Goal: Task Accomplishment & Management: Complete application form

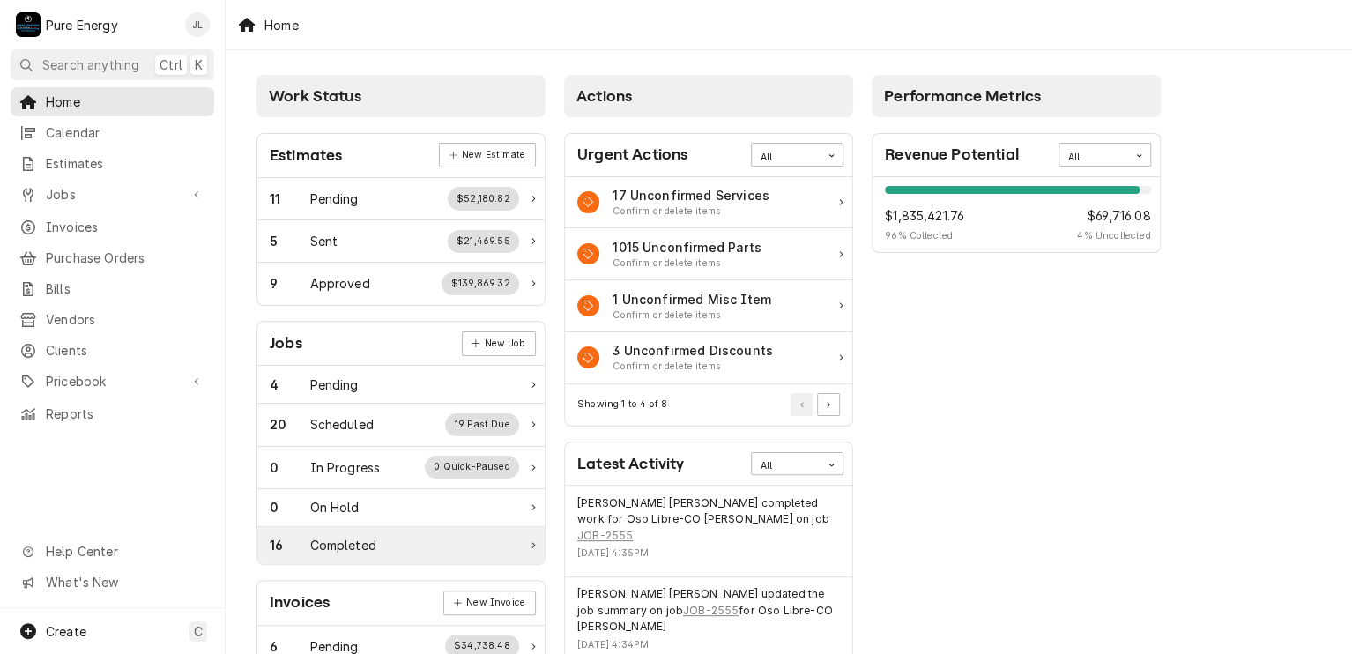
click at [342, 544] on div "Completed" at bounding box center [343, 545] width 66 height 19
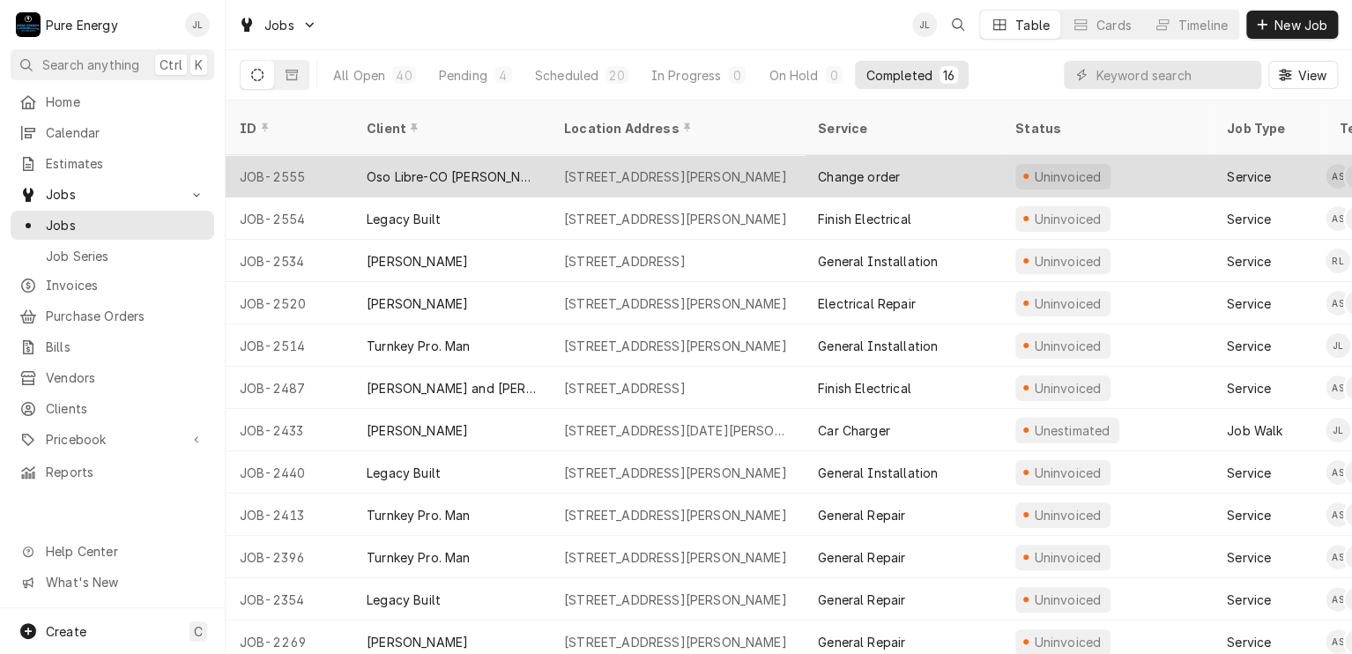
click at [958, 155] on div "Change order" at bounding box center [902, 176] width 197 height 42
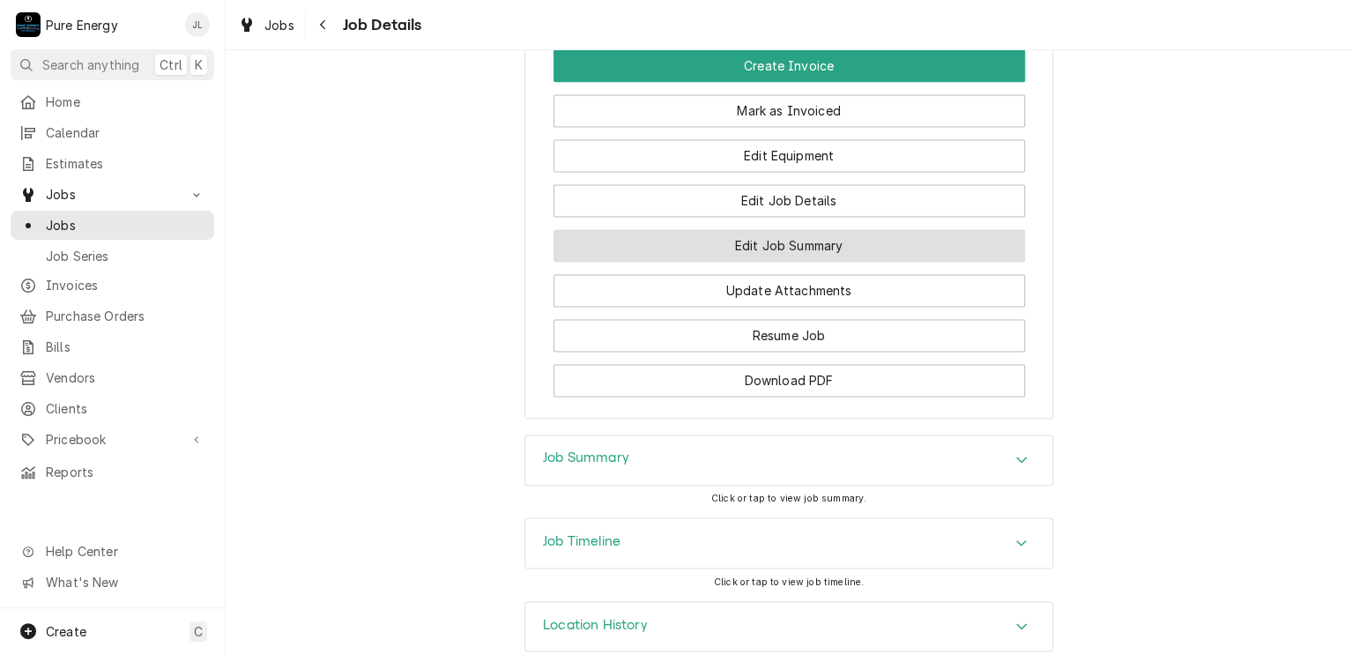
scroll to position [1280, 0]
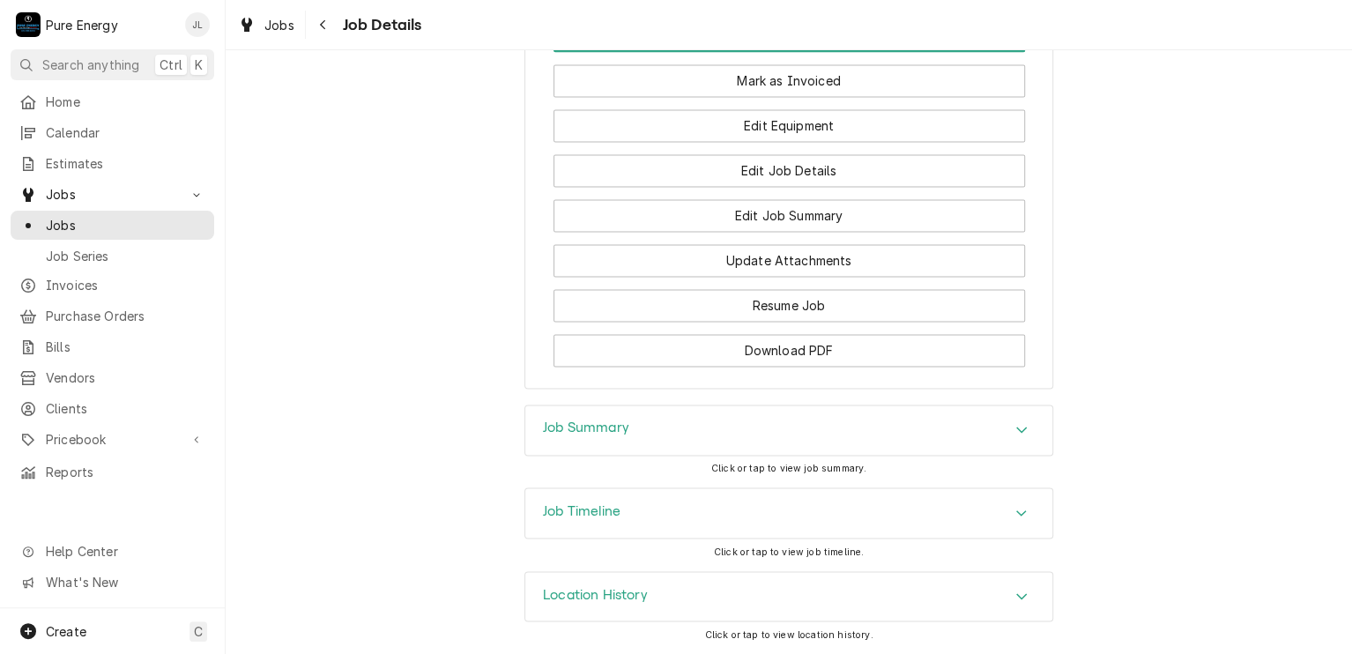
click at [599, 433] on h3 "Job Summary" at bounding box center [586, 427] width 86 height 17
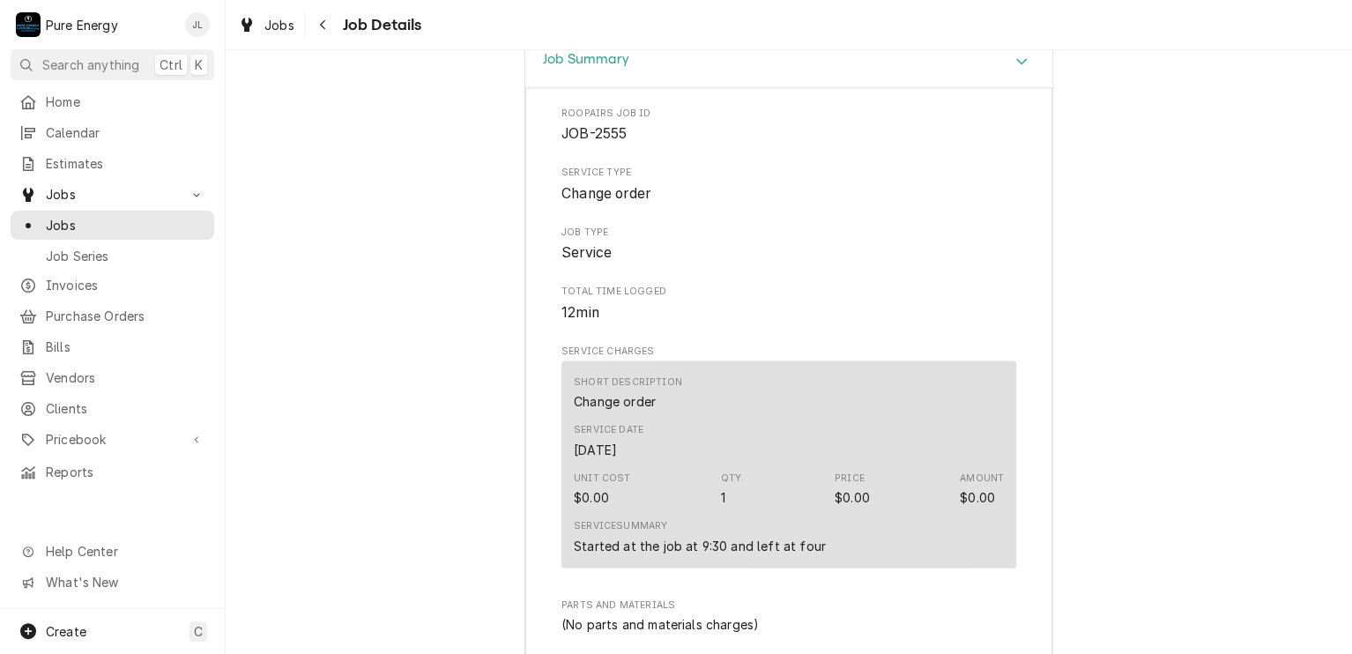
scroll to position [1720, 0]
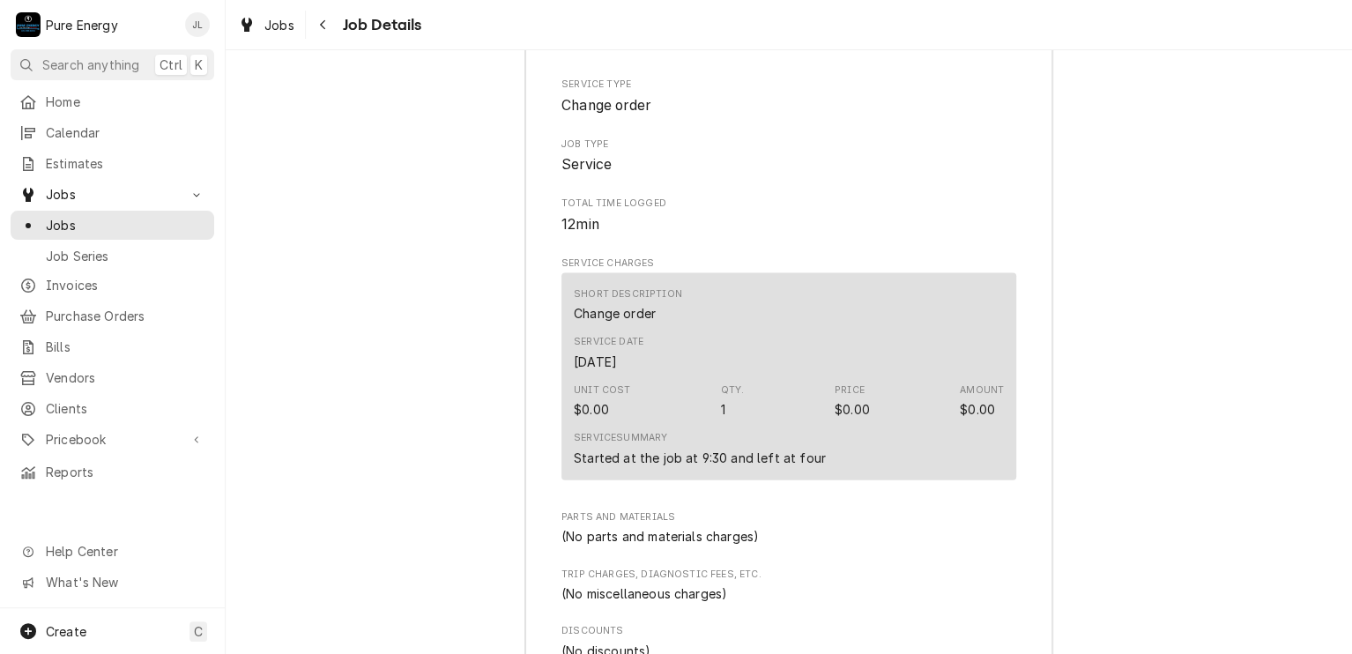
click at [1169, 159] on div "Job Summary Roopairs Job ID JOB-2555 Service Type Change order Job Type Service…" at bounding box center [789, 562] width 1126 height 1229
click at [428, 139] on div "Job Summary Roopairs Job ID JOB-2555 Service Type Change order Job Type Service…" at bounding box center [789, 562] width 1126 height 1229
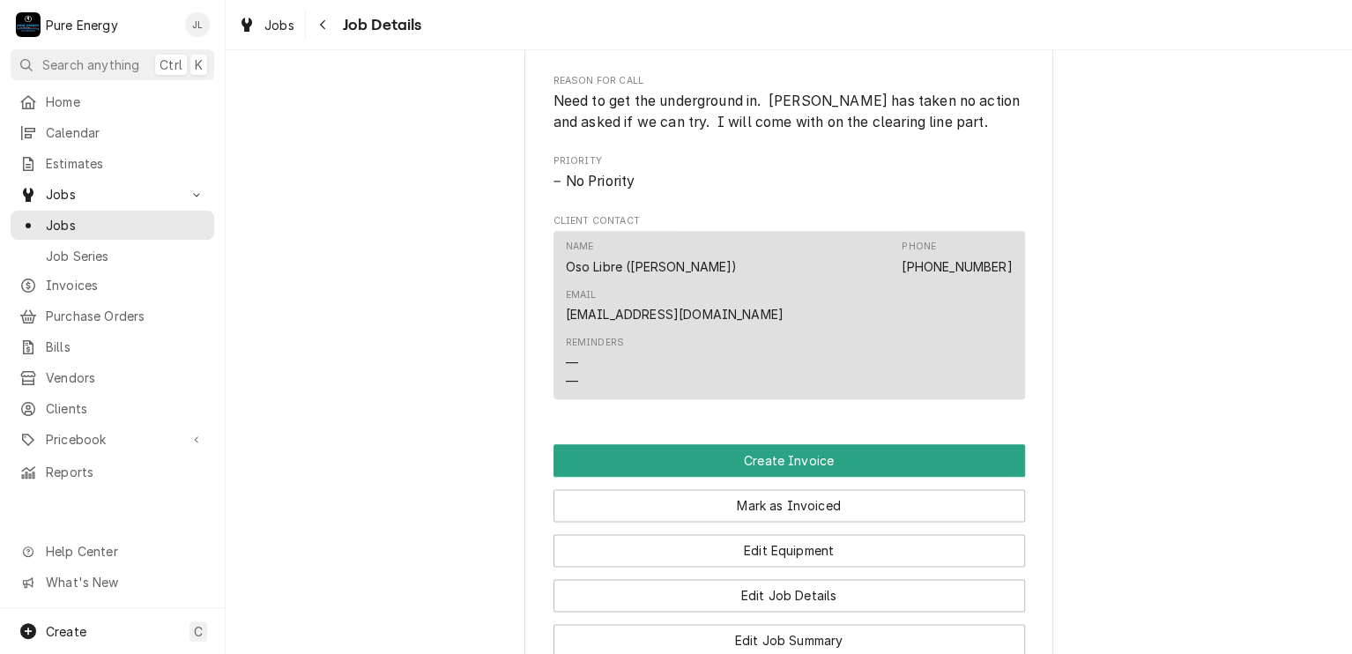
scroll to position [1015, 0]
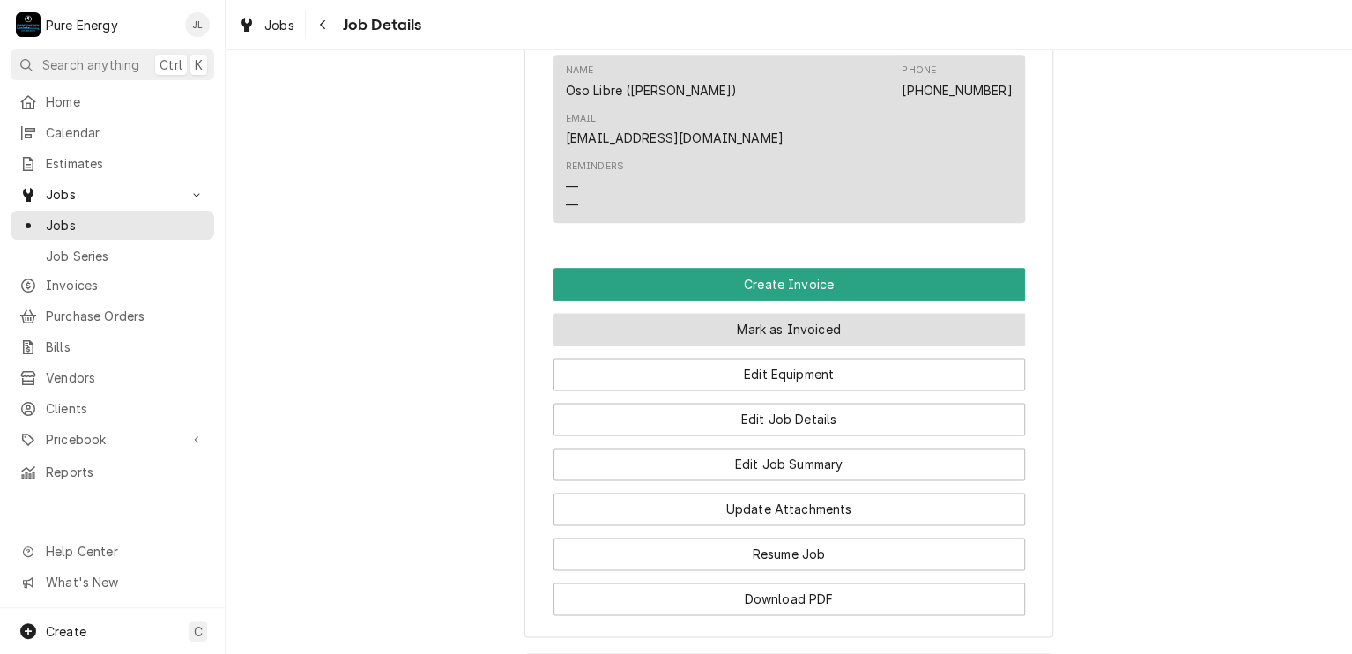
click at [838, 341] on button "Mark as Invoiced" at bounding box center [788, 329] width 471 height 33
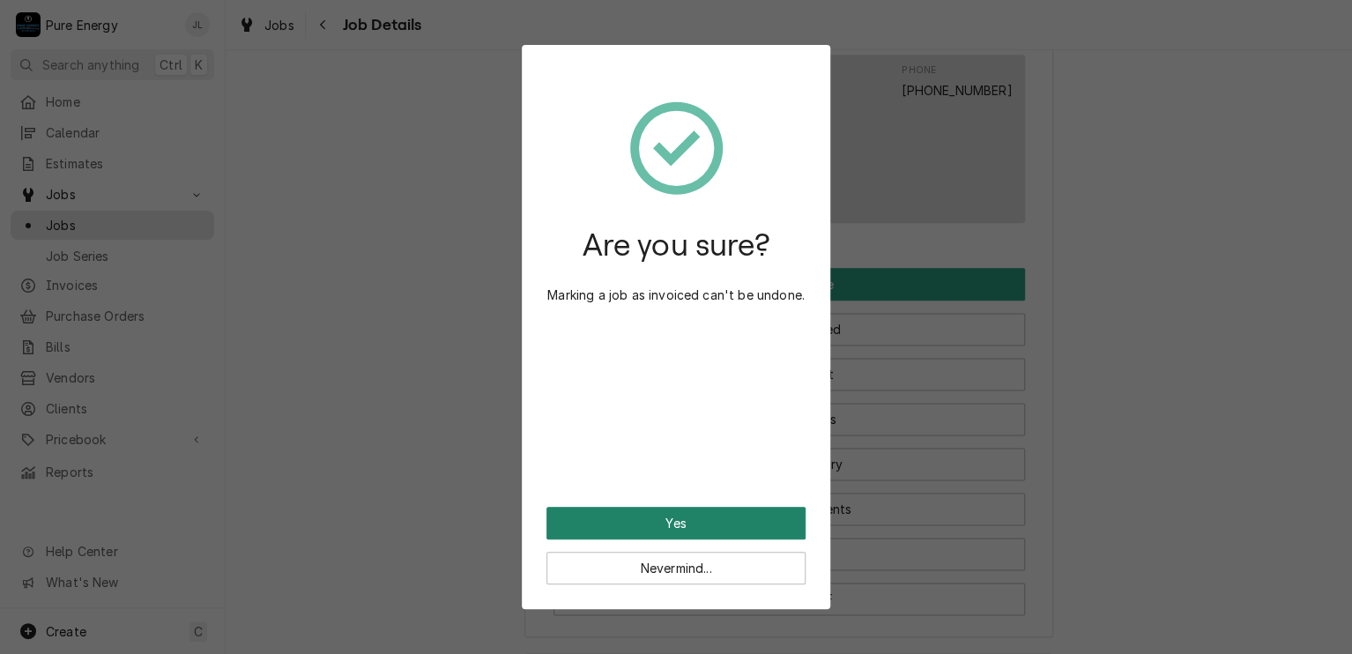
click at [713, 524] on button "Yes" at bounding box center [675, 523] width 259 height 33
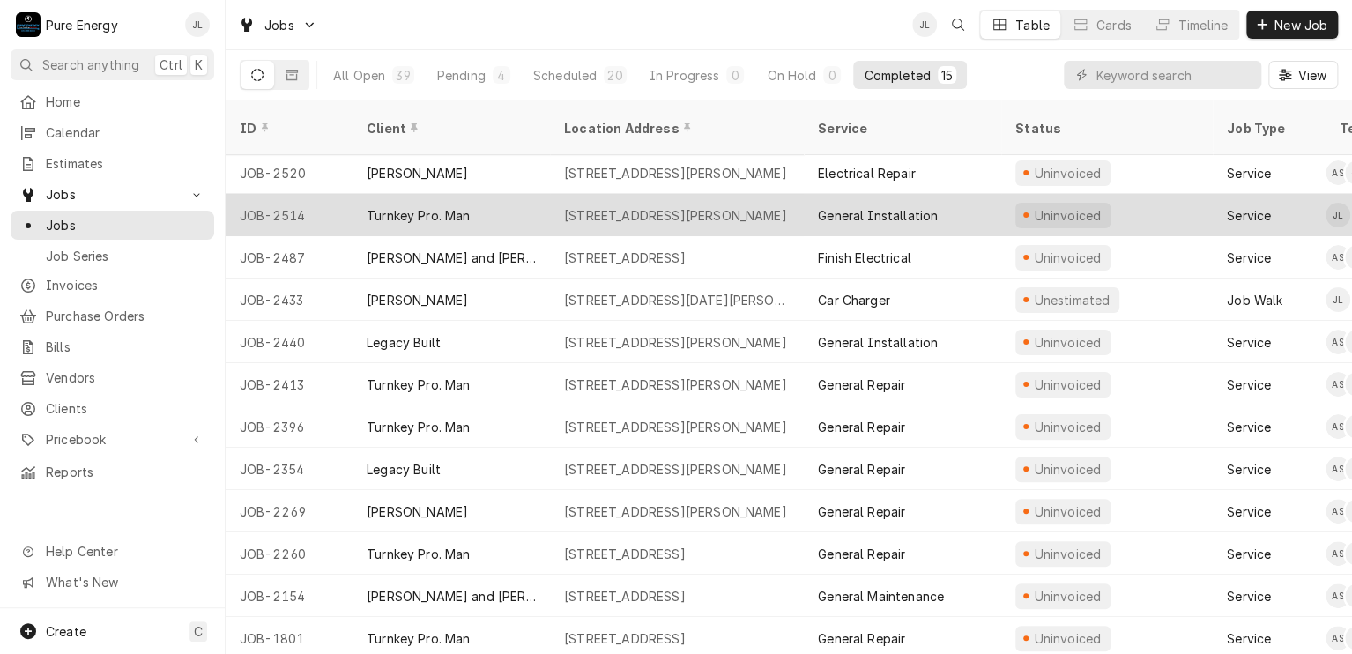
scroll to position [126, 0]
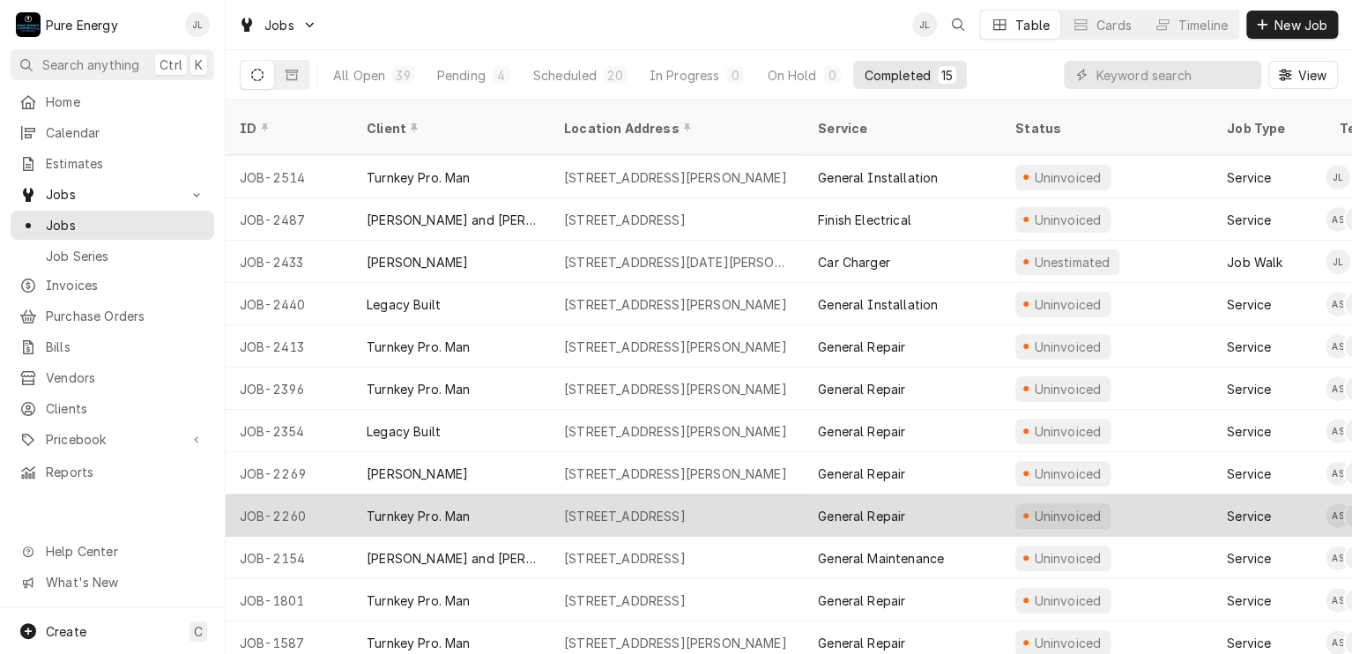
click at [511, 494] on div "Turnkey Pro. Man" at bounding box center [451, 515] width 197 height 42
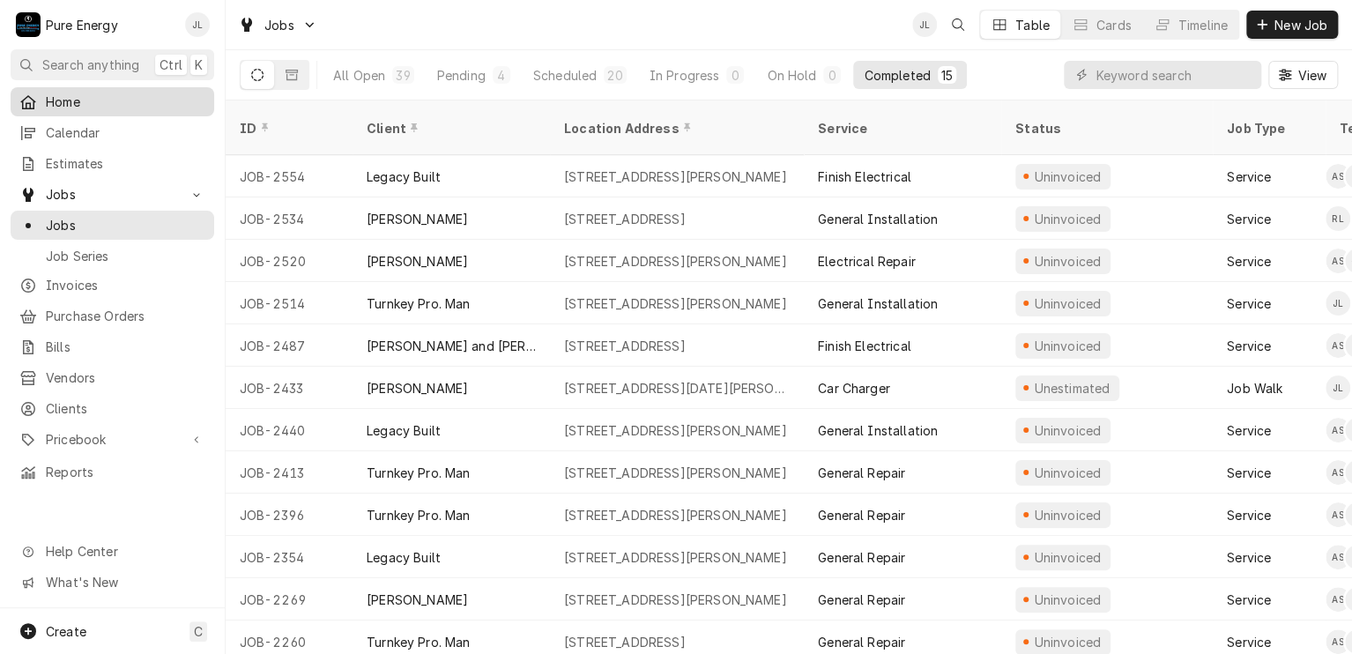
drag, startPoint x: 26, startPoint y: 144, endPoint x: 76, endPoint y: 101, distance: 65.7
click at [76, 101] on div "Home Calendar Estimates Jobs Jobs Job Series Invoices Purchase Orders Bills Ven…" at bounding box center [112, 286] width 225 height 399
click at [76, 101] on span "Home" at bounding box center [126, 102] width 160 height 19
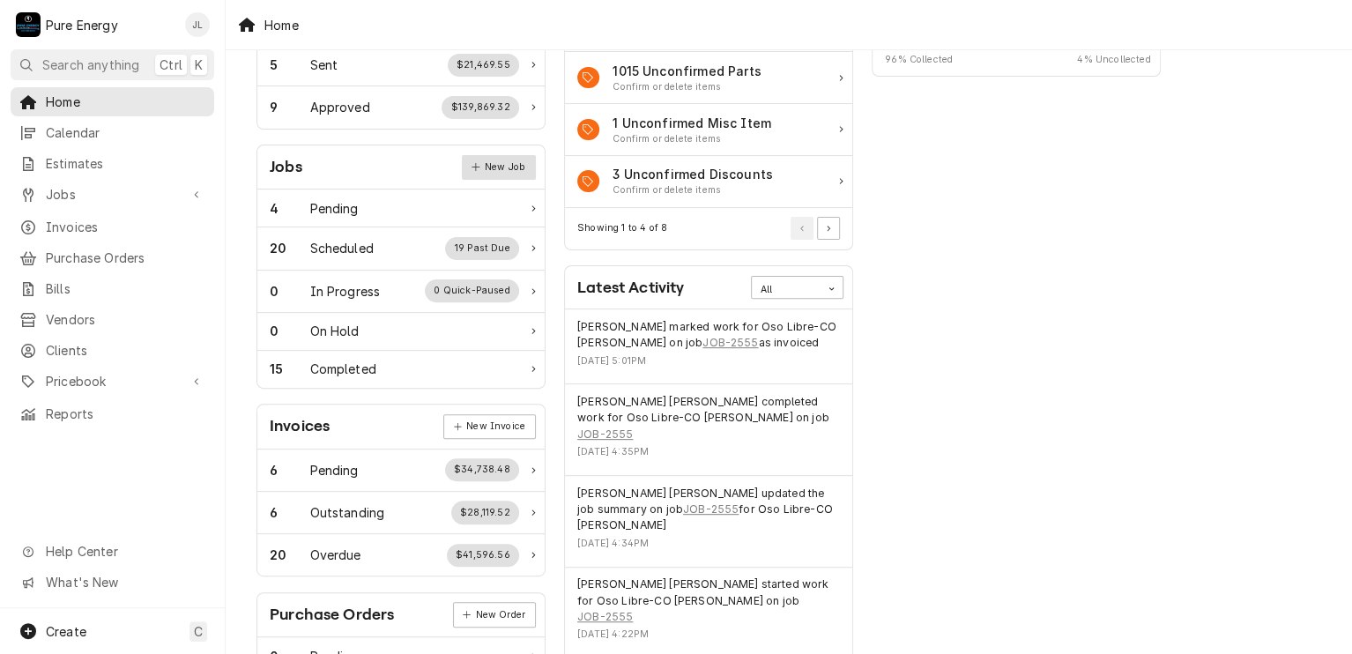
scroll to position [264, 0]
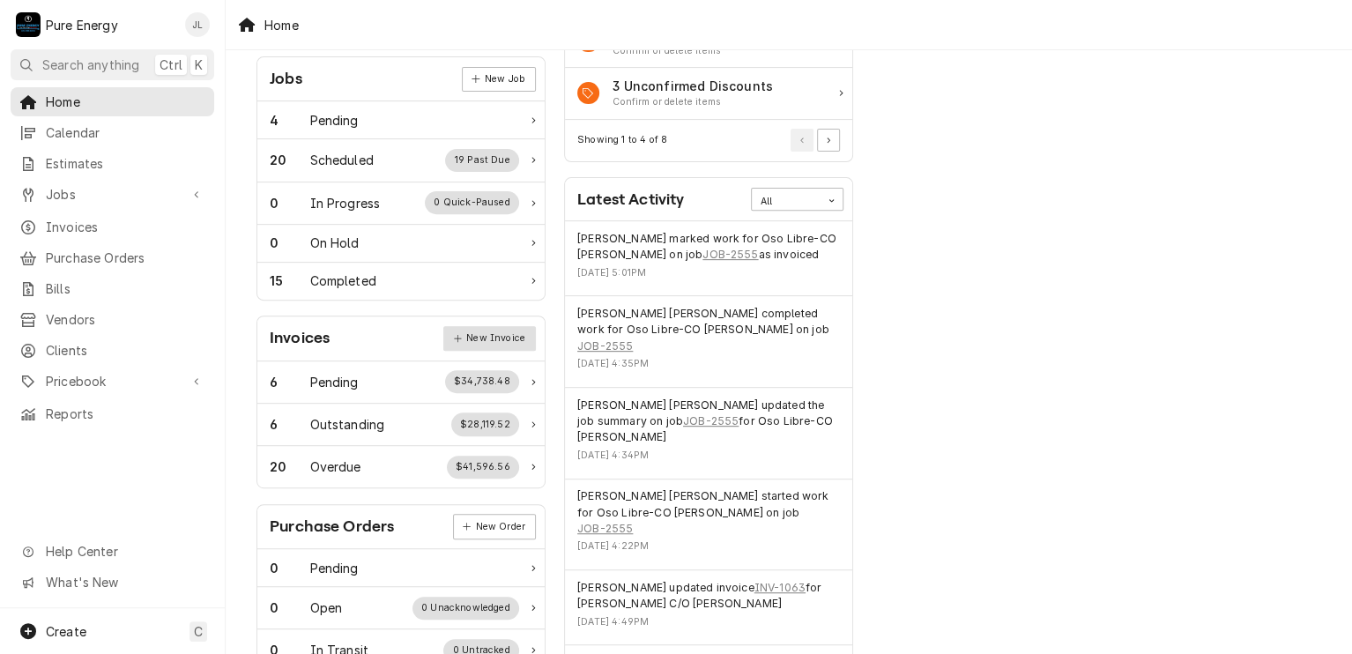
click at [488, 326] on link "New Invoice" at bounding box center [489, 338] width 92 height 25
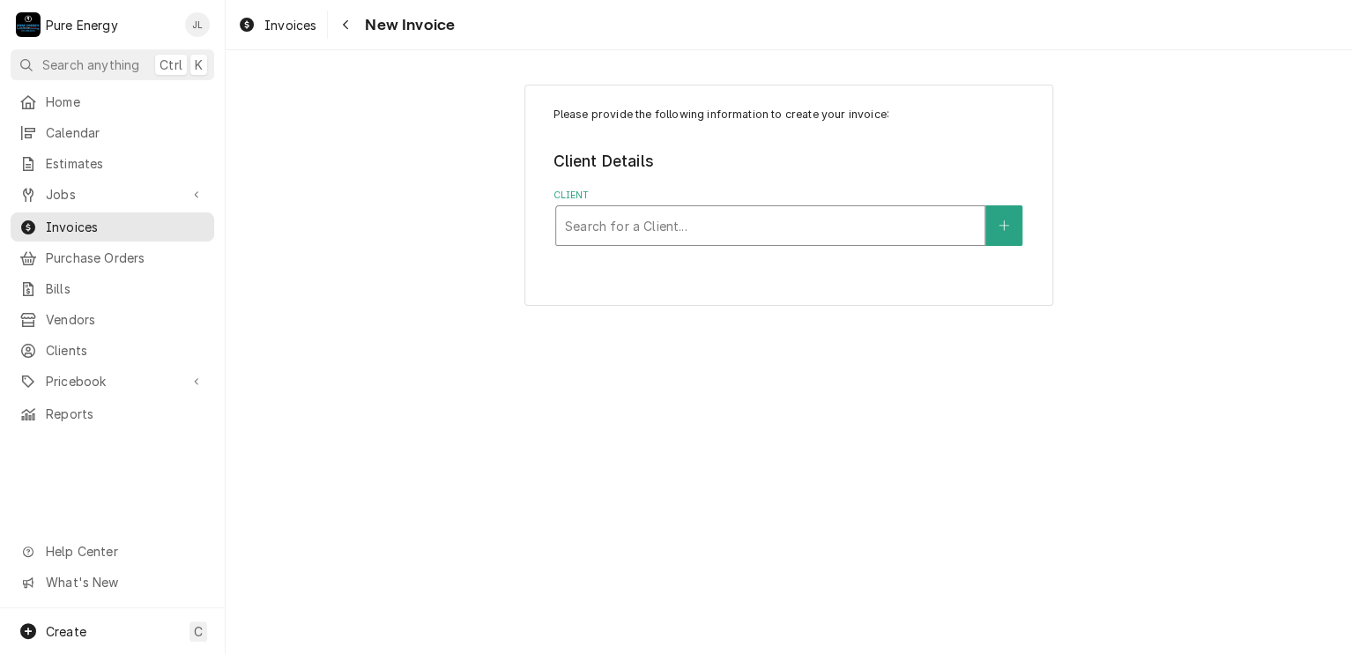
click at [618, 218] on div "Client" at bounding box center [770, 226] width 411 height 32
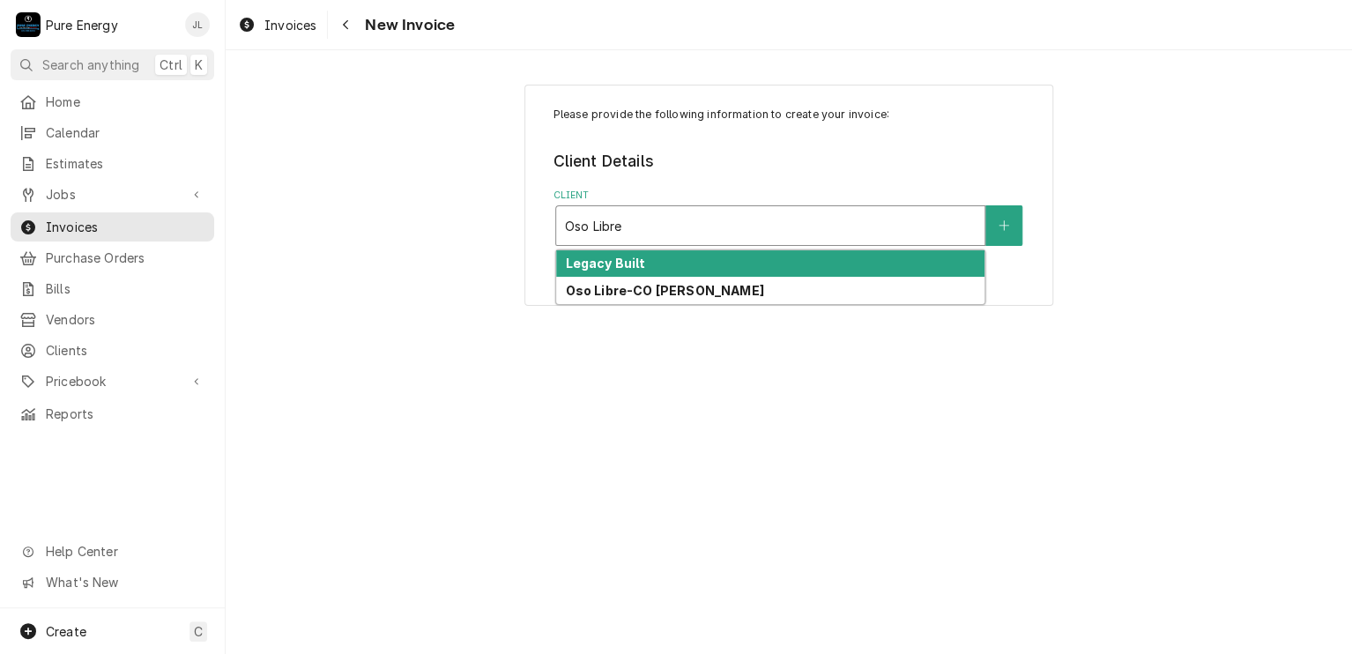
type input "Oso Libre"
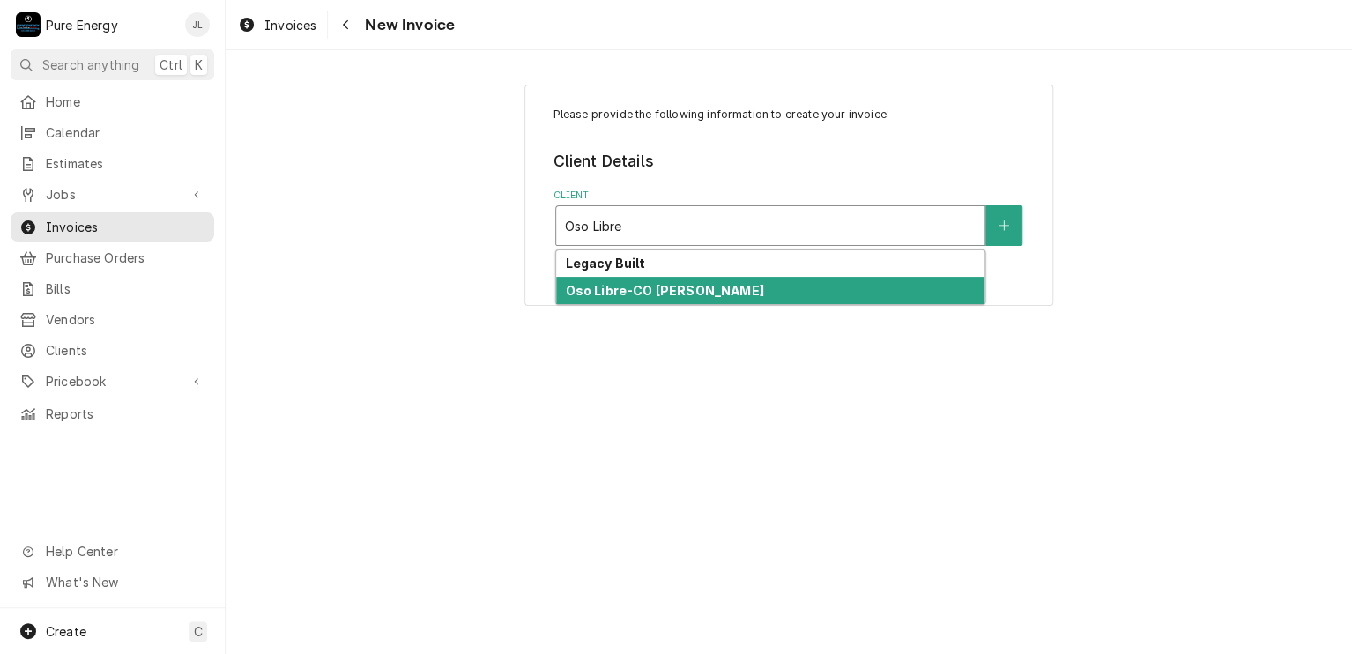
click at [648, 287] on strong "Oso Libre-CO [PERSON_NAME]" at bounding box center [664, 290] width 198 height 15
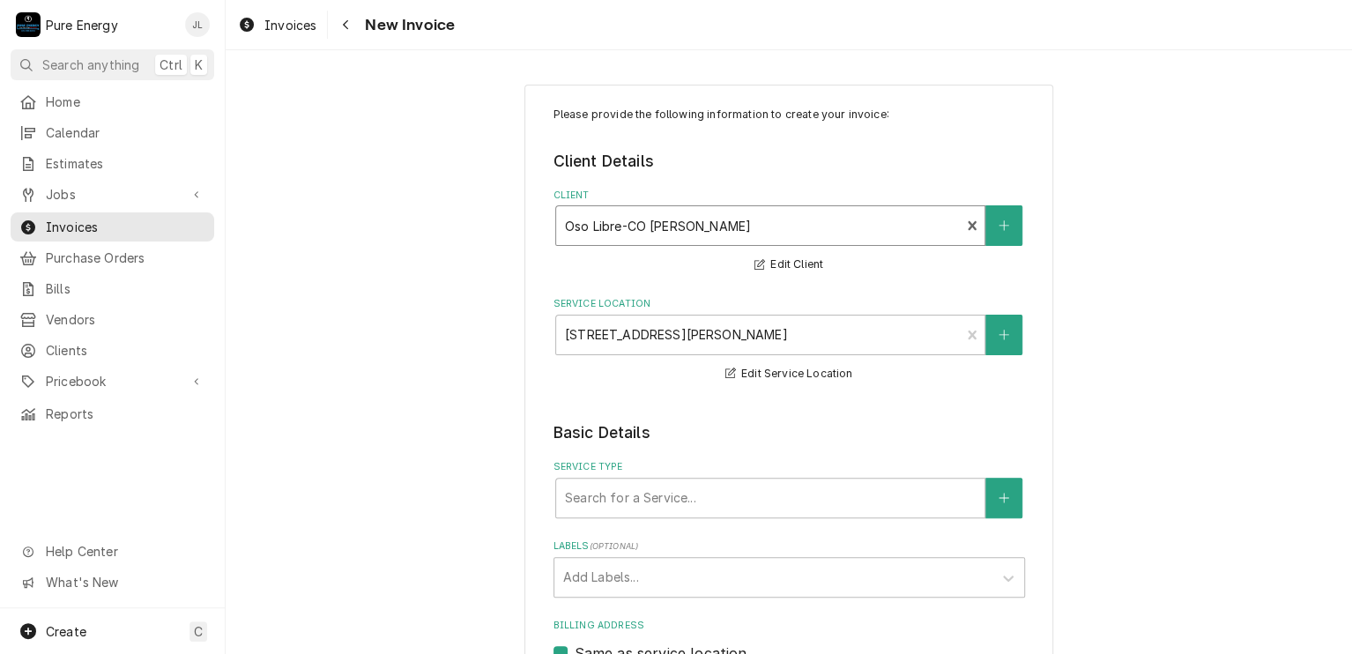
scroll to position [353, 0]
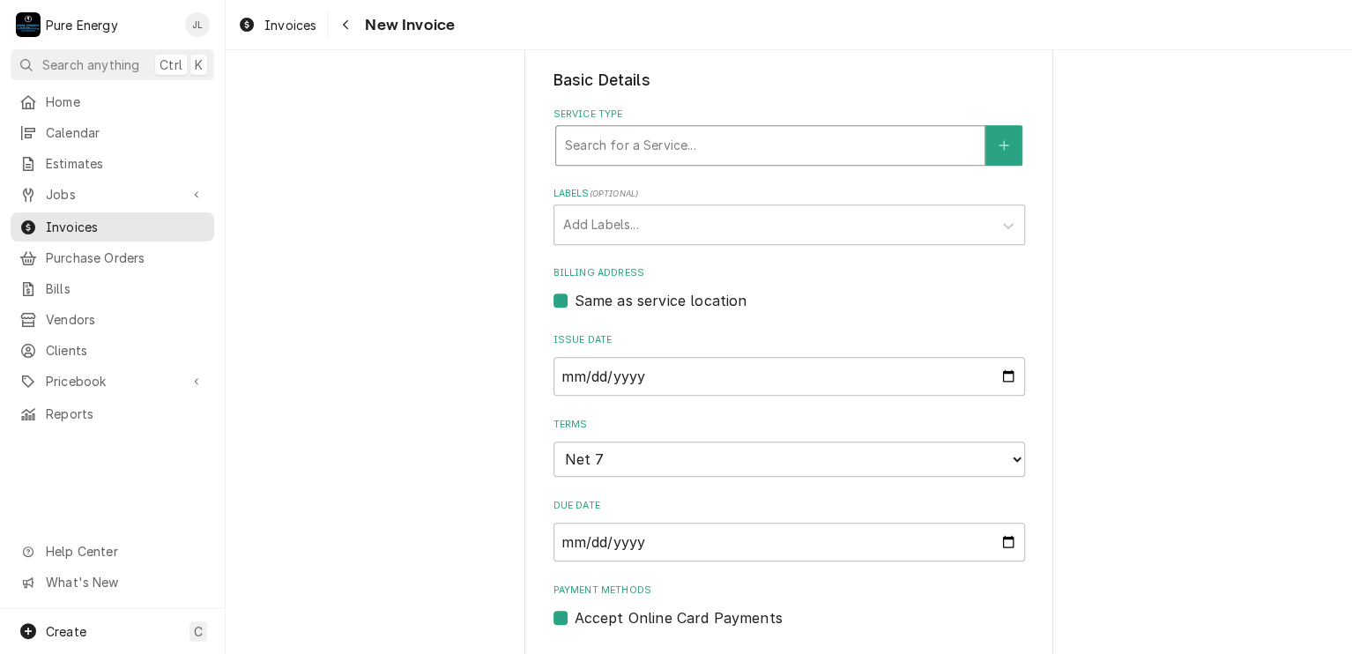
click at [689, 147] on div "Service Type" at bounding box center [770, 146] width 411 height 32
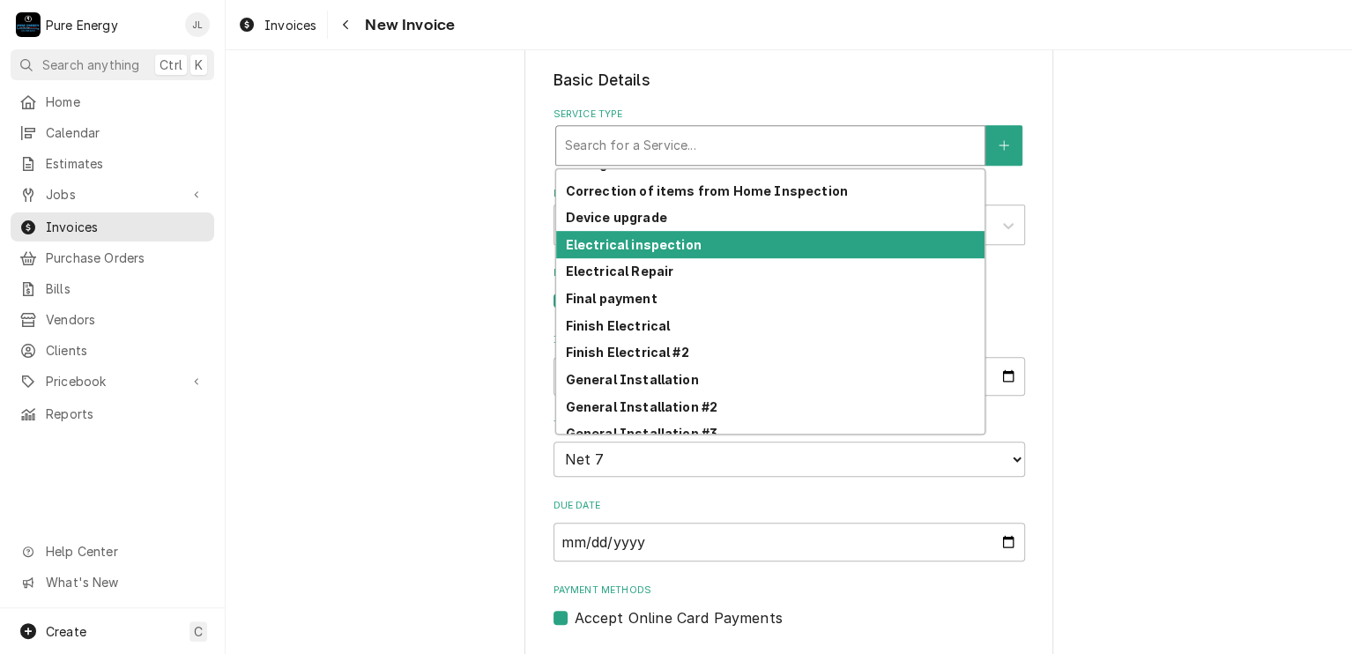
scroll to position [539, 0]
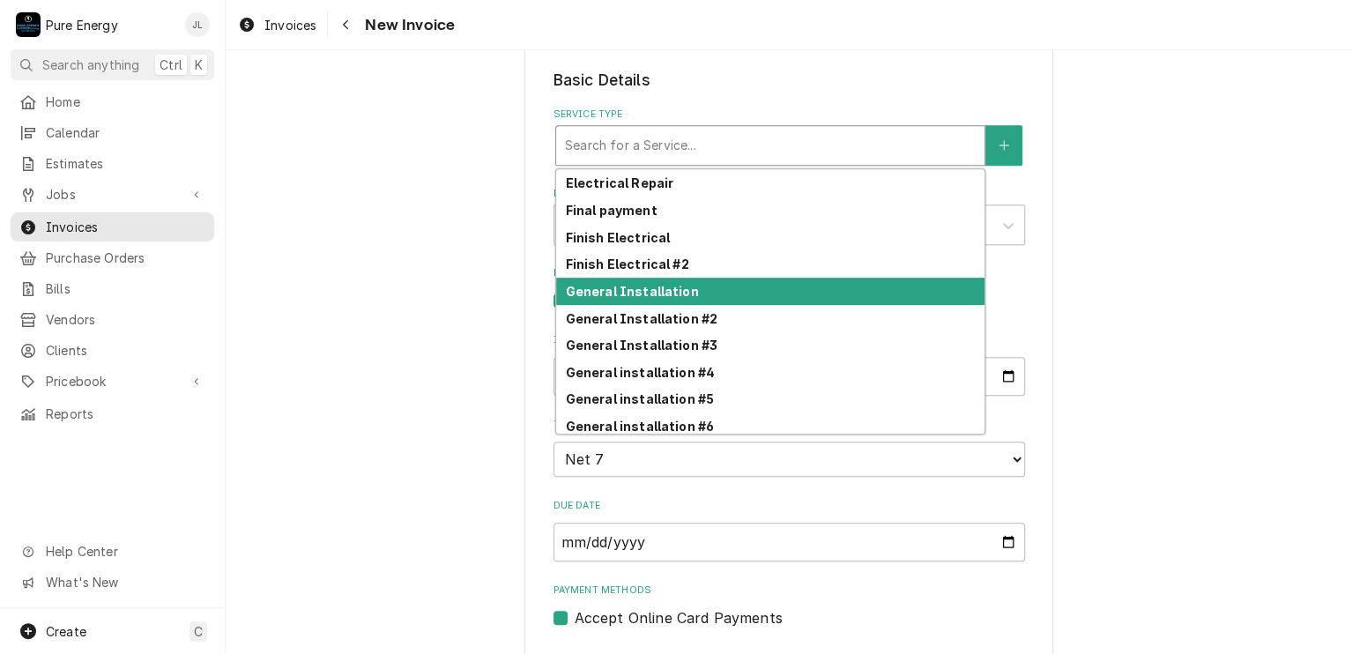
click at [673, 284] on strong "General Installation" at bounding box center [631, 291] width 133 height 15
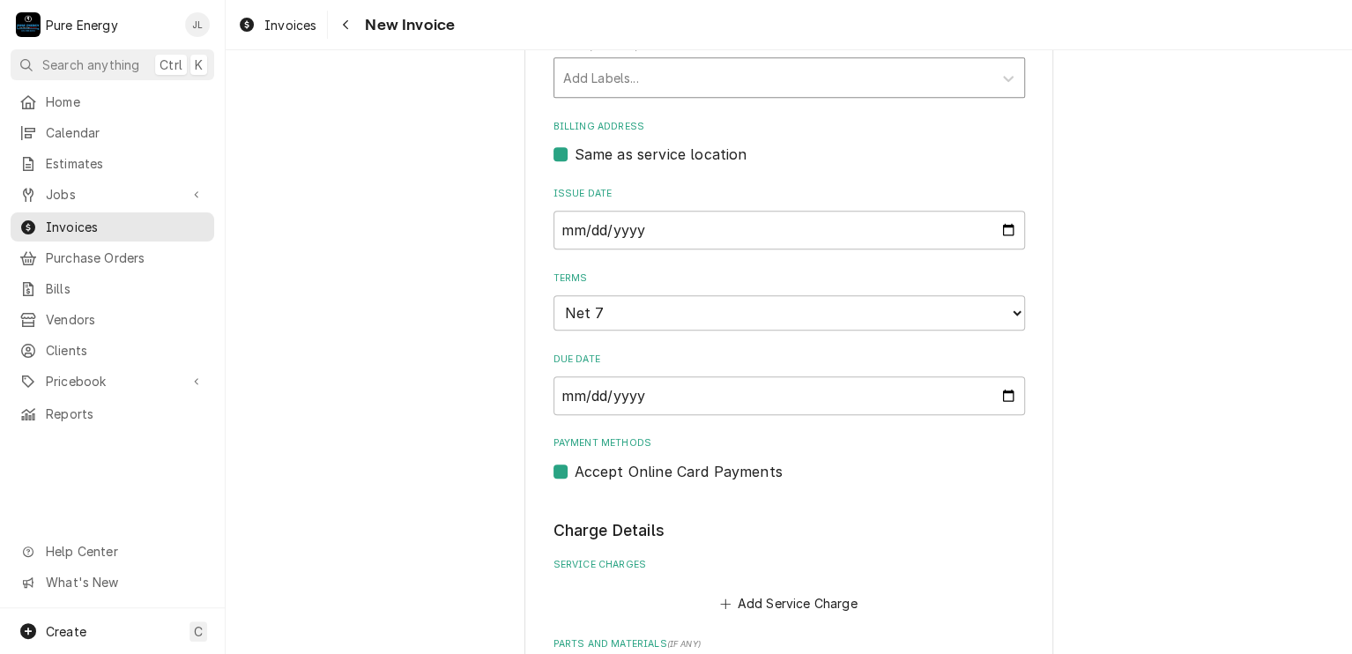
scroll to position [793, 0]
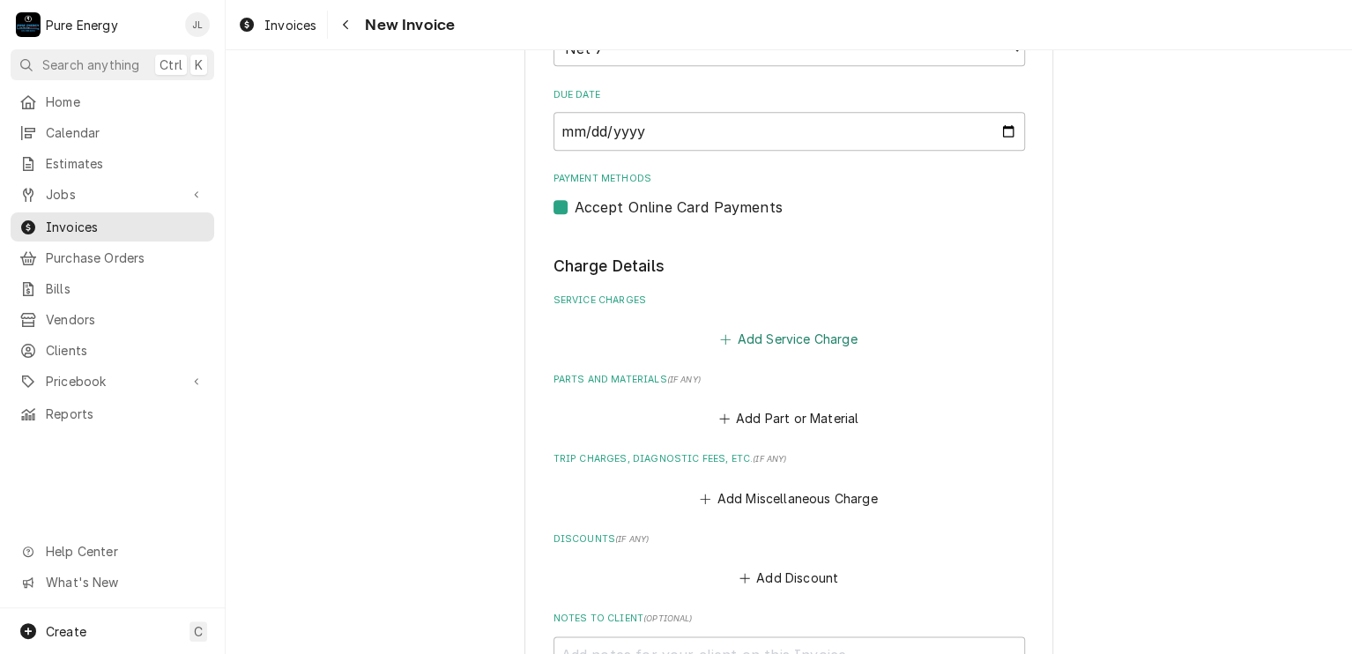
click at [765, 338] on button "Add Service Charge" at bounding box center [788, 339] width 143 height 25
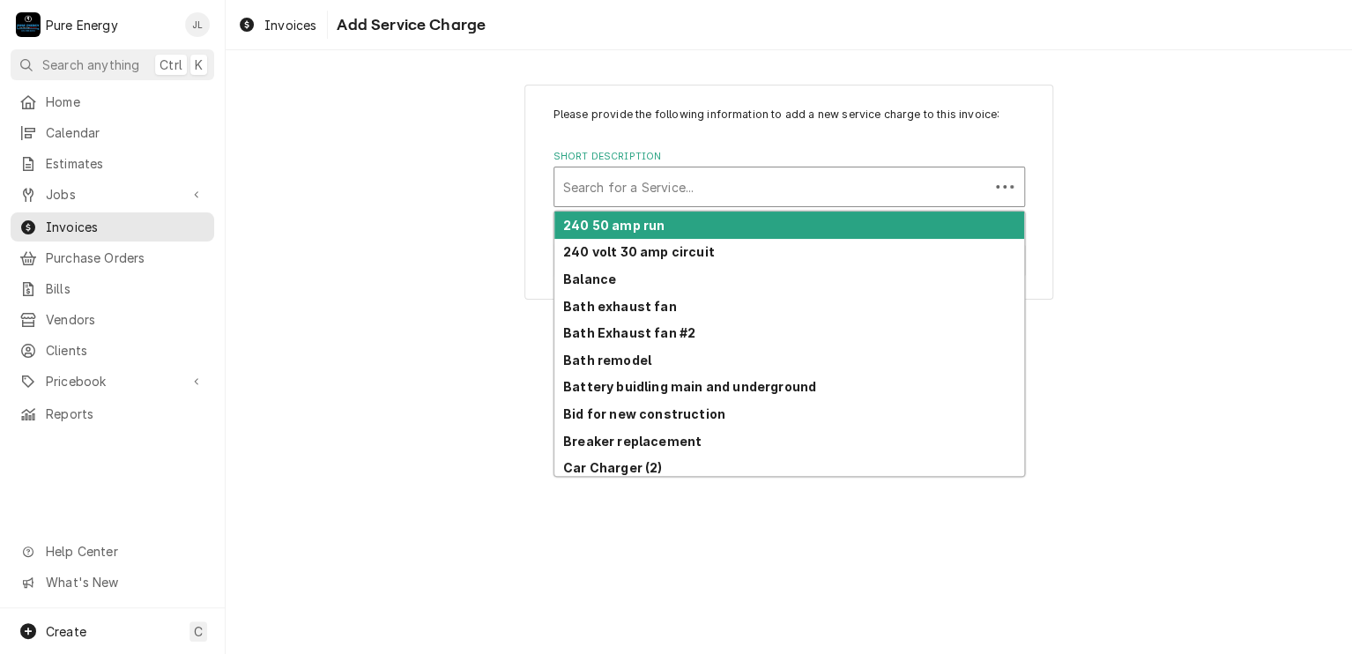
click at [694, 192] on div "Short Description" at bounding box center [771, 187] width 417 height 32
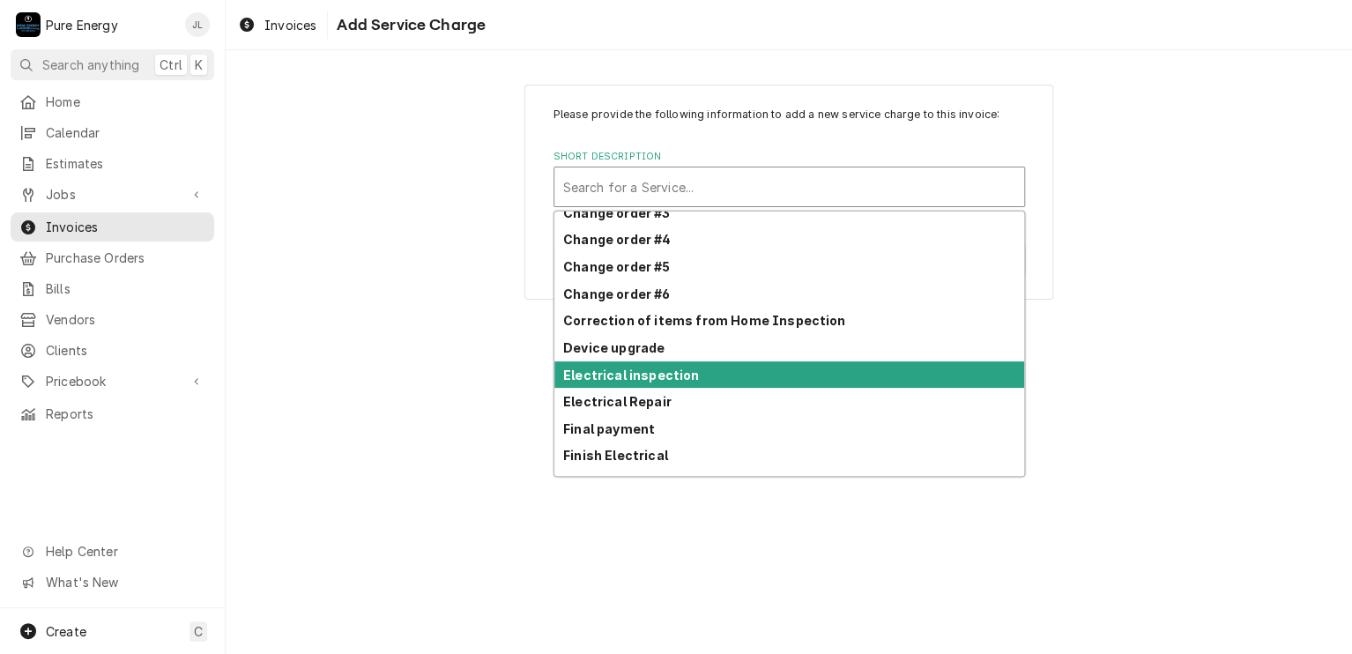
scroll to position [539, 0]
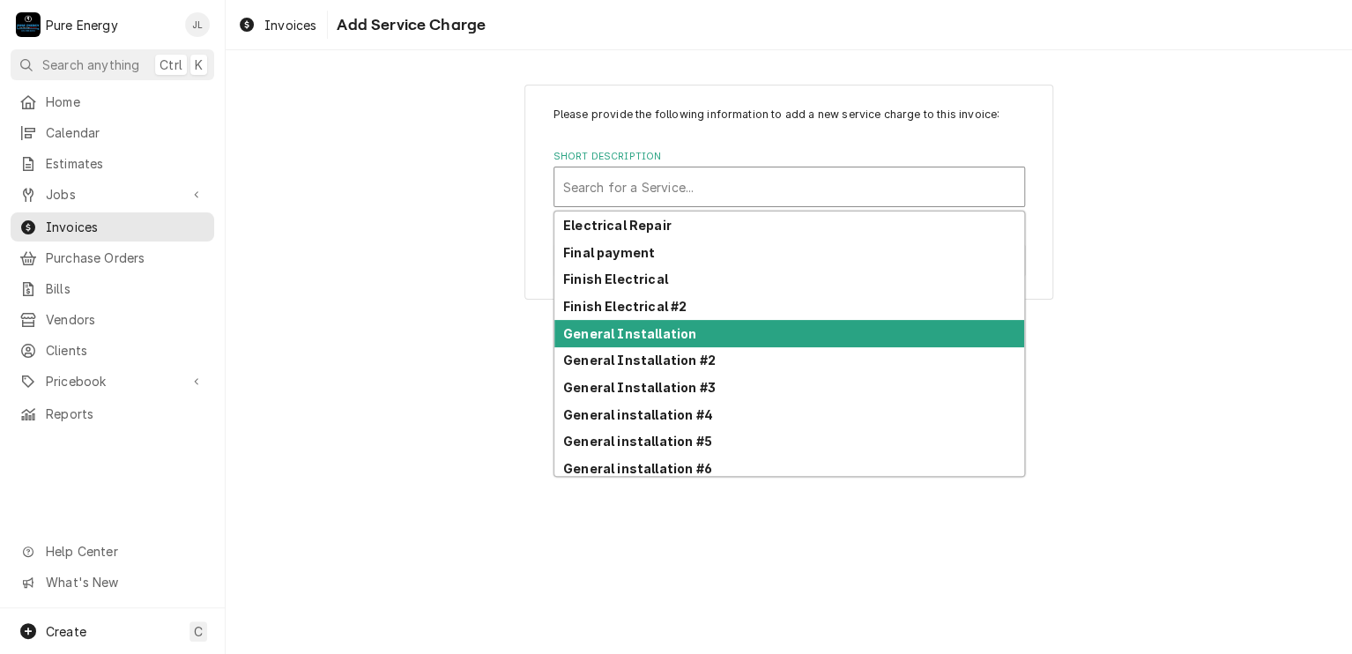
click at [684, 326] on strong "General Installation" at bounding box center [629, 333] width 133 height 15
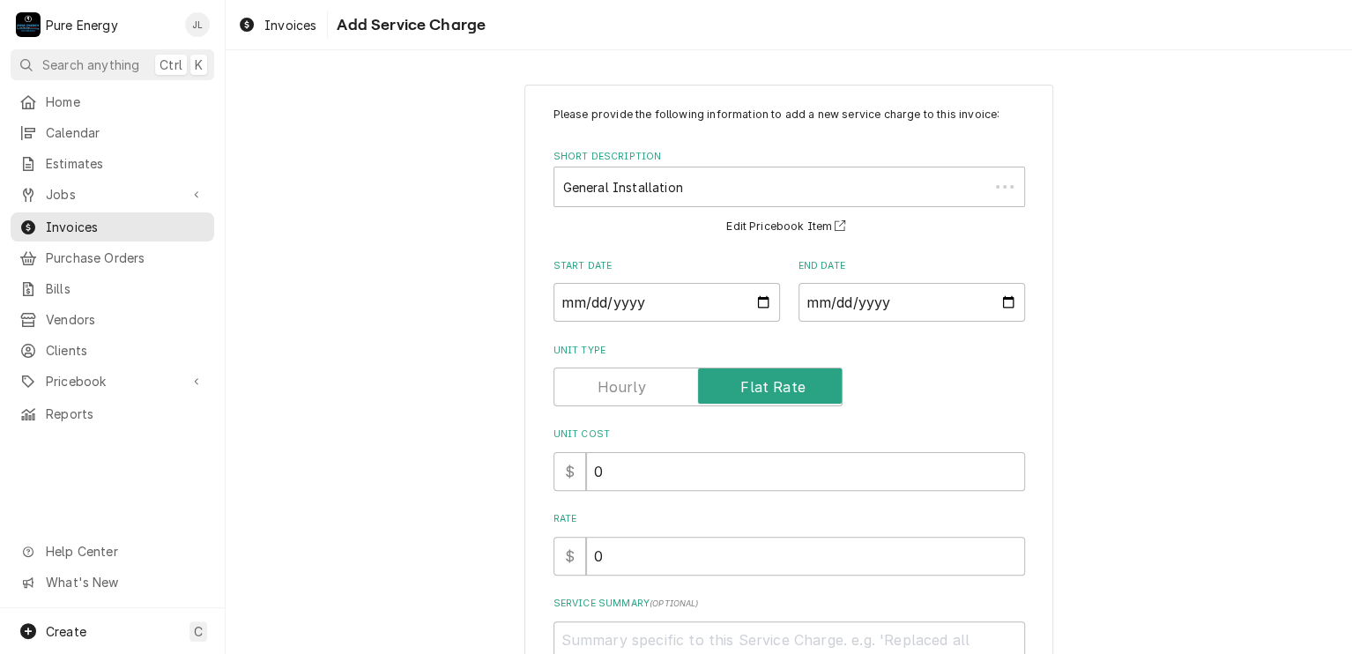
scroll to position [88, 0]
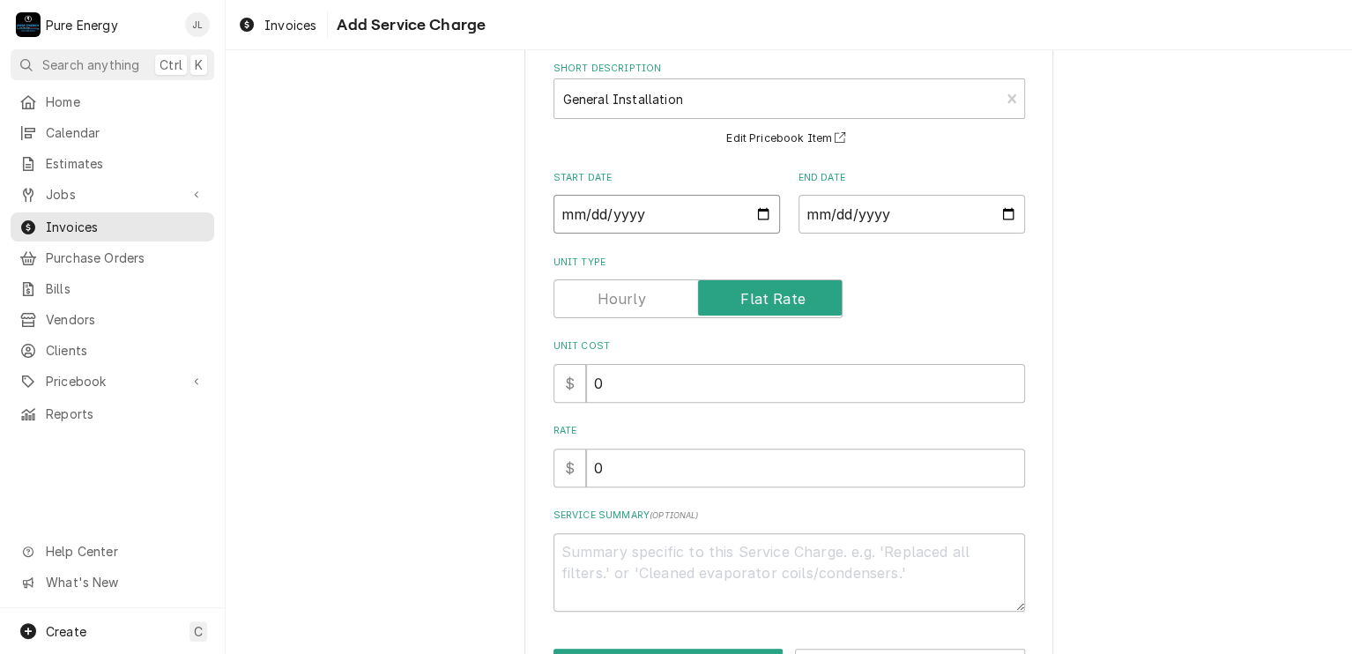
click at [752, 211] on input "Start Date" at bounding box center [666, 214] width 226 height 39
type textarea "x"
type input "2025-08-02"
type textarea "x"
type input "2025-07-02"
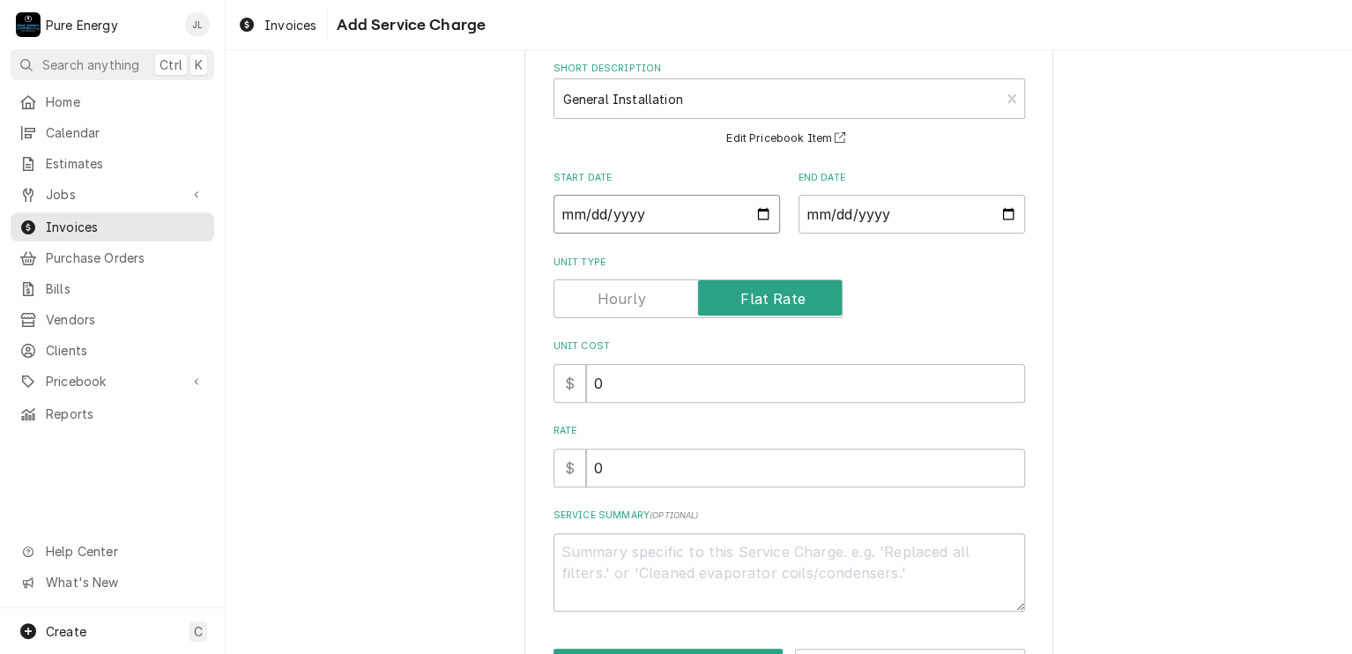
type textarea "x"
type input "2025-06-02"
type textarea "x"
type input "2025-06-13"
click at [1007, 214] on input "End Date" at bounding box center [911, 214] width 226 height 39
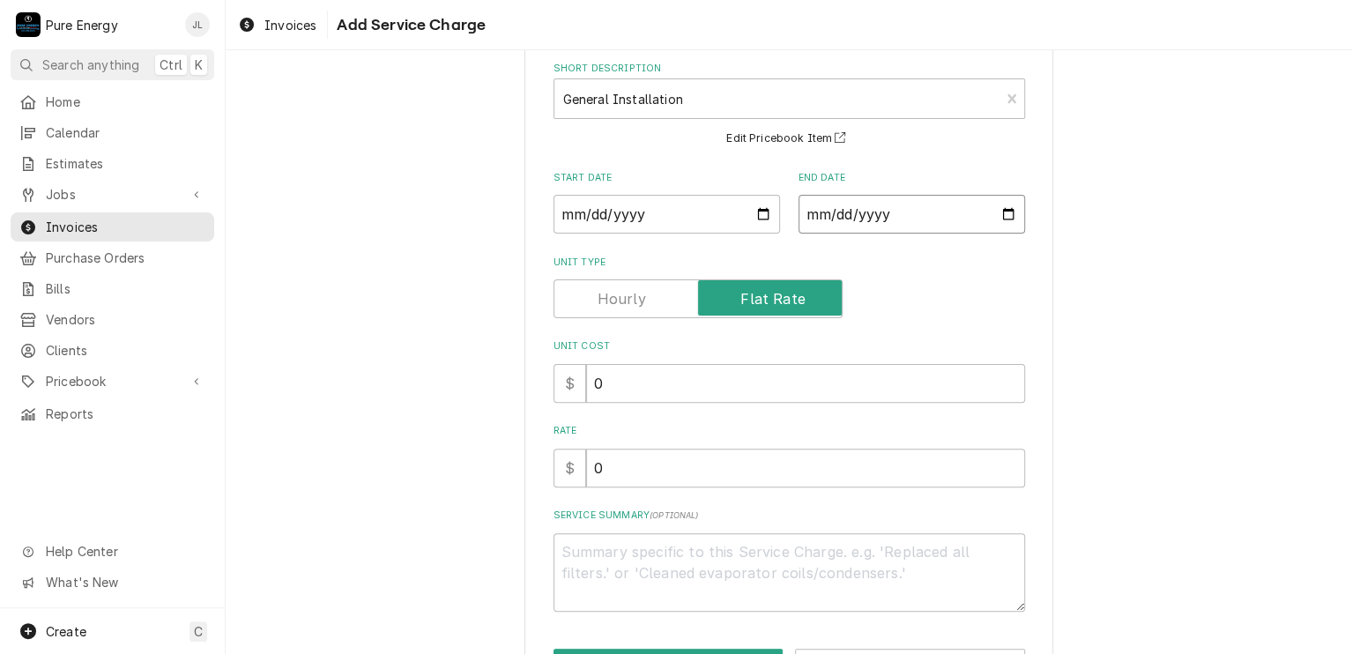
type textarea "x"
click at [1001, 211] on input "2025-09-02" at bounding box center [911, 214] width 226 height 39
type input "2025-09-10"
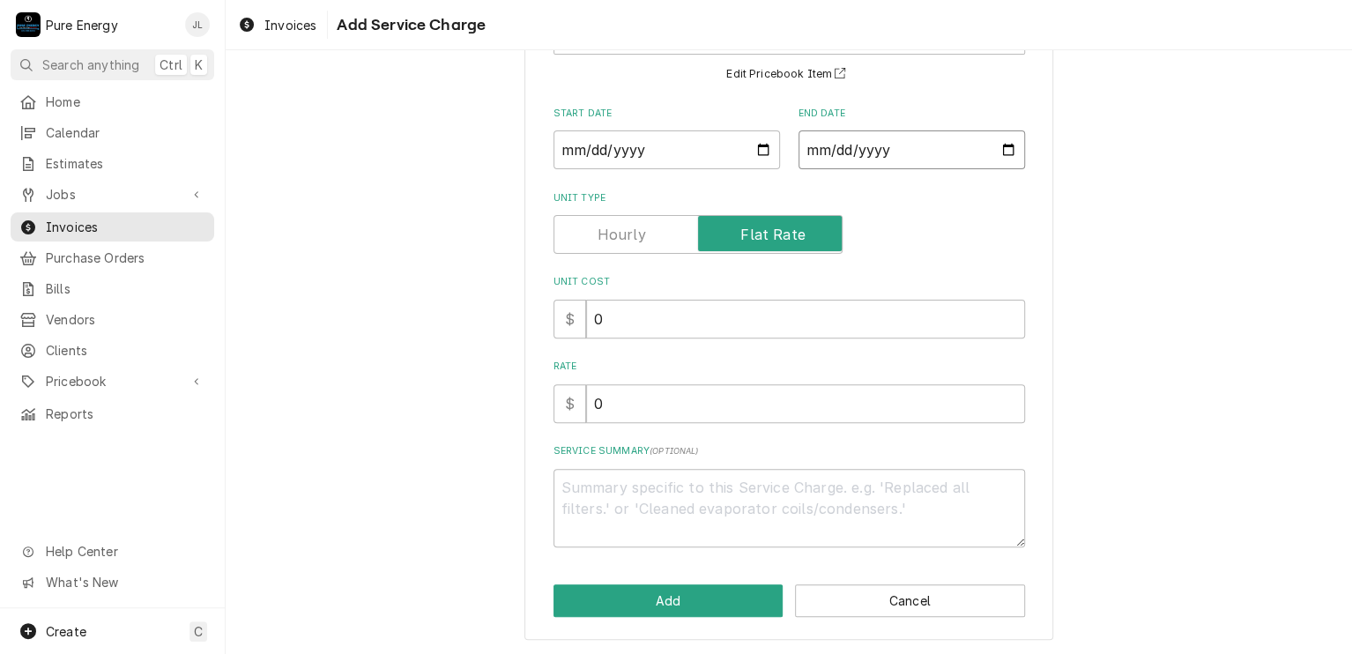
scroll to position [0, 0]
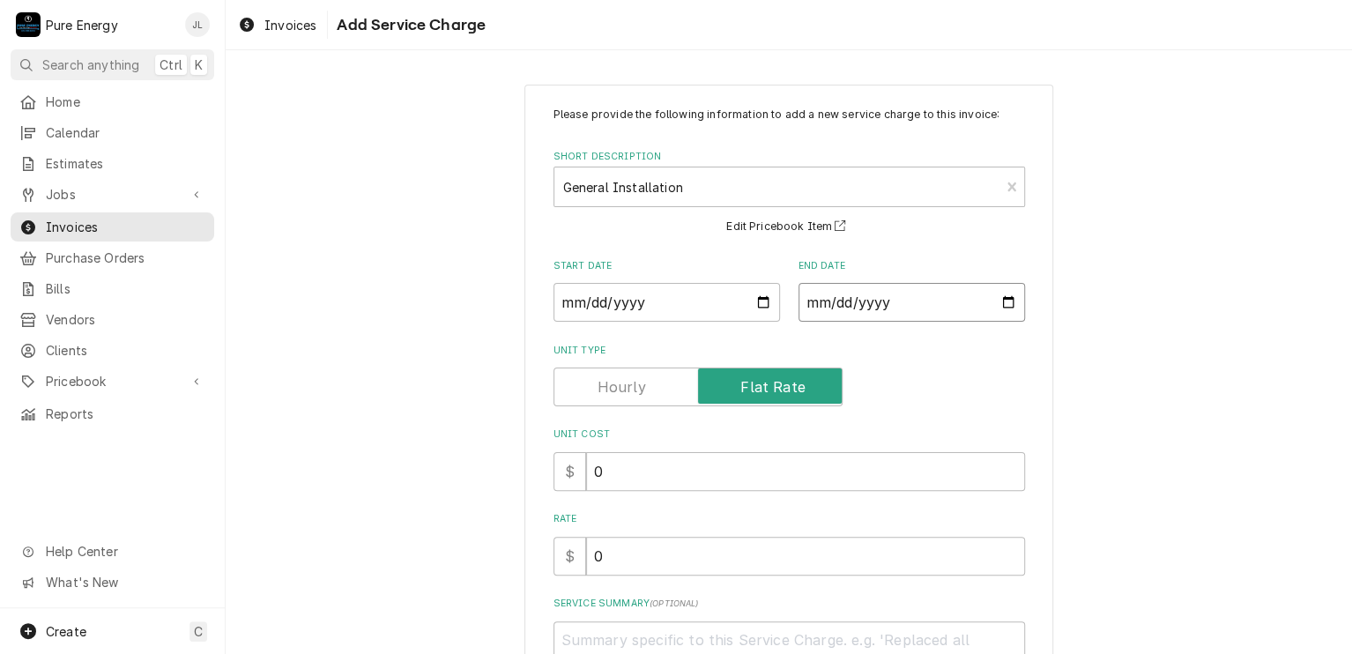
click at [1002, 306] on input "2025-09-10" at bounding box center [911, 302] width 226 height 39
click at [1106, 286] on div "Please provide the following information to add a new service charge to this in…" at bounding box center [789, 438] width 1126 height 739
click at [648, 568] on input "0" at bounding box center [805, 556] width 439 height 39
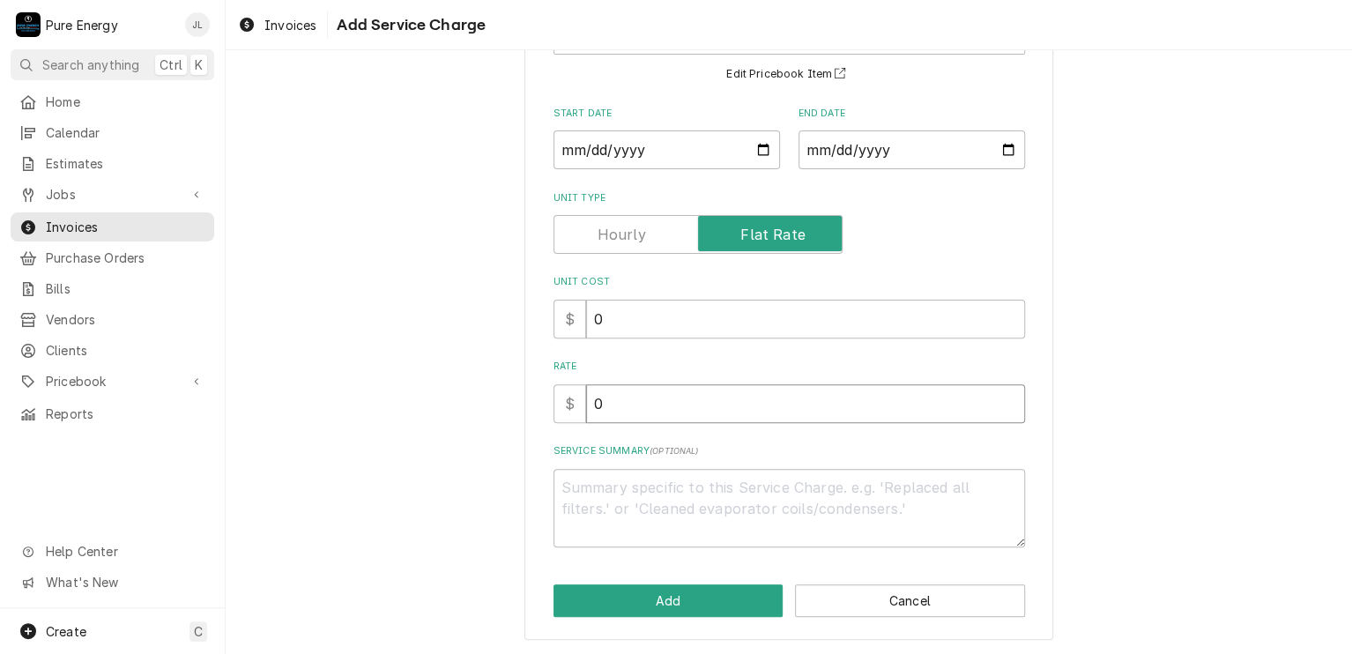
click at [687, 413] on input "0" at bounding box center [805, 403] width 439 height 39
type textarea "x"
type input "6"
type textarea "x"
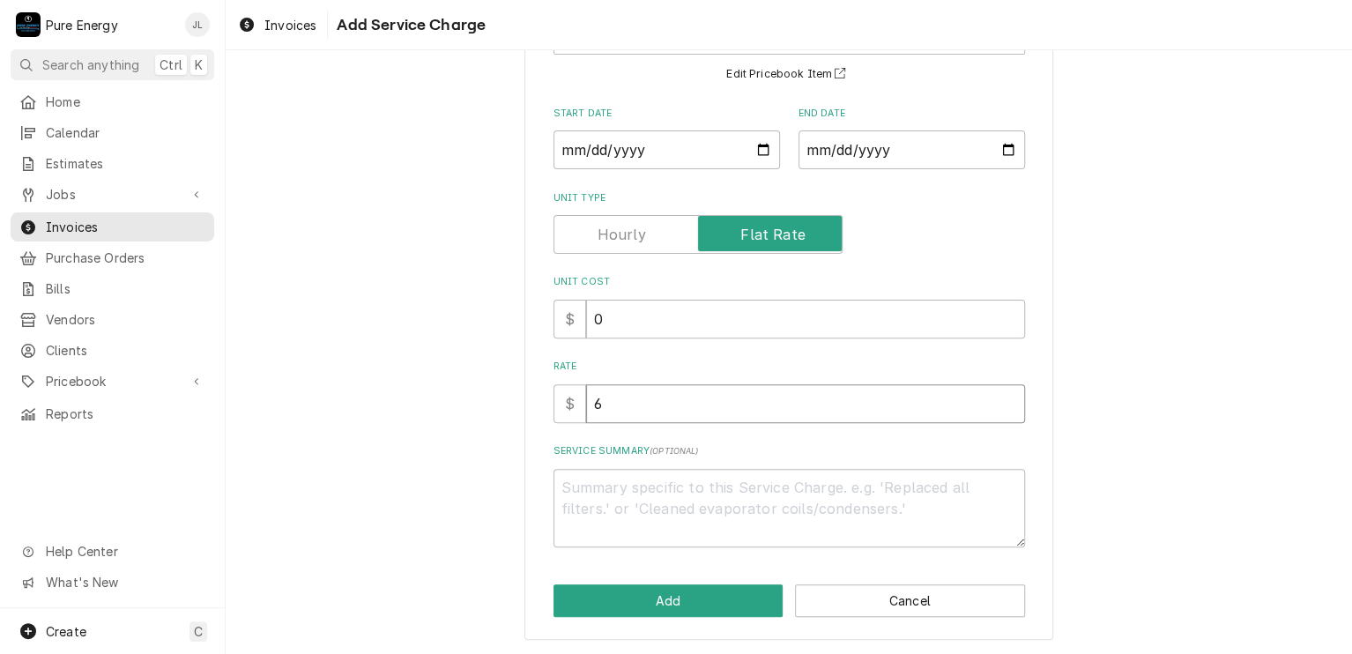
type input "69"
type textarea "x"
type input "699"
type textarea "x"
type input "6995"
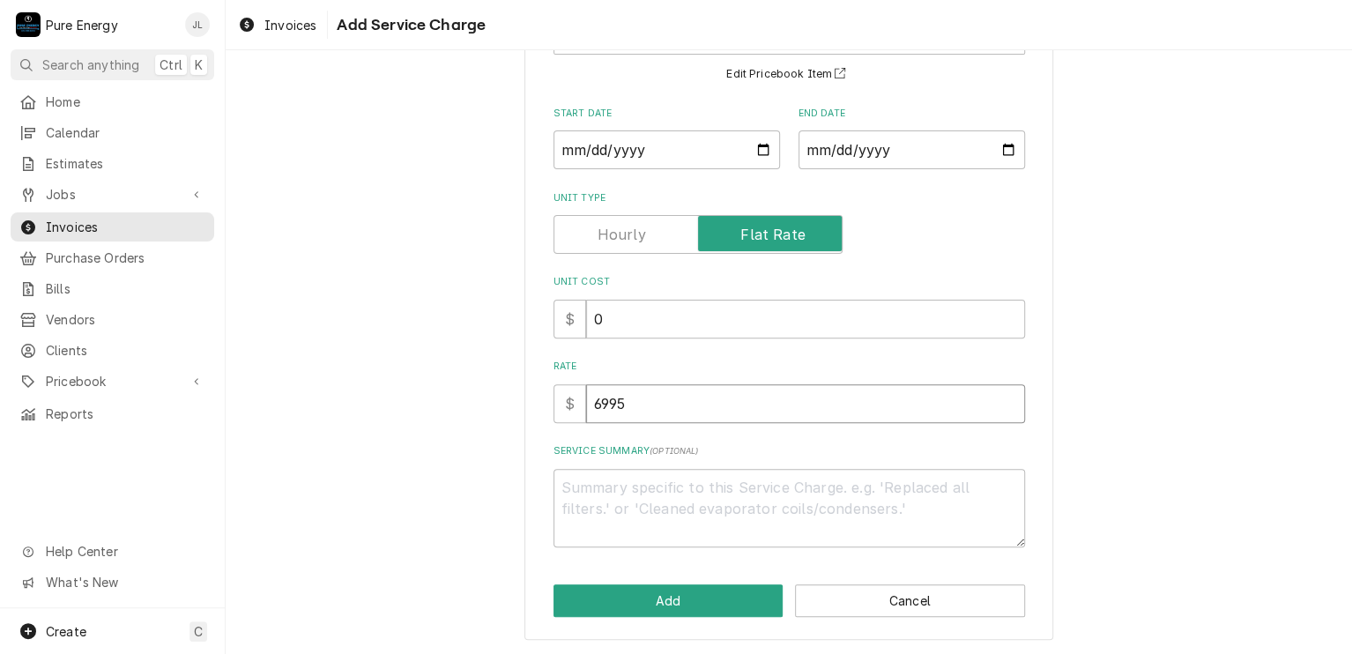
type textarea "x"
type input "6995.1"
type textarea "x"
type input "6995.12"
click at [603, 478] on textarea "Service Summary ( optional )" at bounding box center [788, 508] width 471 height 79
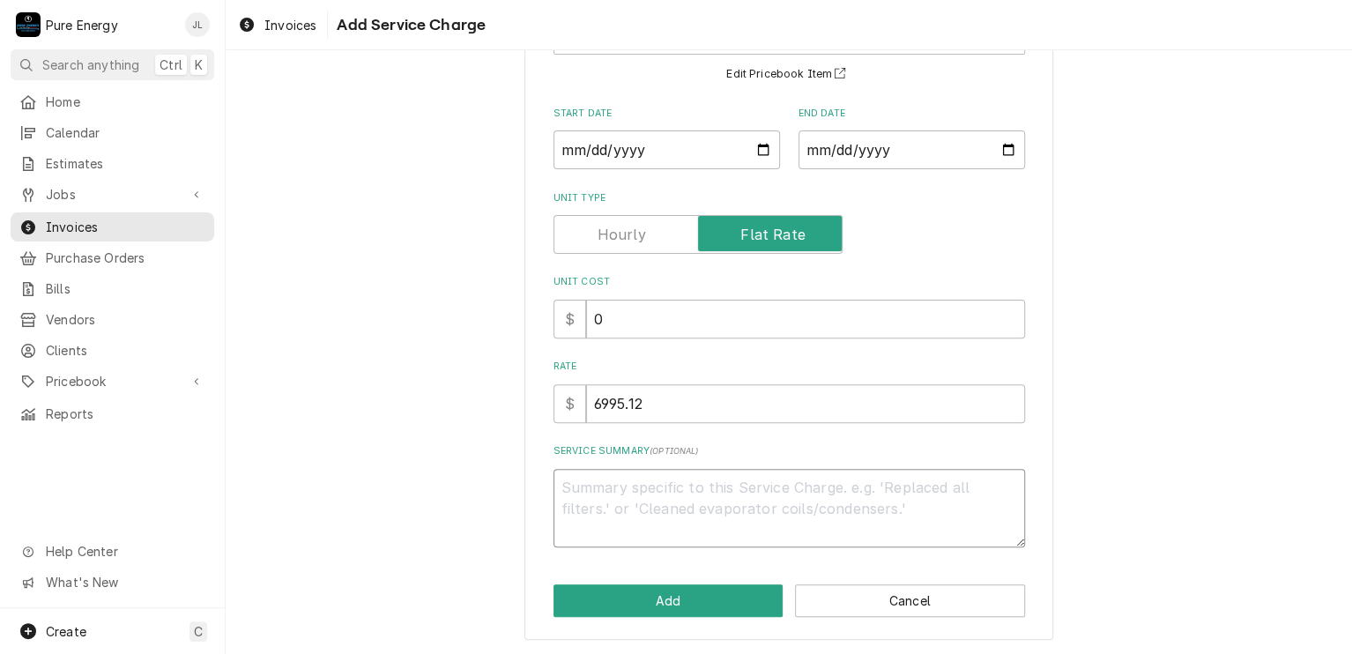
type textarea "x"
type textarea "Th"
type textarea "x"
type textarea "Thi"
type textarea "x"
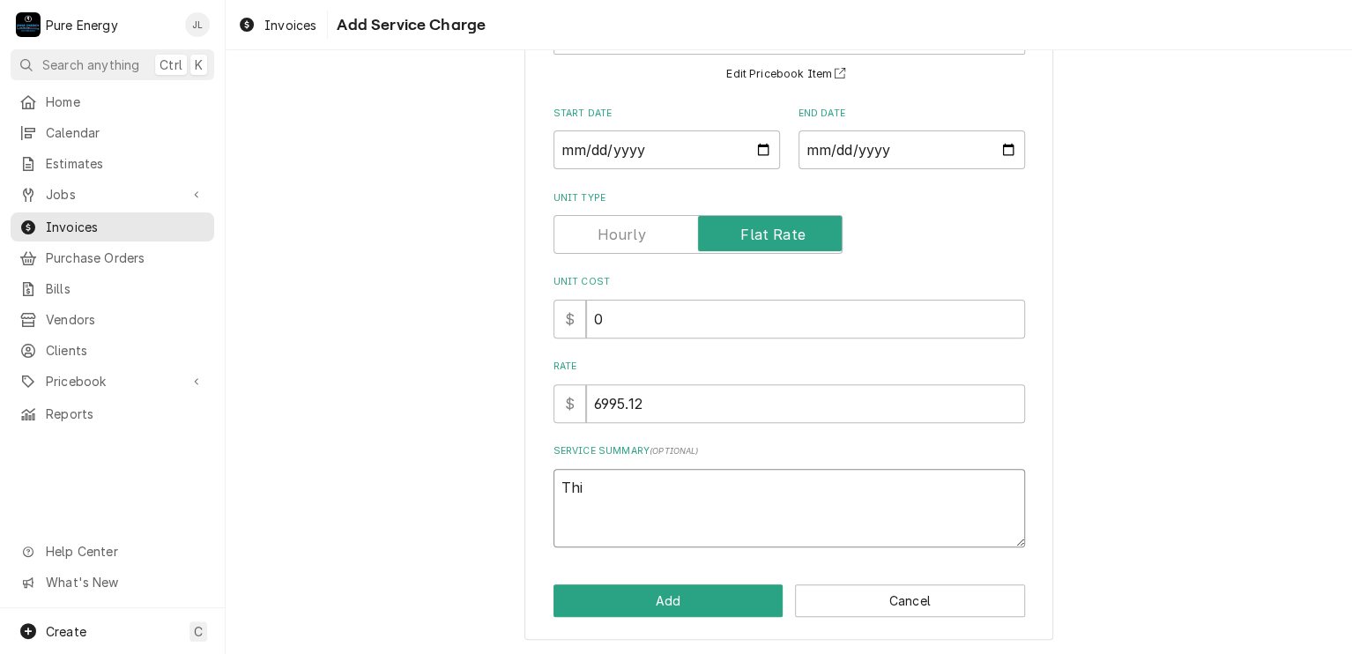
type textarea "This"
type textarea "x"
type textarea "This"
type textarea "x"
type textarea "This i"
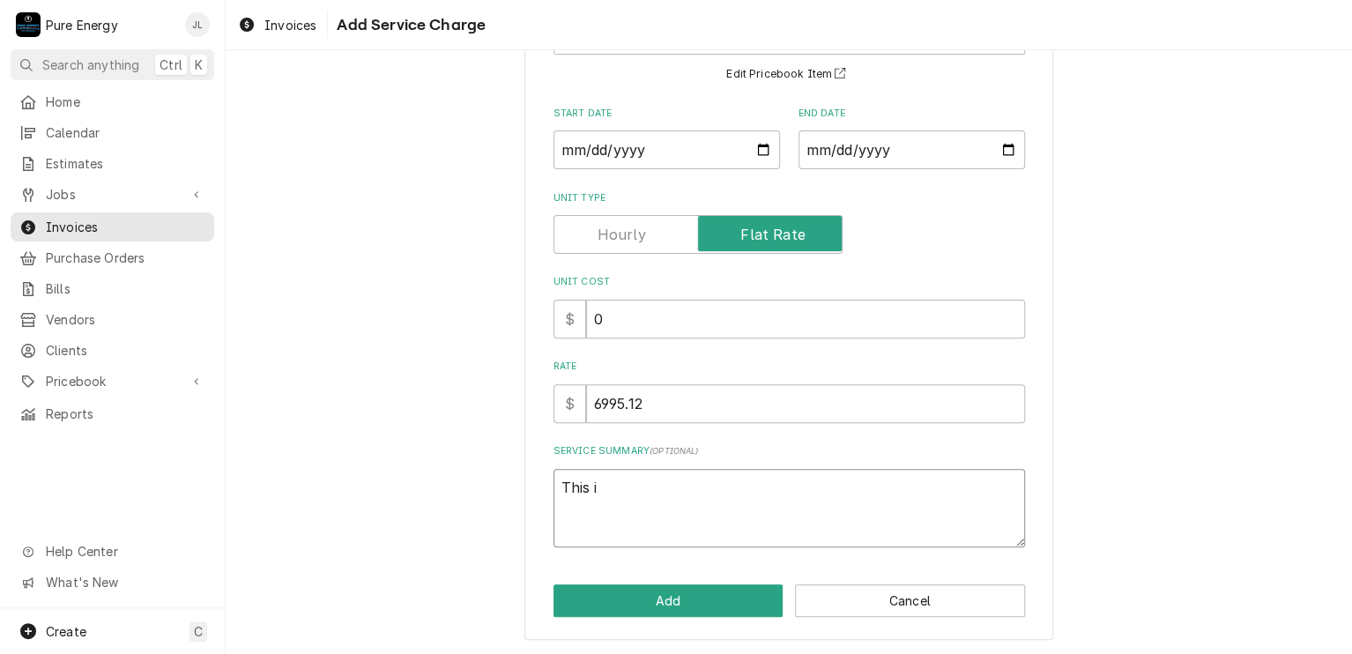
type textarea "x"
type textarea "This is"
type textarea "x"
type textarea "This is t"
type textarea "x"
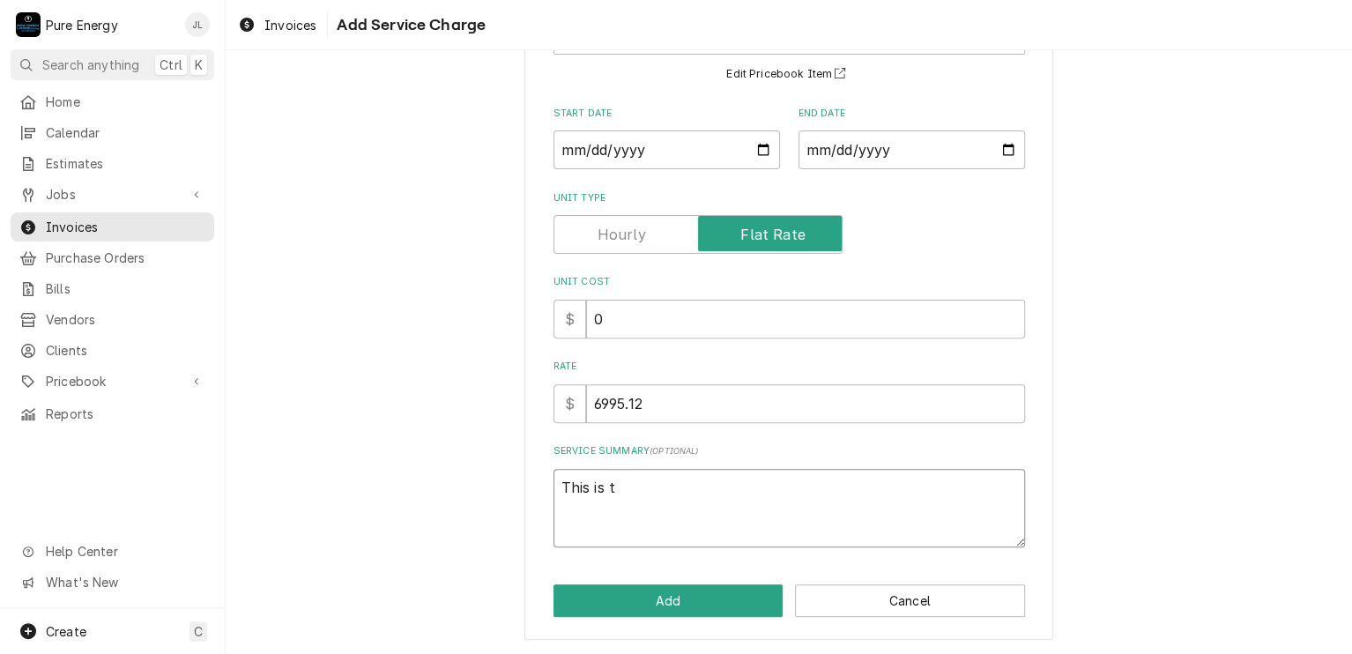
type textarea "This is th"
type textarea "x"
type textarea "This is the"
type textarea "x"
type textarea "This is the b"
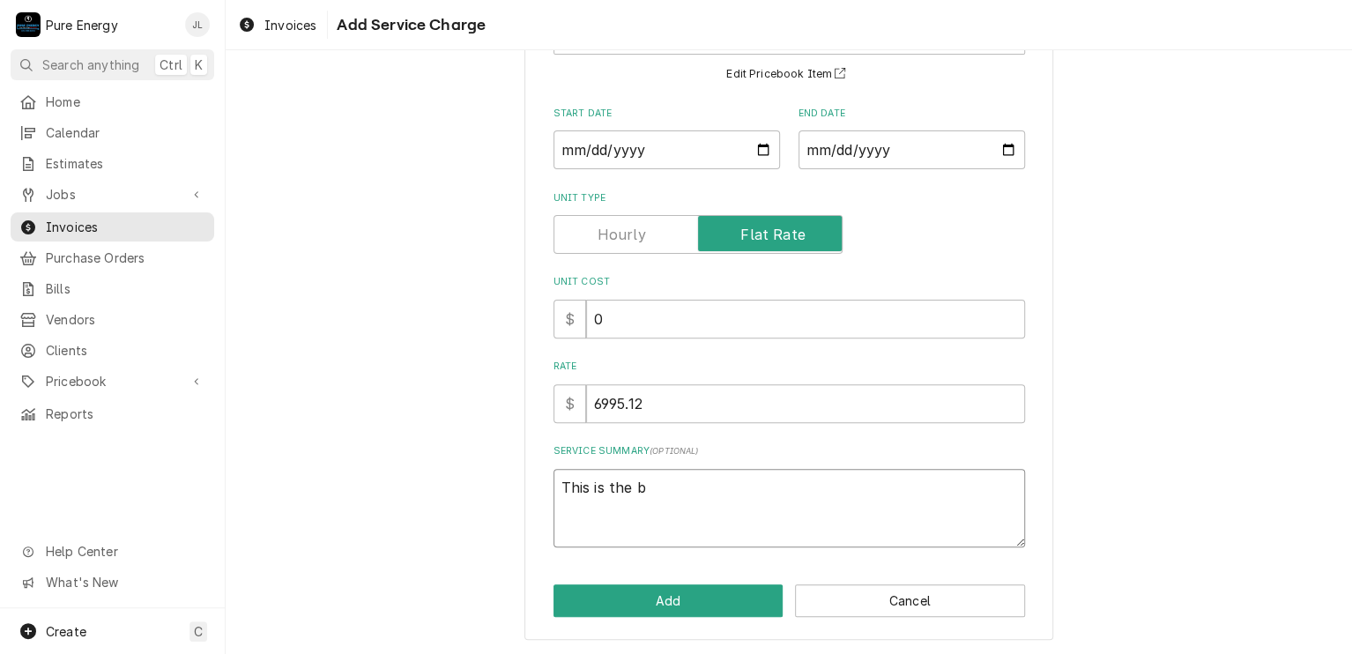
type textarea "x"
type textarea "This is the ba"
type textarea "x"
type textarea "This is the bal"
type textarea "x"
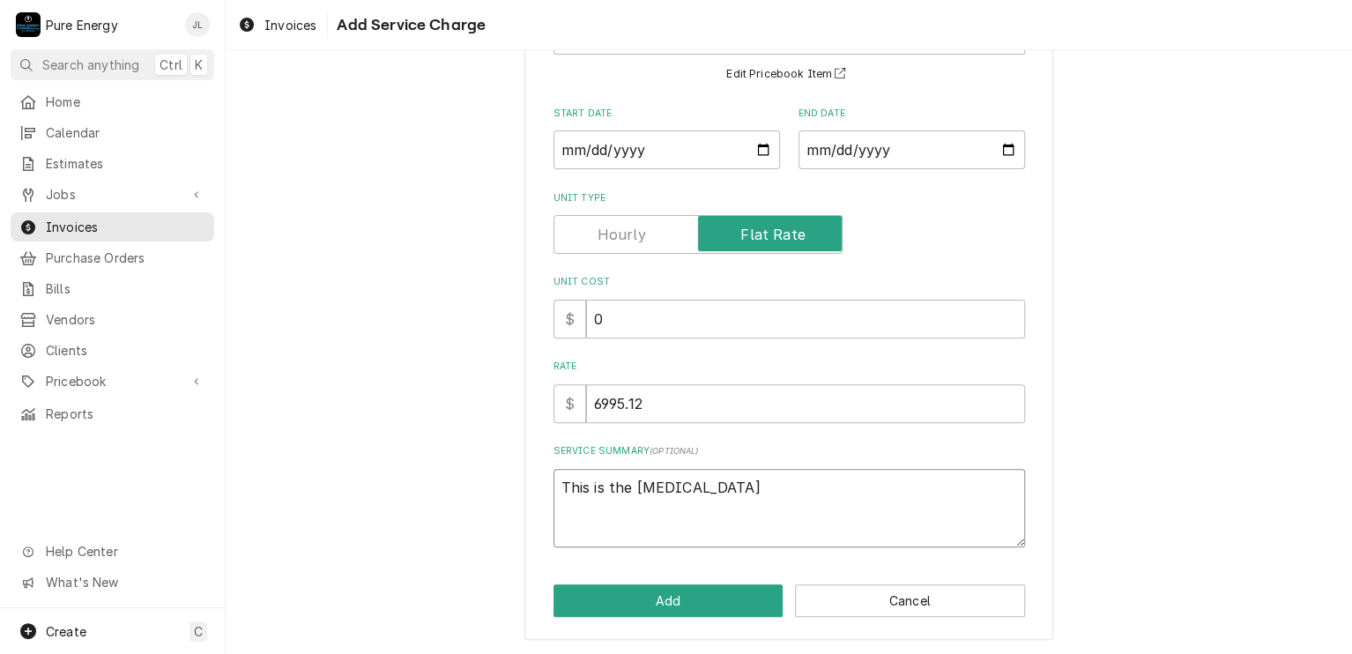
type textarea "This is the bala"
type textarea "x"
type textarea "This is the balan"
type textarea "x"
type textarea "This is the balanc"
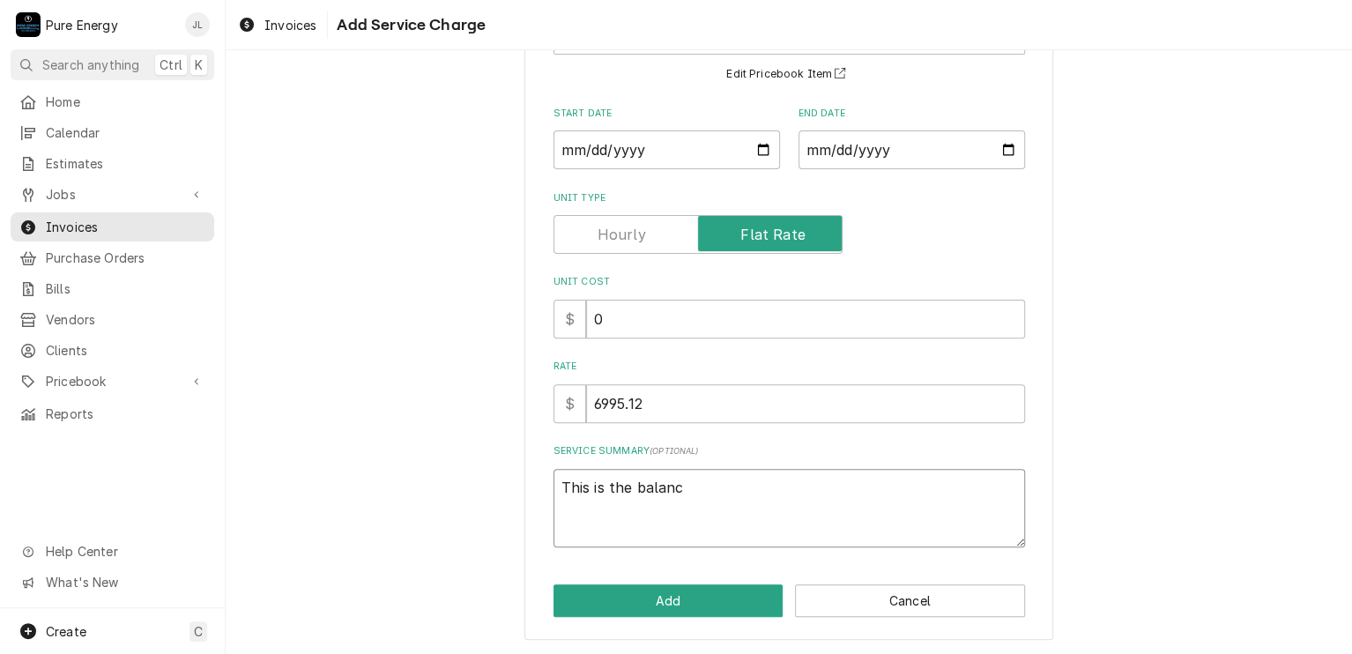
type textarea "x"
type textarea "This is the balance"
type textarea "x"
type textarea "This is the balance"
type textarea "x"
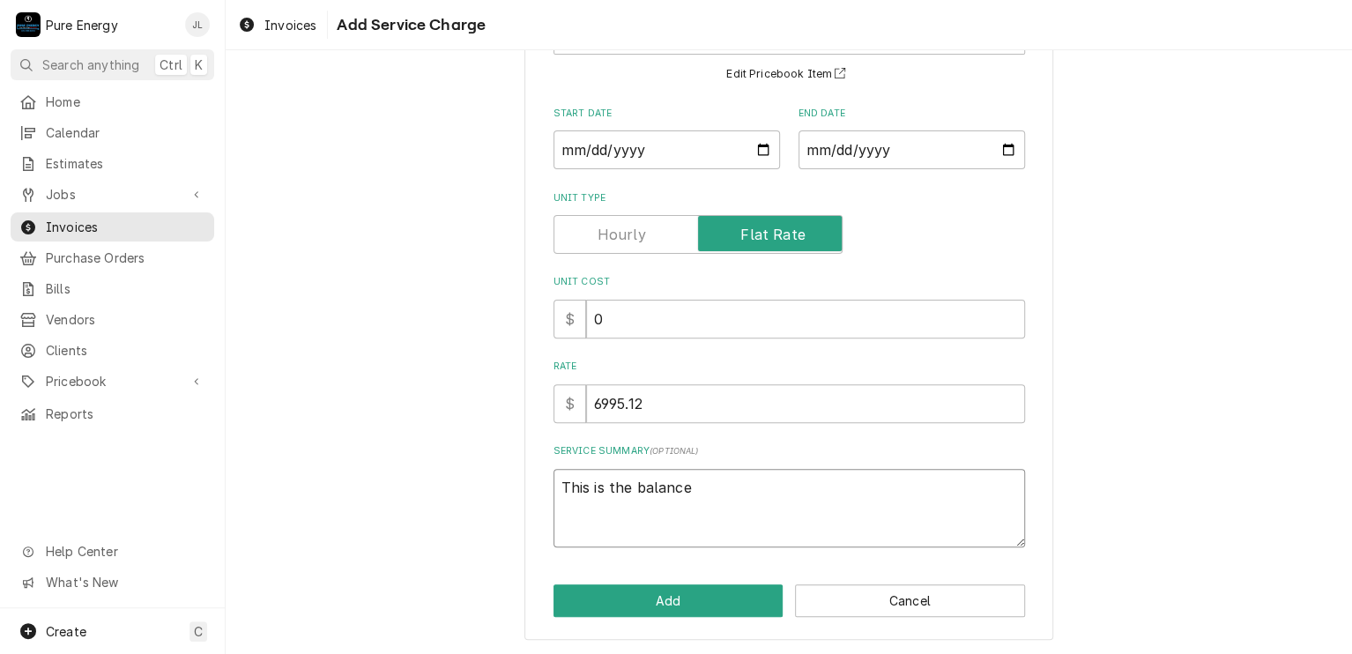
type textarea "This is the balance d"
type textarea "x"
type textarea "This is the balance du"
type textarea "x"
type textarea "This is the balance due"
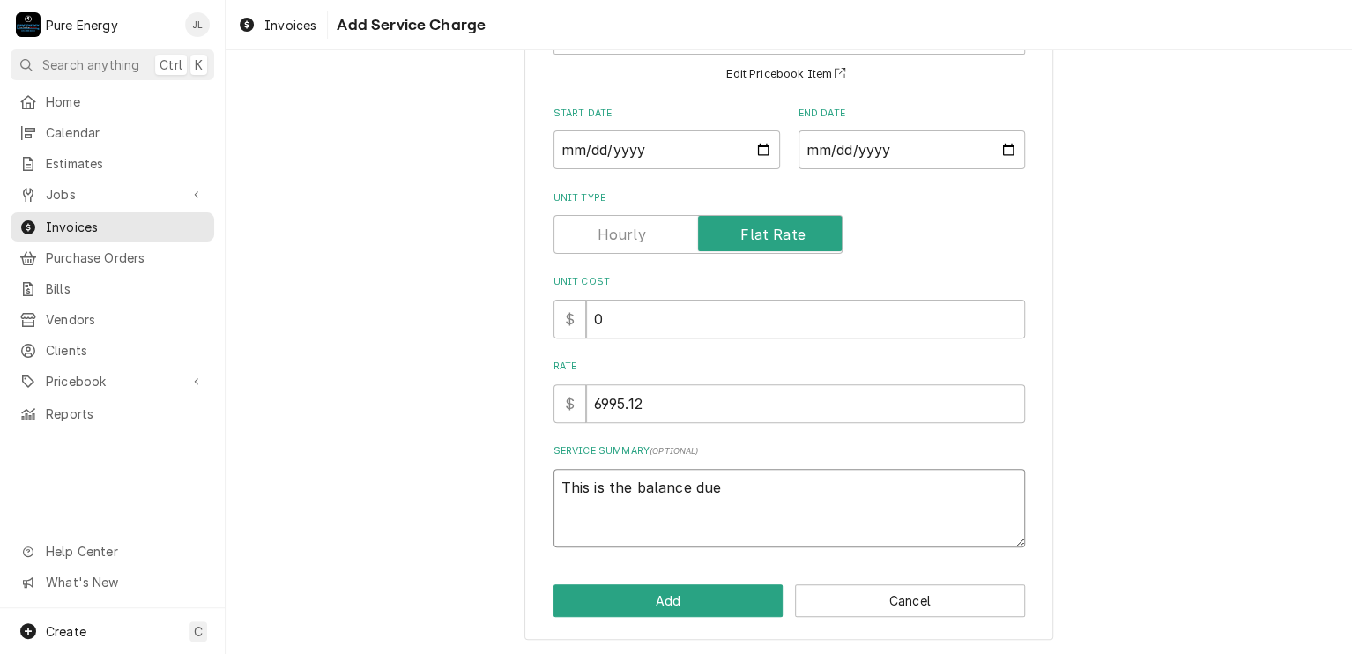
type textarea "x"
type textarea "This is the balance due"
type textarea "x"
type textarea "This is the balance due f"
type textarea "x"
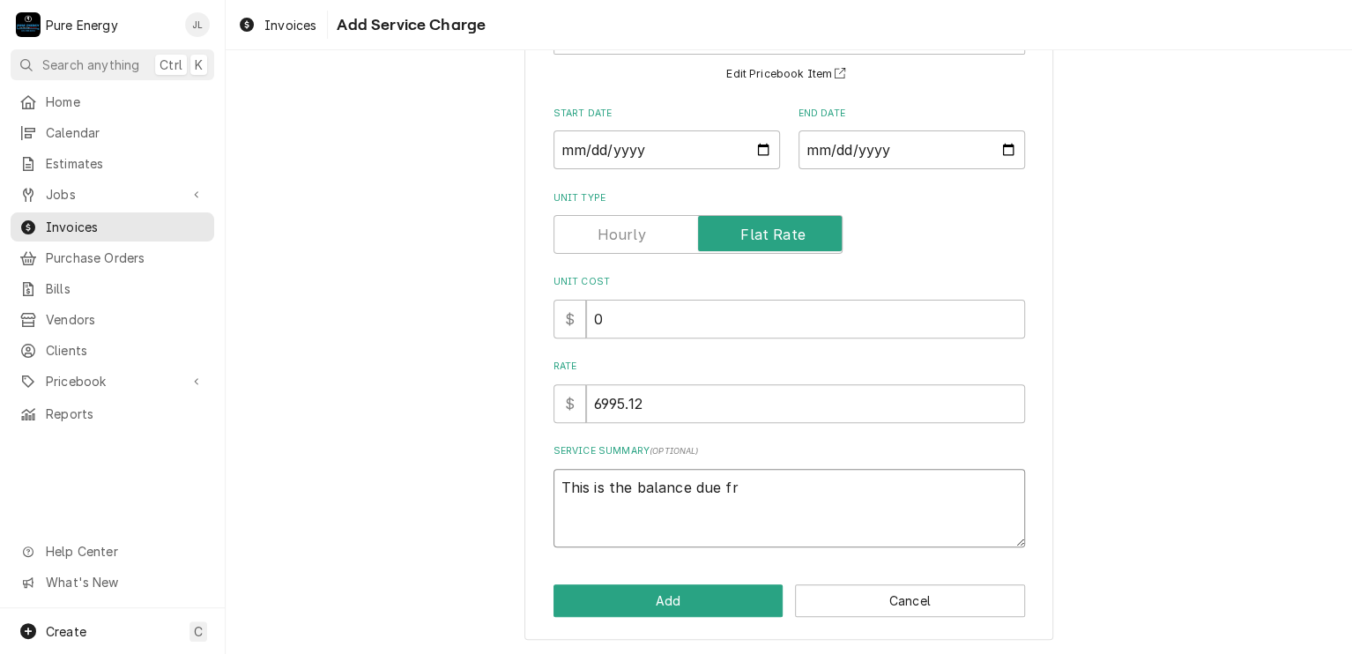
type textarea "This is the balance due fro"
type textarea "x"
type textarea "This is the balance due from"
type textarea "x"
type textarea "This is the balance due from t"
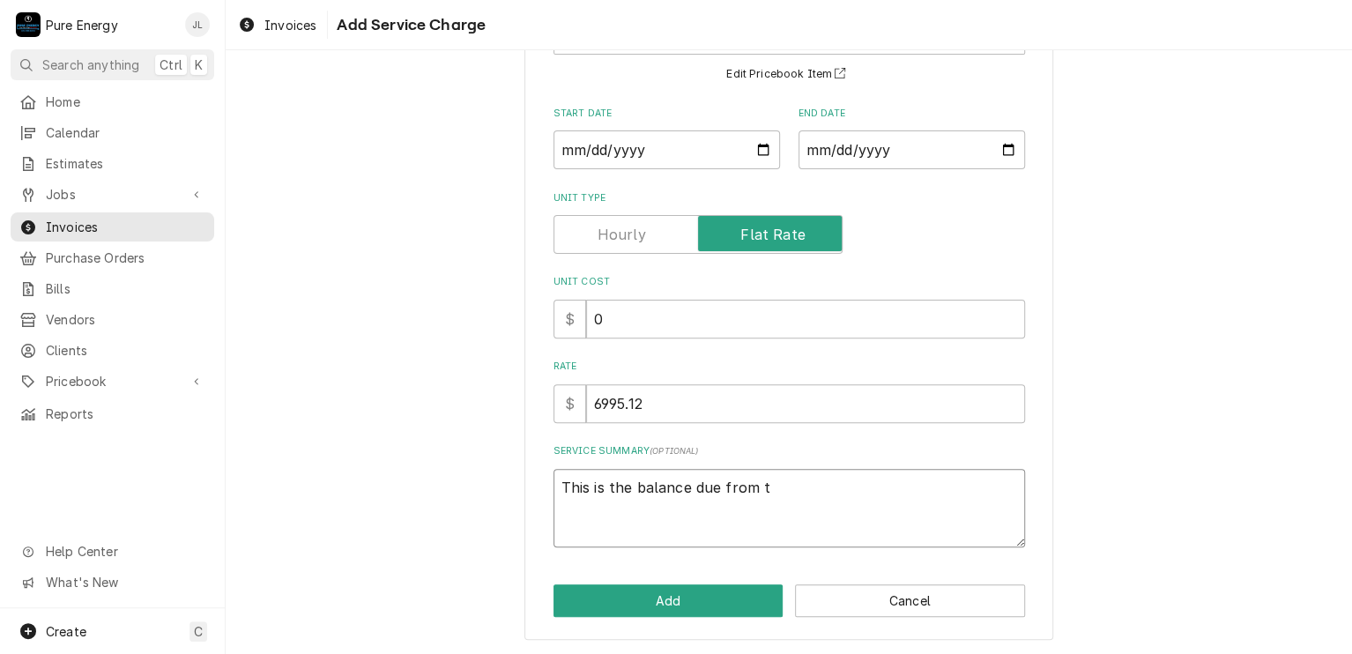
type textarea "x"
type textarea "This is the balance due from th"
type textarea "x"
type textarea "This is the balance due from the"
type textarea "x"
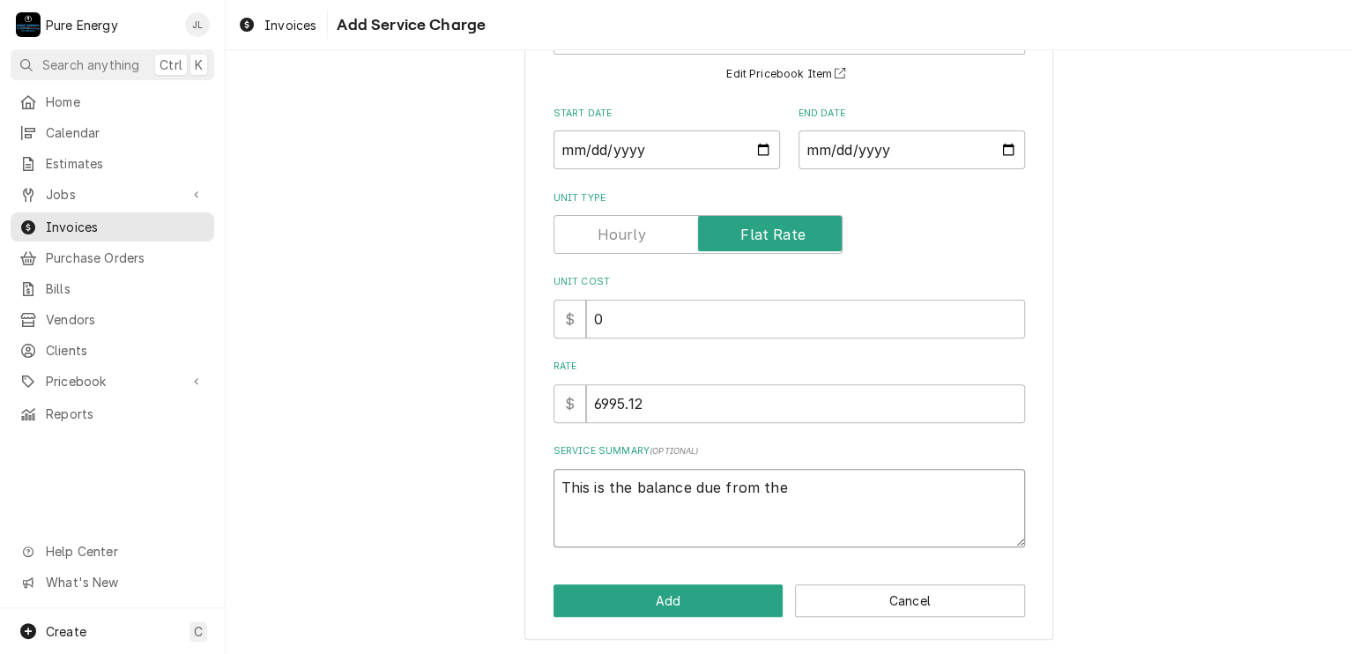
type textarea "This is the balance due from the"
type textarea "x"
type textarea "This is the balance due from the o"
type textarea "x"
type textarea "This is the balance due from the or"
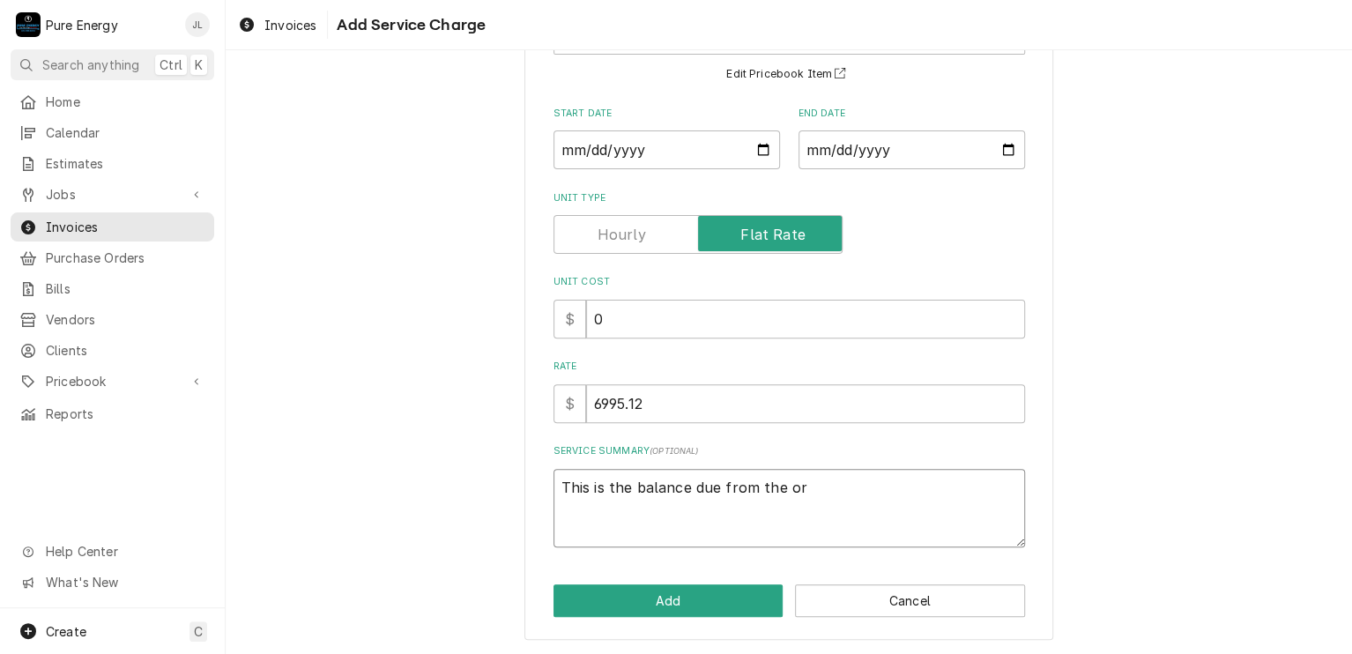
type textarea "x"
type textarea "This is the balance due from the ori"
type textarea "x"
type textarea "This is the balance due from the orig"
type textarea "x"
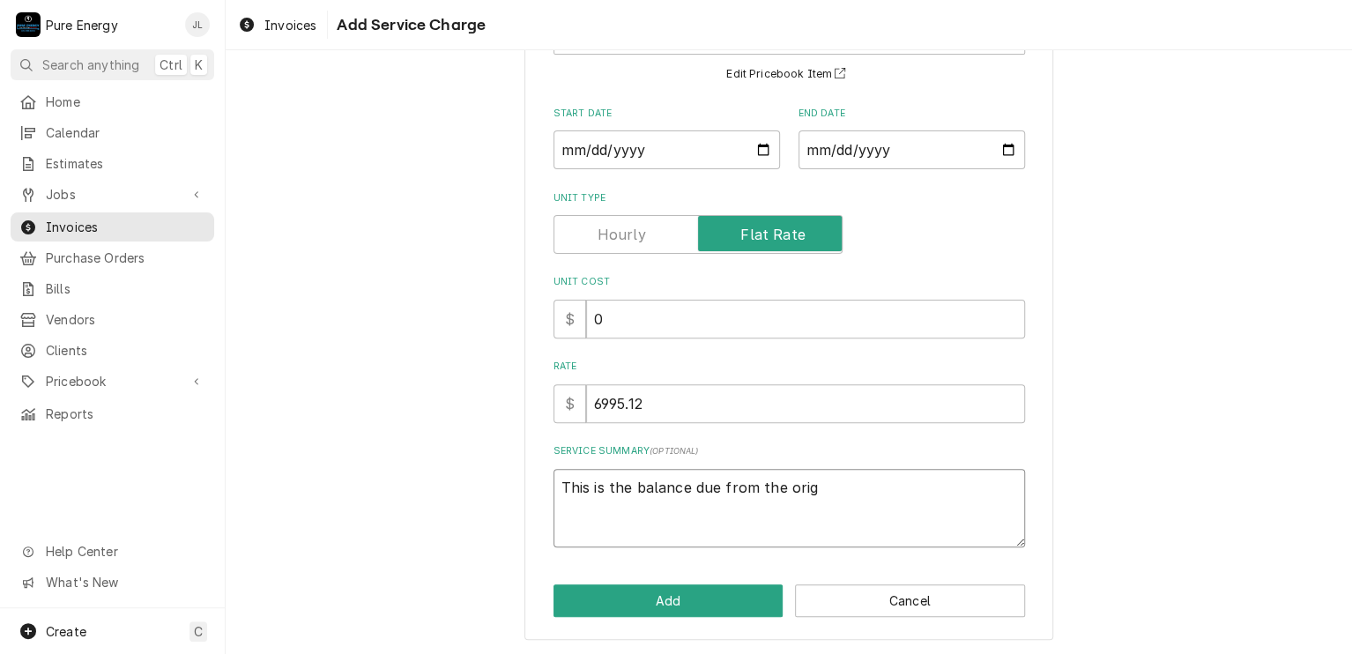
type textarea "This is the balance due from the origi"
type textarea "x"
type textarea "This is the balance due from the origin"
type textarea "x"
type textarea "This is the balance due from the origina"
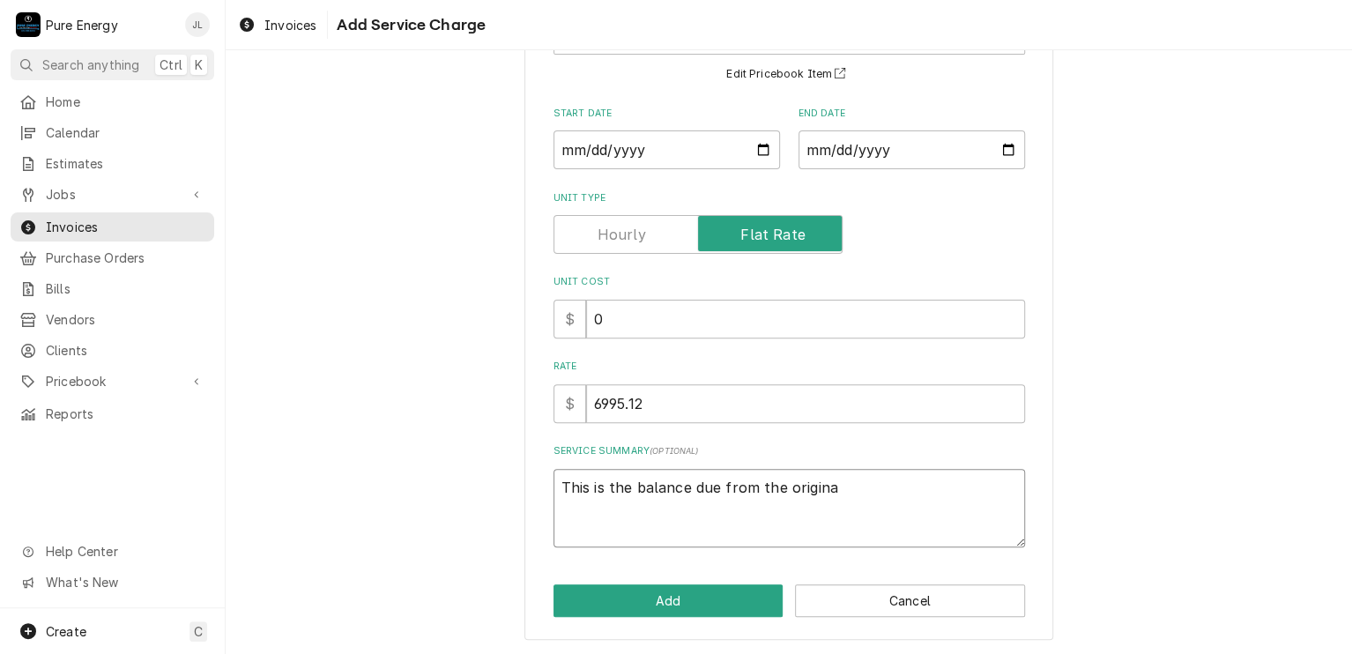
type textarea "x"
type textarea "This is the balance due from the original"
type textarea "x"
type textarea "This is the balance due from the original b"
type textarea "x"
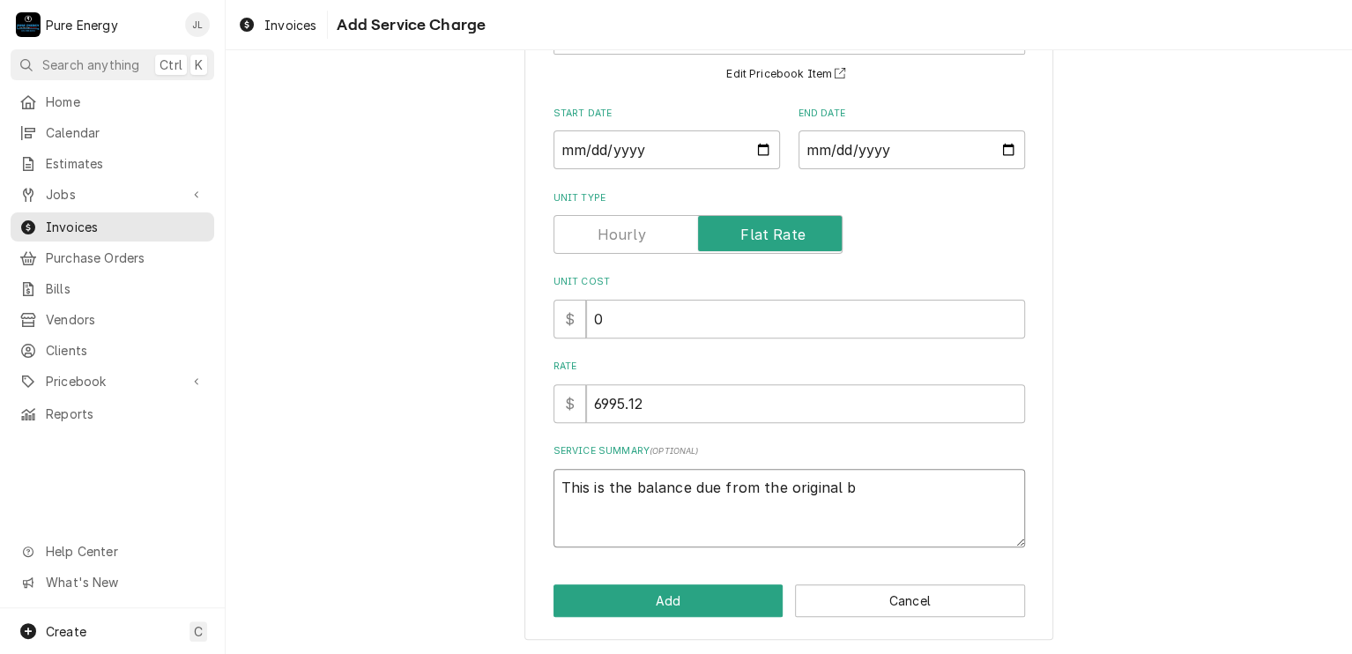
type textarea "This is the balance due from the original bi"
type textarea "x"
type textarea "This is the balance due from the original bid"
type textarea "x"
type textarea "This is the balance due from the original bid"
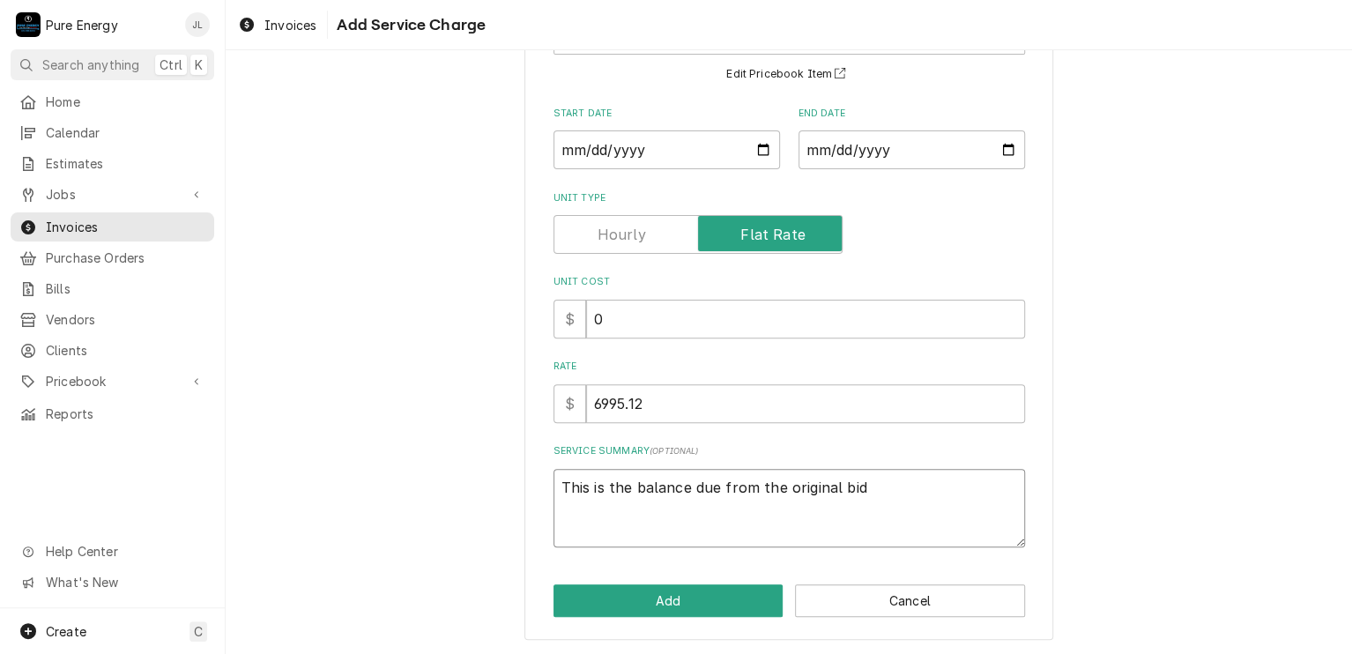
type textarea "x"
type textarea "This is the balance due from the original bid o"
type textarea "x"
type textarea "This is the balance due from the original bid of"
type textarea "x"
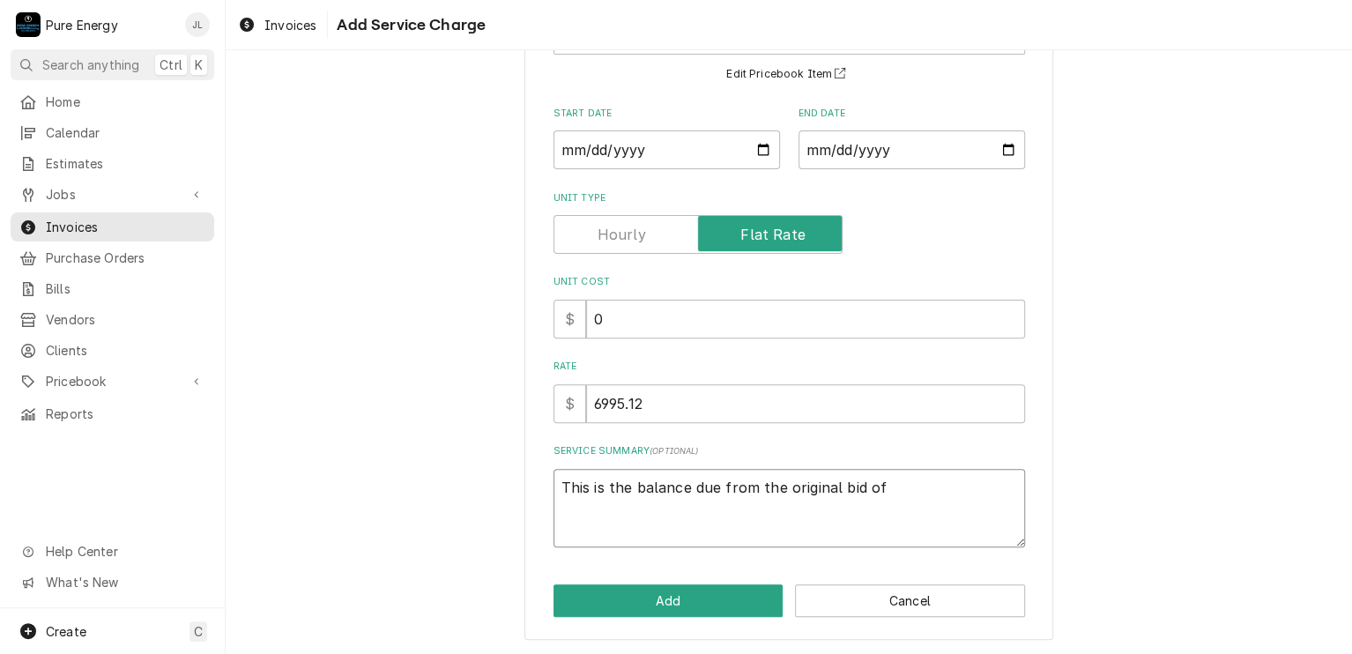
type textarea "This is the balance due from the original bid of"
type textarea "x"
type textarea "This is the balance due from the original bid of #"
type textarea "x"
type textarea "This is the balance due from the original bid of"
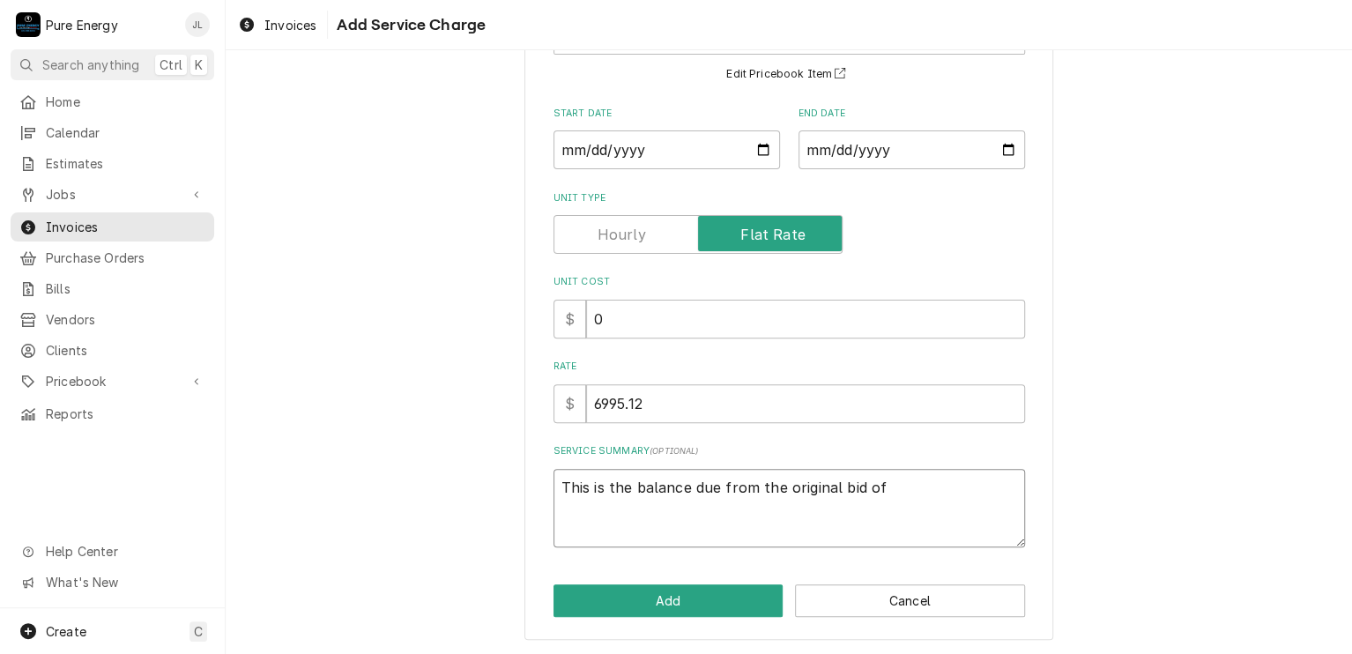
type textarea "x"
type textarea "This is the balance due from the original bid of $"
type textarea "x"
type textarea "This is the balance due from the original bid of $9"
type textarea "x"
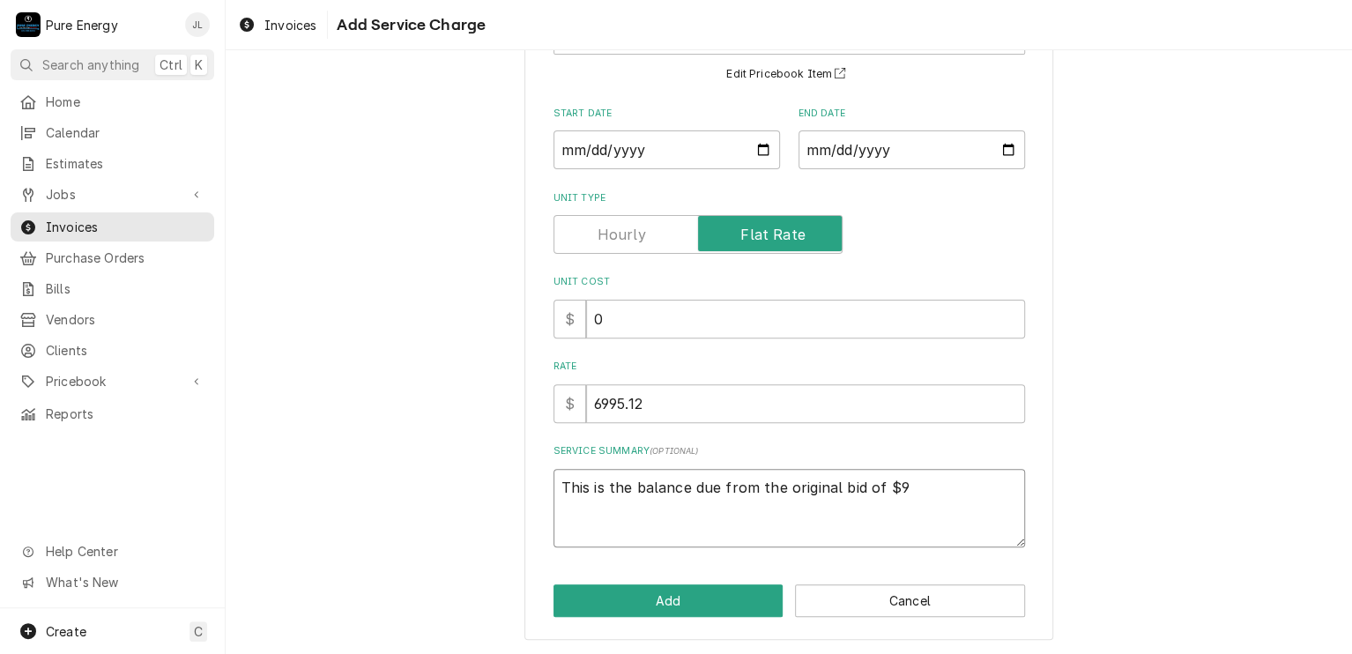
type textarea "This is the balance due from the original bid of $99"
type textarea "x"
type textarea "This is the balance due from the original bid of $999"
type textarea "x"
type textarea "This is the balance due from the original bid of $9995"
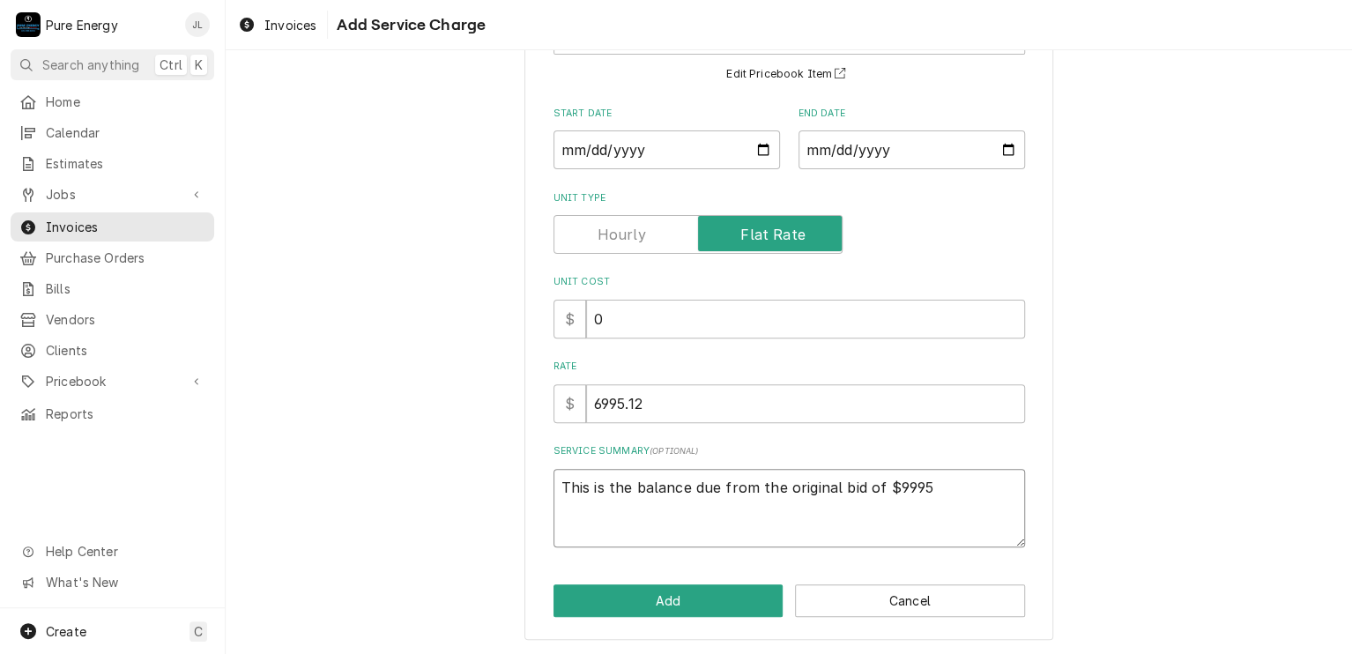
type textarea "x"
type textarea "This is the balance due from the original bid of $9995."
type textarea "x"
type textarea "This is the balance due from the original bid of $9995.1"
type textarea "x"
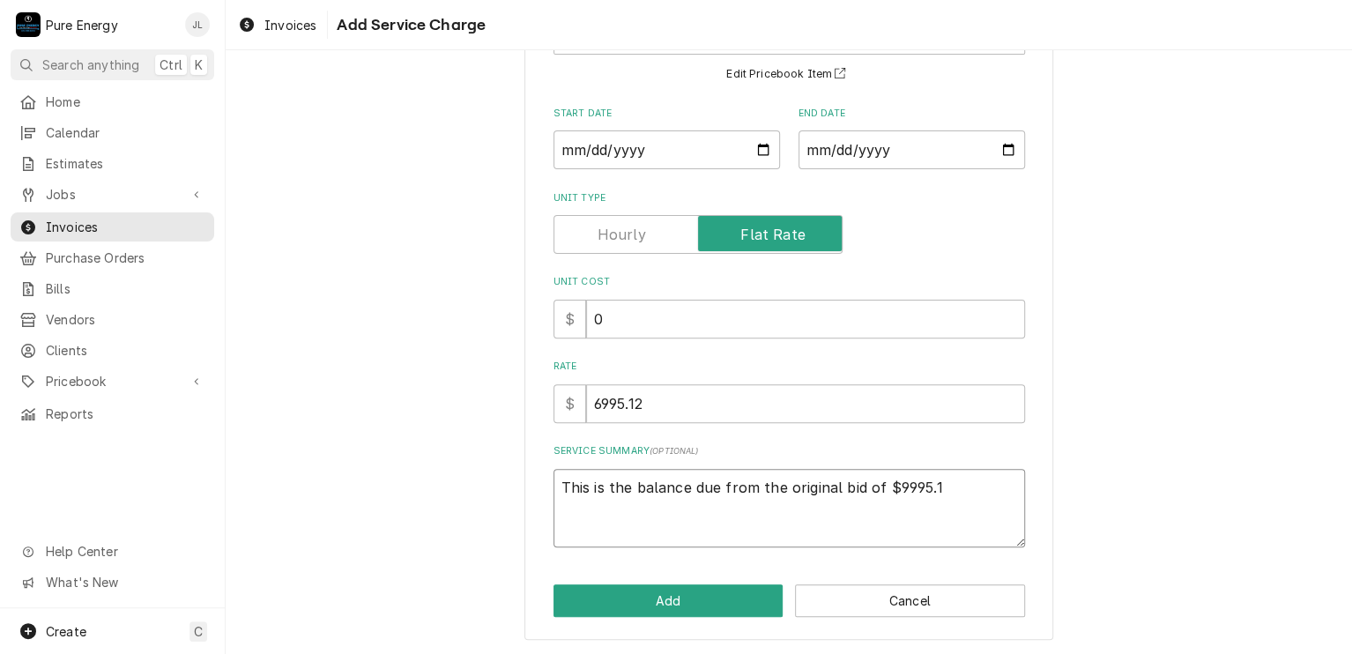
type textarea "This is the balance due from the original bid of $9995.12"
type textarea "x"
type textarea "This is the balance due from the original bid of $9995.12."
type textarea "x"
type textarea "This is the balance due from the original bid of $9995.12."
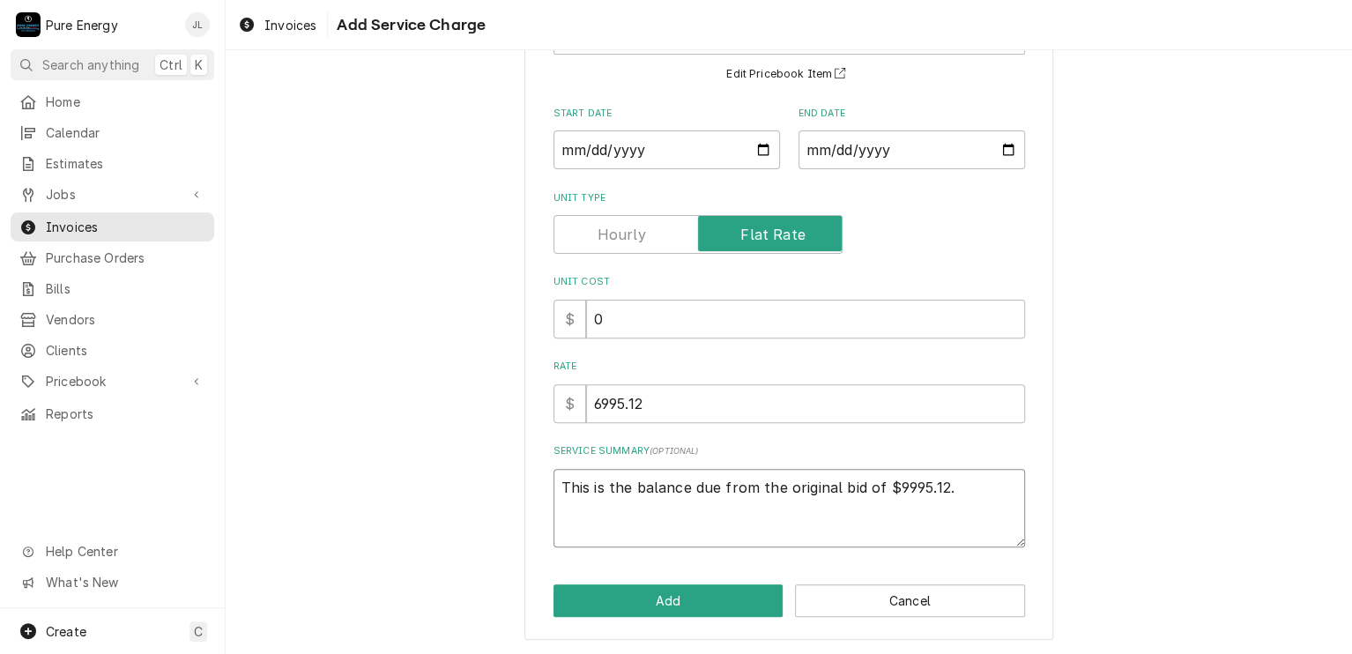
type textarea "x"
type textarea "This is the balance due from the original bid of $9995.12."
type textarea "x"
type textarea "This is the balance due from the original bid of $9995.12. P"
type textarea "x"
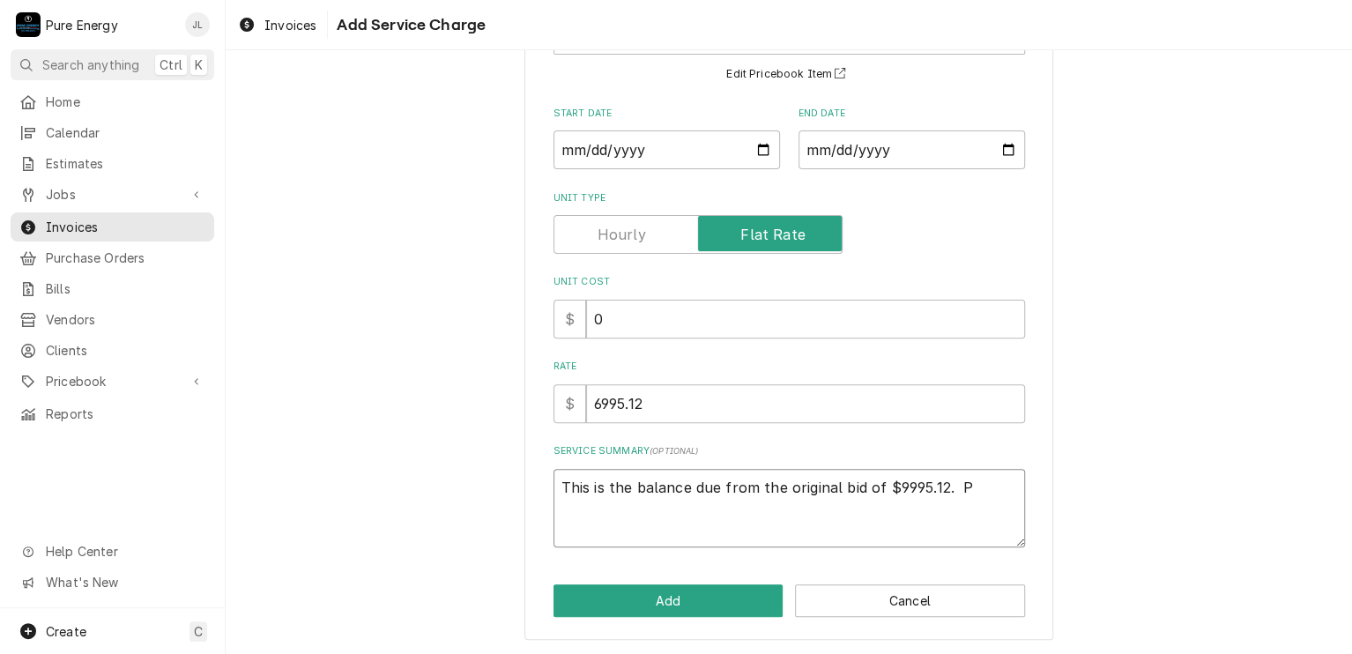
type textarea "This is the balance due from the original bid of $9995.12. Pr"
type textarea "x"
type textarea "This is the balance due from the original bid of $9995.12. Pri"
type textarea "x"
type textarea "This is the balance due from the original bid of $9995.12. Prio"
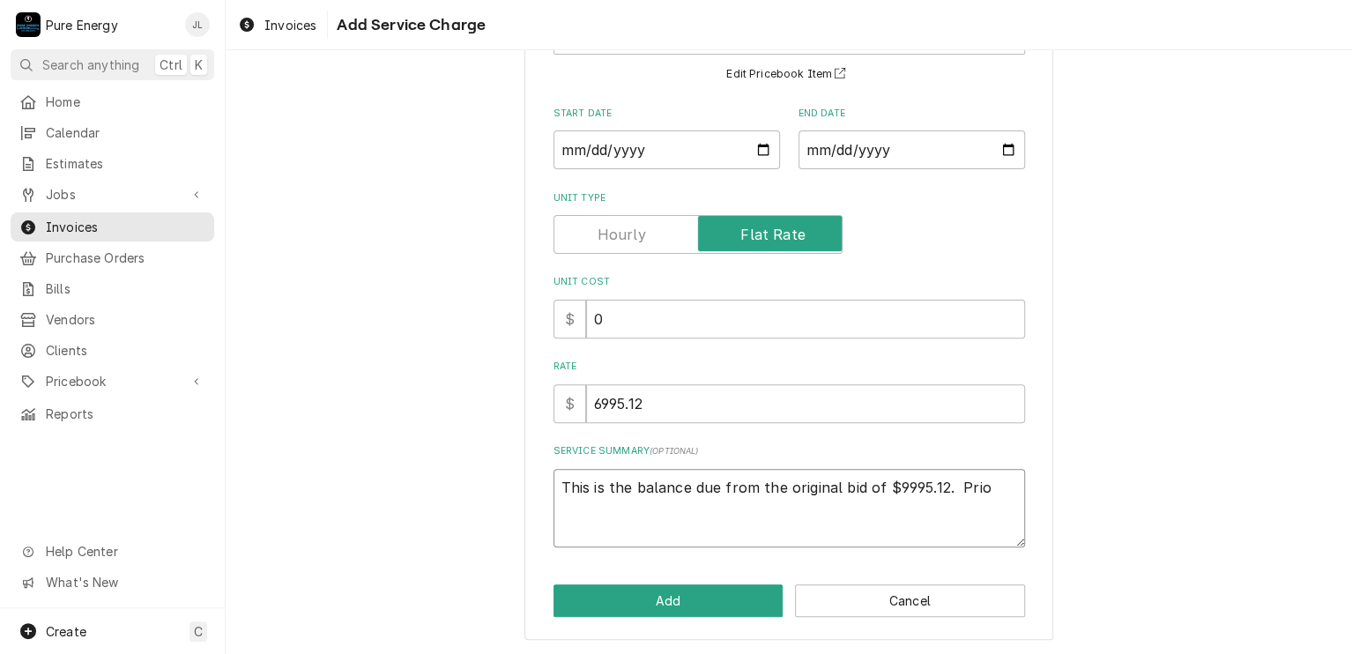
type textarea "x"
type textarea "This is the balance due from the original bid of $9995.12. Prior"
type textarea "x"
type textarea "This is the balance due from the original bid of $9995.12. Prior"
type textarea "x"
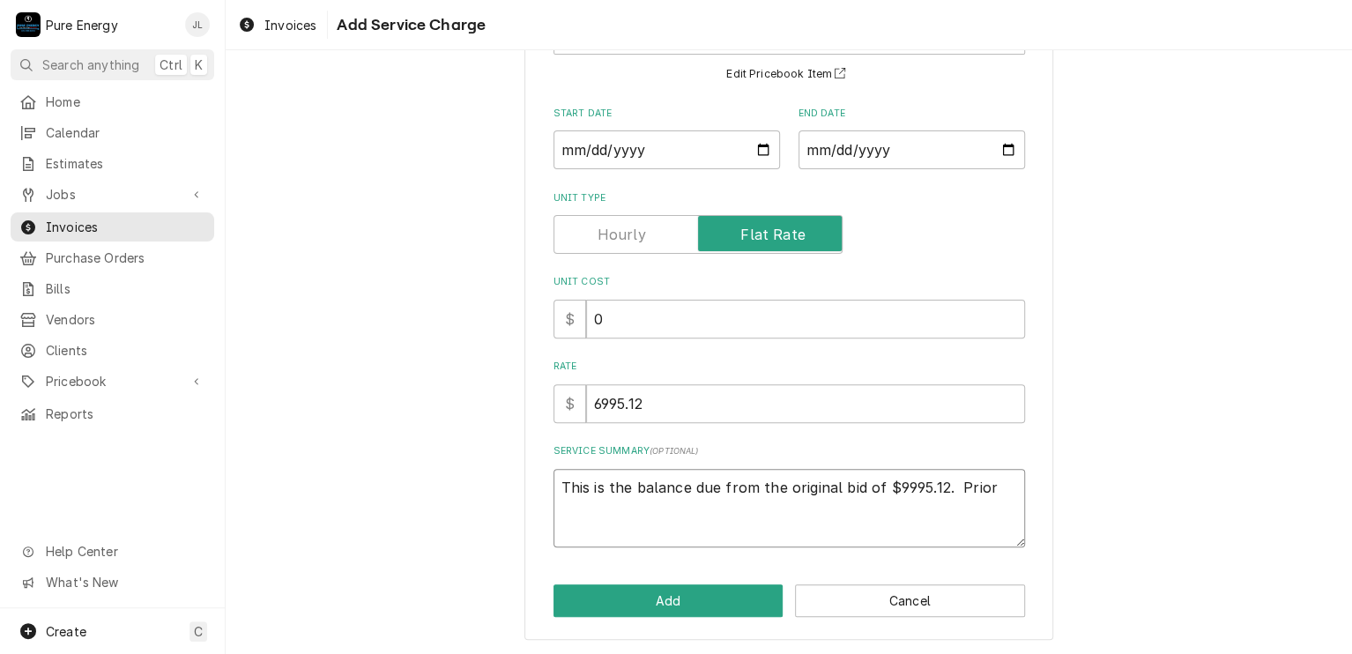
type textarea "This is the balance due from the original bid of $9995.12. Prior p"
type textarea "x"
type textarea "This is the balance due from the original bid of $9995.12. Prior pro"
type textarea "x"
type textarea "This is the balance due from the original bid of $9995.12. Prior prog"
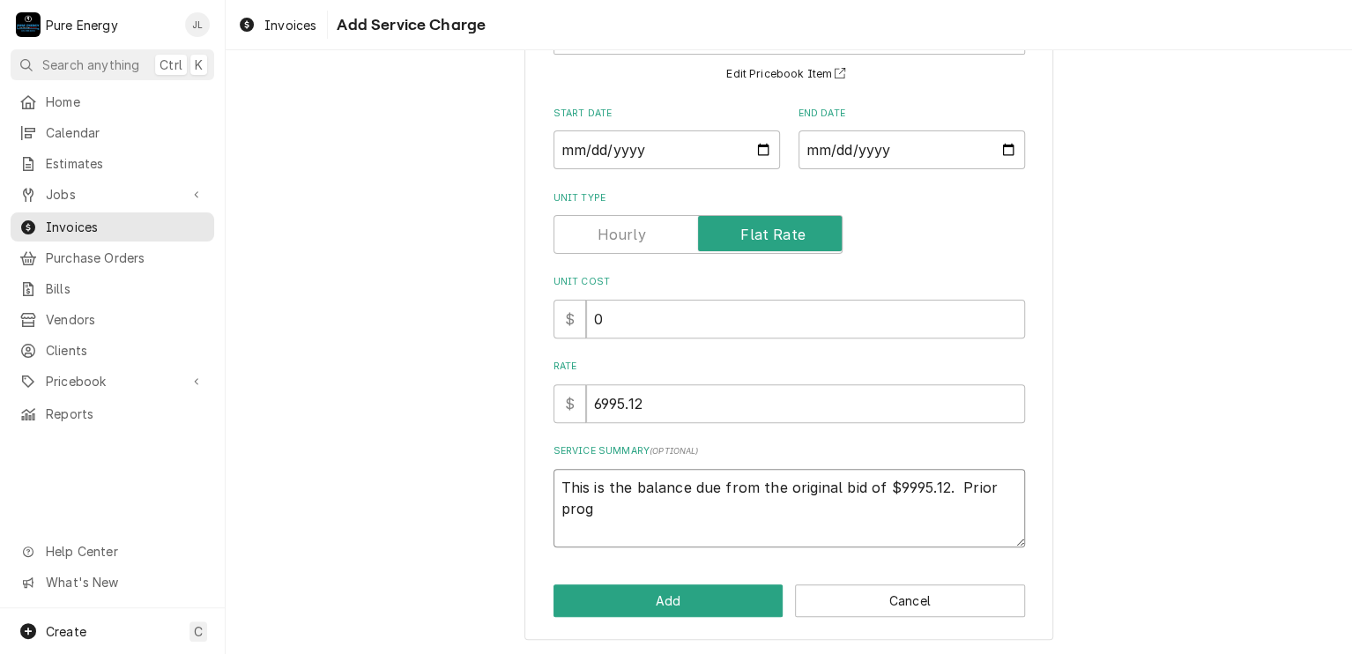
type textarea "x"
type textarea "This is the balance due from the original bid of $9995.12. Prior progr"
type textarea "x"
type textarea "This is the balance due from the original bid of $9995.12. Prior progre"
type textarea "x"
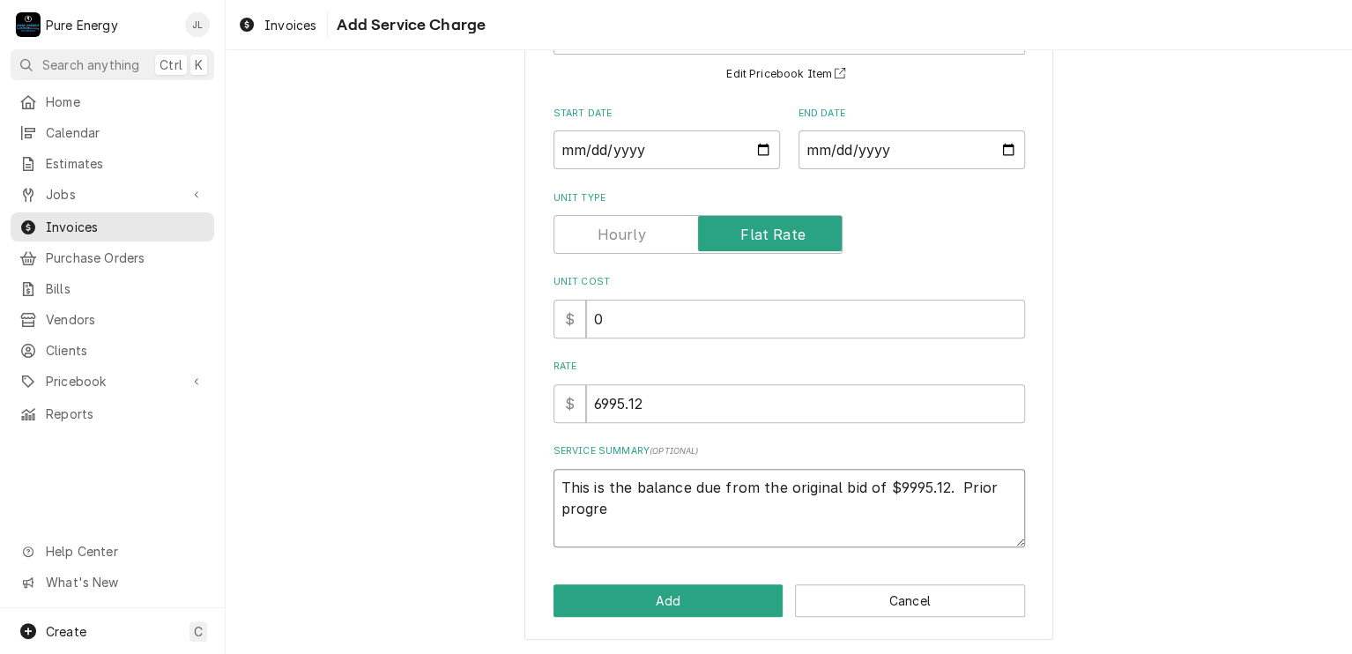
type textarea "This is the balance due from the original bid of $9995.12. Prior progres"
type textarea "x"
type textarea "This is the balance due from the original bid of $9995.12. Prior progress"
type textarea "x"
type textarea "This is the balance due from the original bid of $9995.12. Prior progress p"
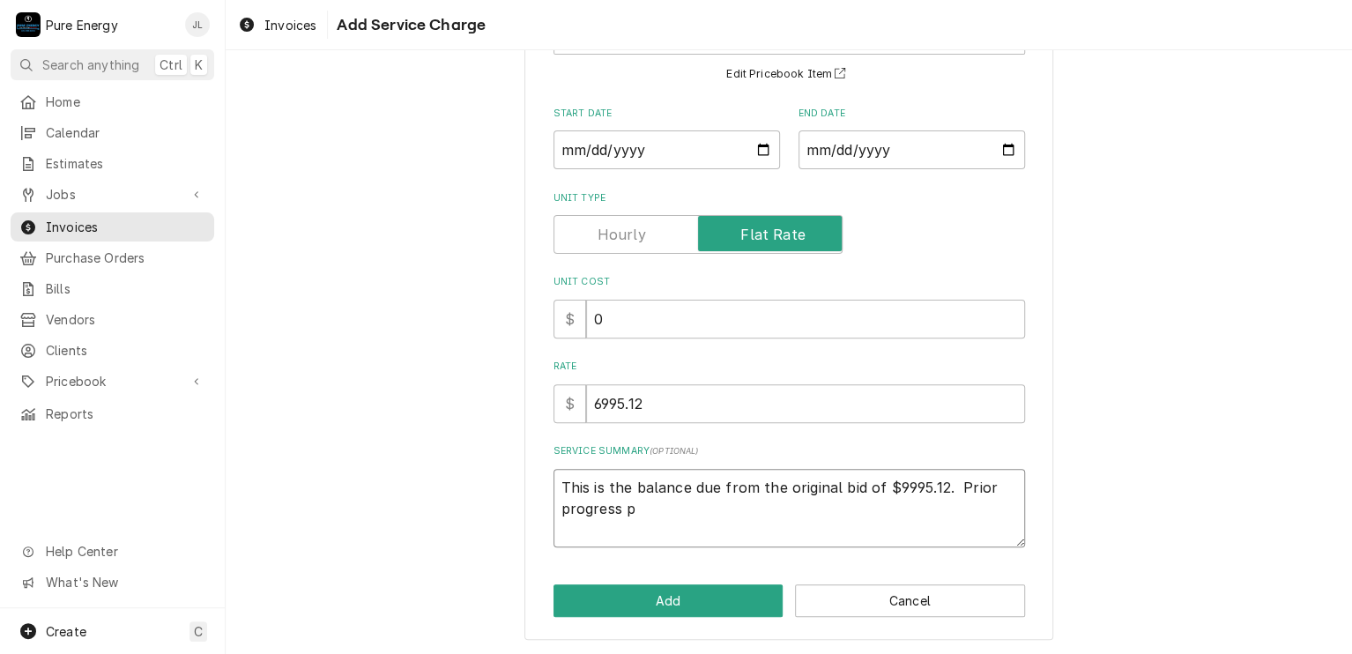
type textarea "x"
type textarea "This is the balance due from the original bid of $9995.12. Prior progress pa"
type textarea "x"
type textarea "This is the balance due from the original bid of $9995.12. Prior progress pay"
type textarea "x"
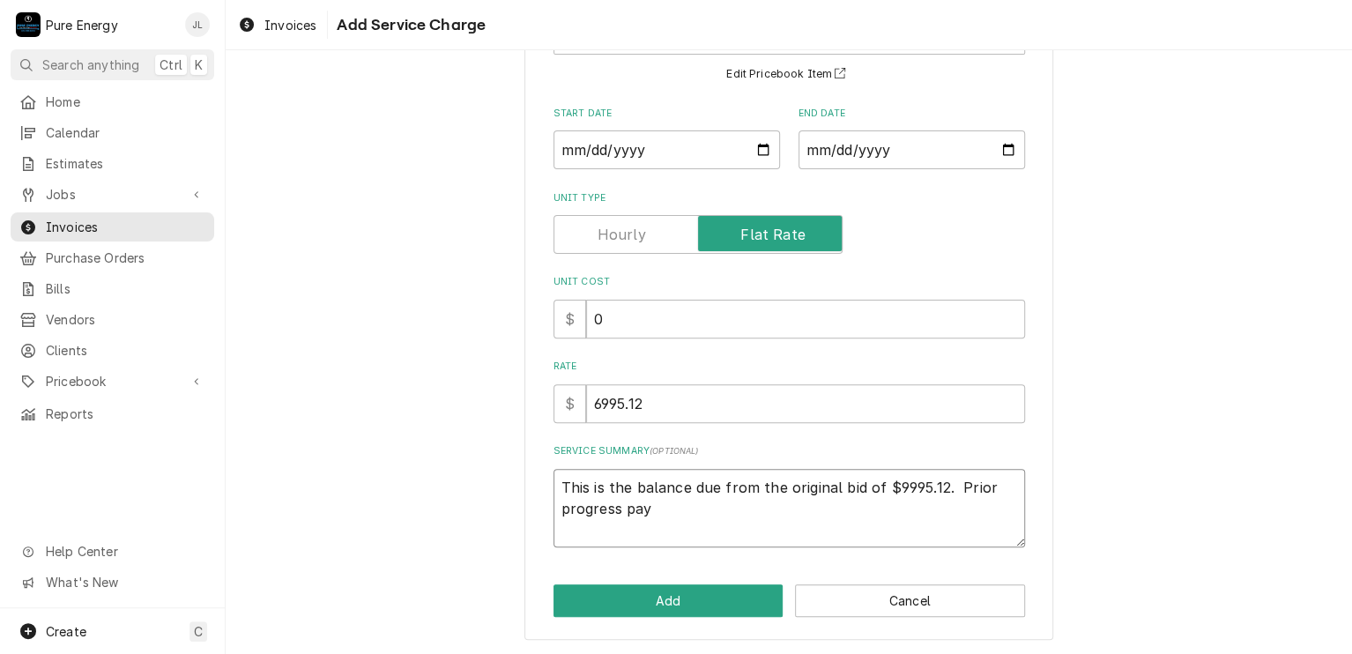
type textarea "This is the balance due from the original bid of $9995.12. Prior progress paym"
type textarea "x"
type textarea "This is the balance due from the original bid of $9995.12. Prior progress paymen"
type textarea "x"
type textarea "This is the balance due from the original bid of $9995.12. Prior progress payme…"
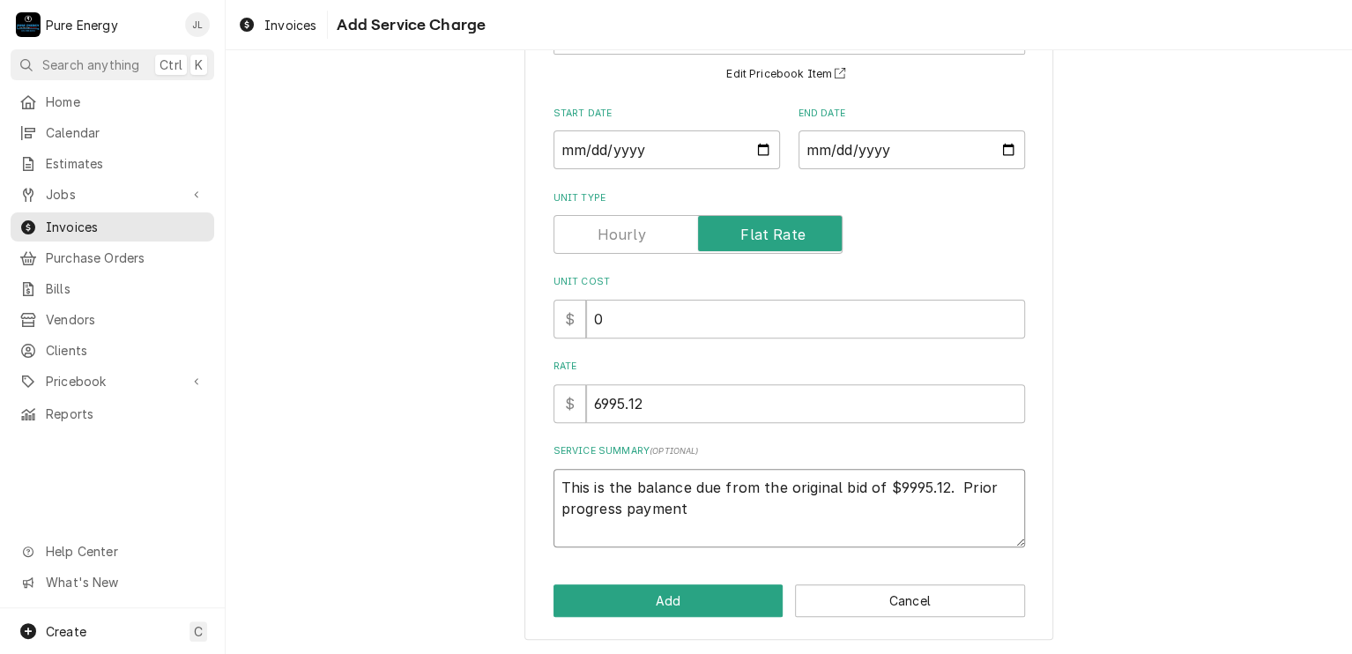
type textarea "x"
type textarea "This is the balance due from the original bid of $9995.12. Prior progress payme…"
type textarea "x"
type textarea "This is the balance due from the original bid of $9995.12. Prior progress payme…"
type textarea "x"
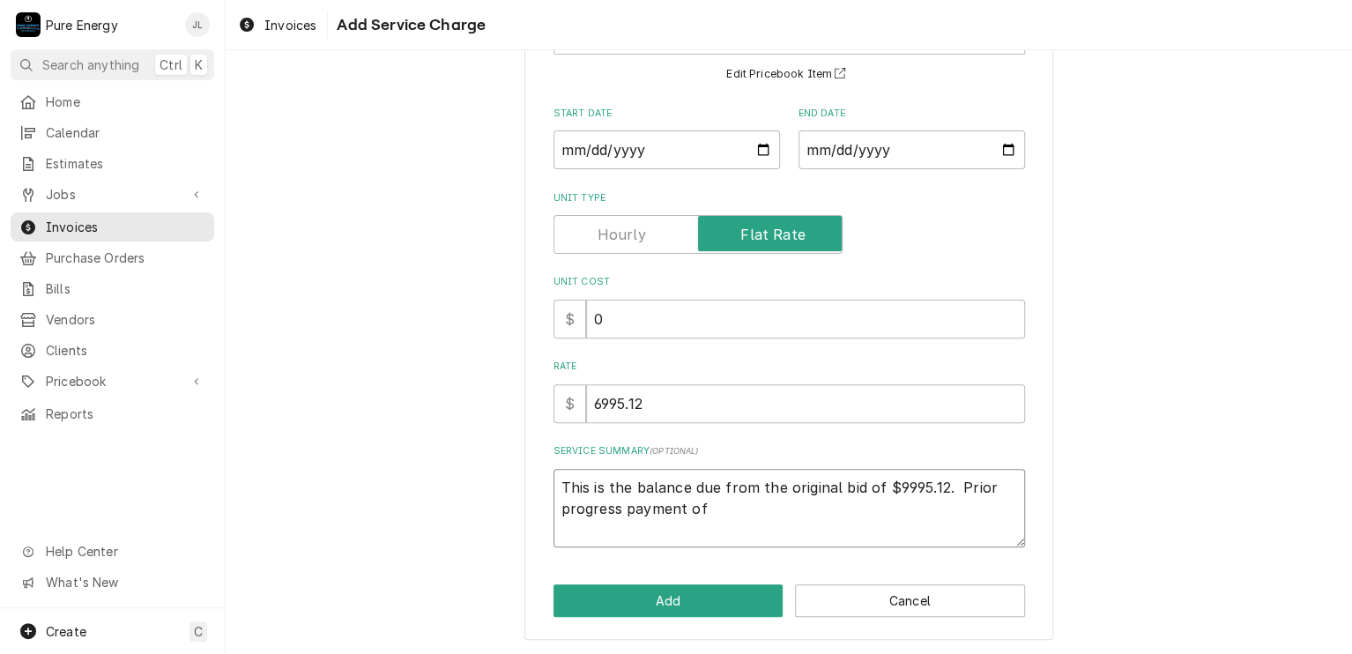
type textarea "This is the balance due from the original bid of $9995.12. Prior progress payme…"
type textarea "x"
type textarea "This is the balance due from the original bid of $9995.12. Prior progress payme…"
type textarea "x"
type textarea "This is the balance due from the original bid of $9995.12. Prior progress payme…"
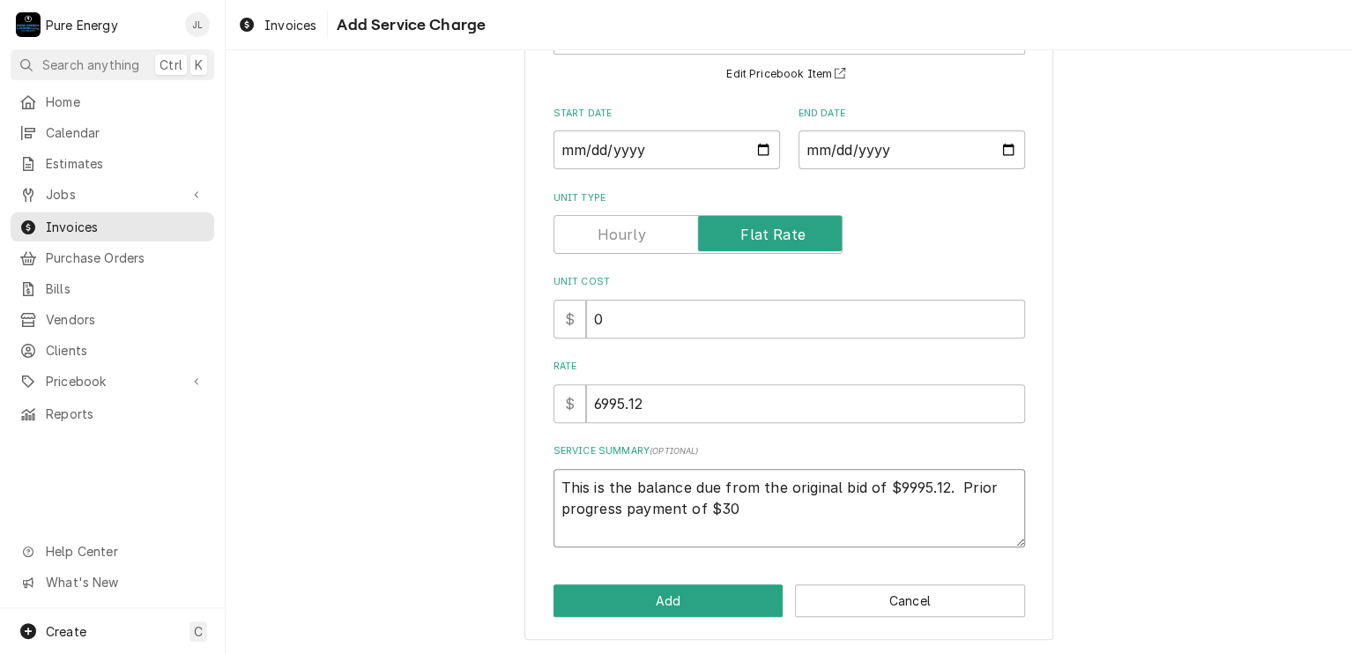
type textarea "x"
type textarea "This is the balance due from the original bid of $9995.12. Prior progress payme…"
type textarea "x"
type textarea "This is the balance due from the original bid of $9995.12. Prior progress payme…"
type textarea "x"
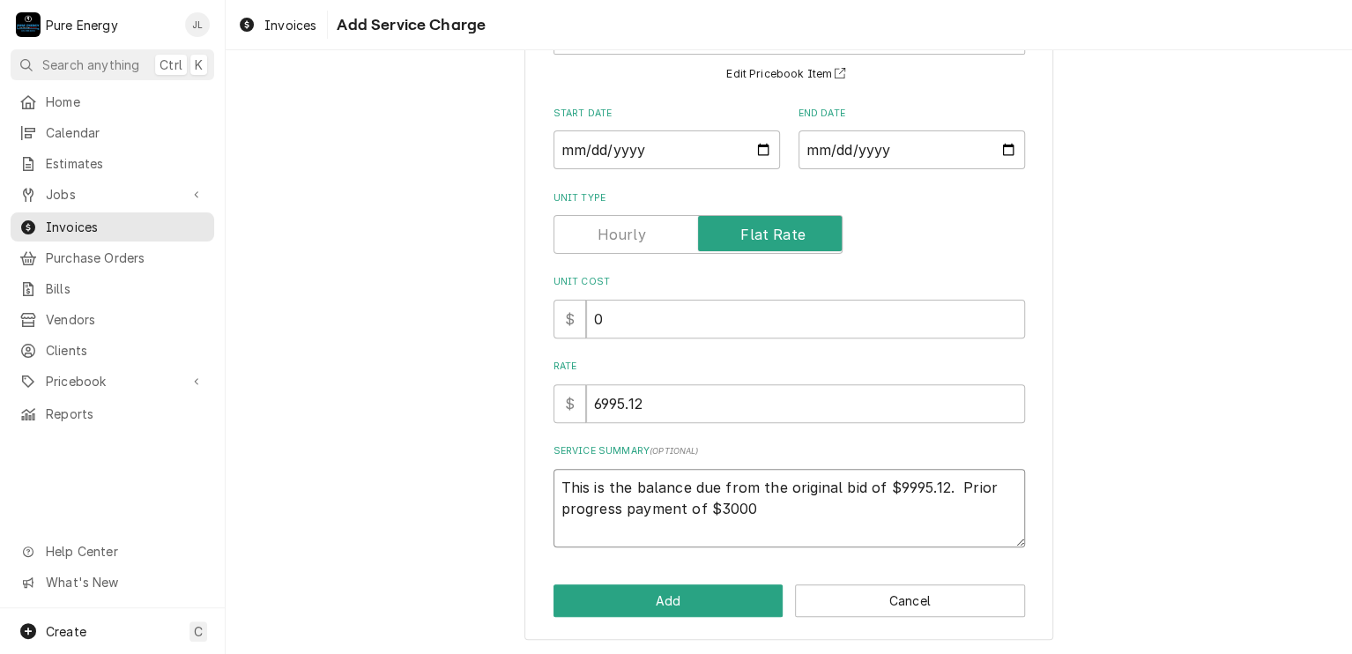
type textarea "This is the balance due from the original bid of $9995.12. Prior progress payme…"
type textarea "x"
type textarea "This is the balance due from the original bid of $9995.12. Prior progress payme…"
type textarea "x"
type textarea "This is the balance due from the original bid of $9995.12. Prior progress payme…"
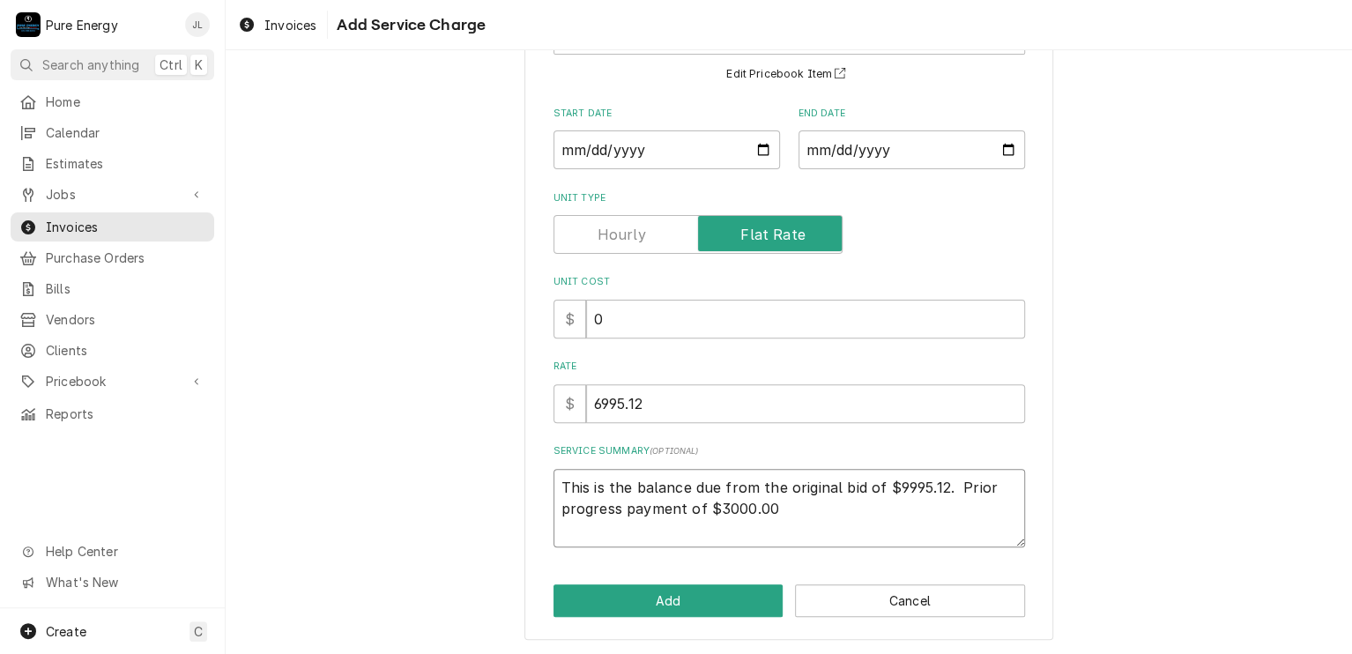
type textarea "x"
type textarea "This is the balance due from the original bid of $9995.12. Prior progress payme…"
type textarea "x"
type textarea "This is the balance due from the original bid of $9995.12. Prior progress payme…"
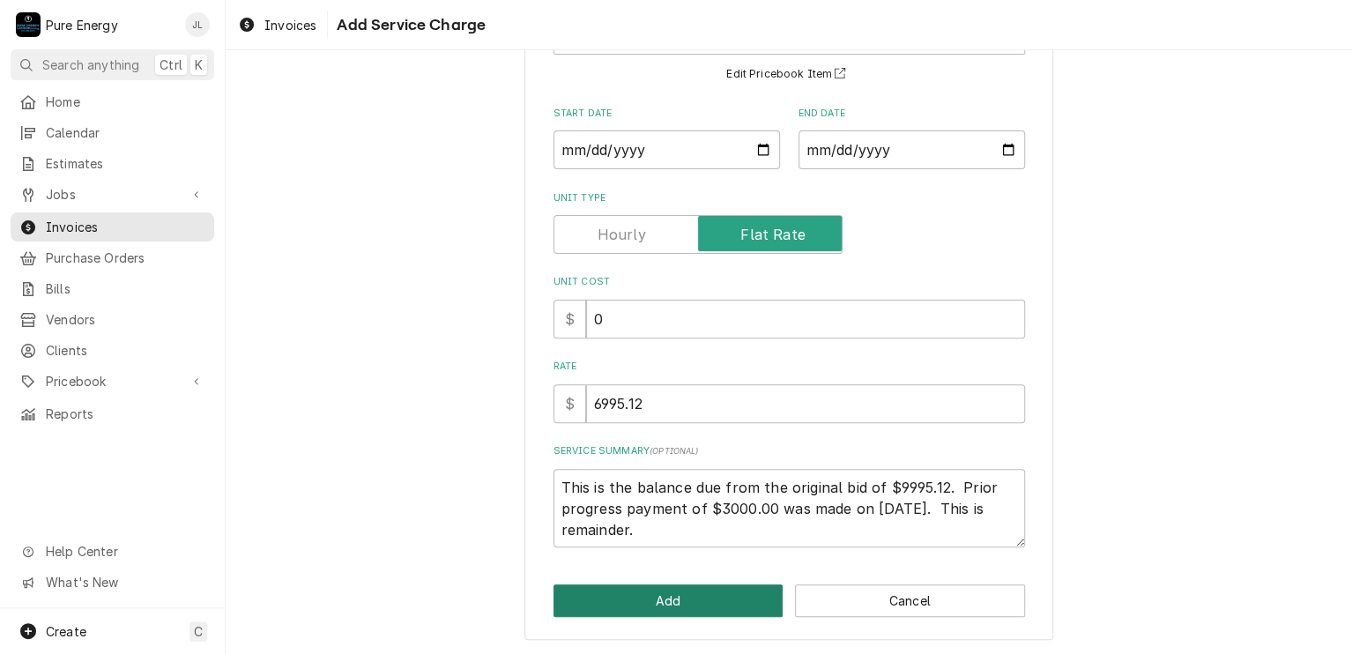
click at [724, 588] on button "Add" at bounding box center [668, 600] width 230 height 33
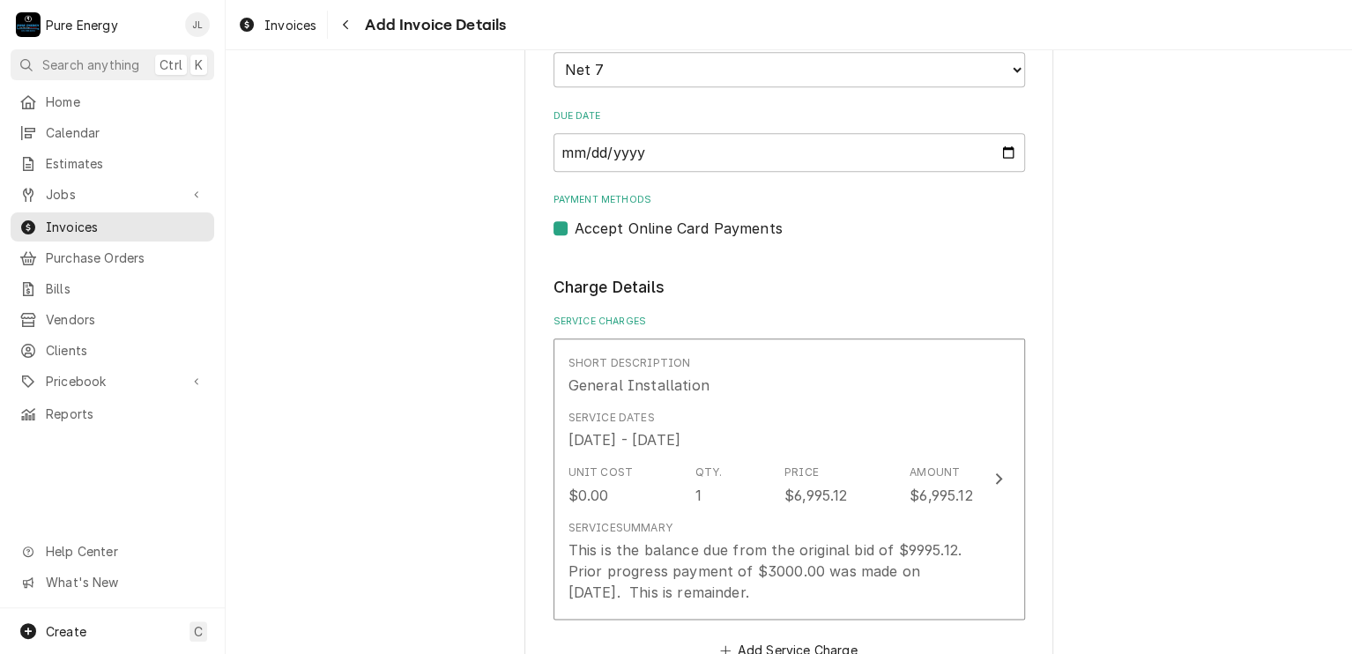
scroll to position [1124, 0]
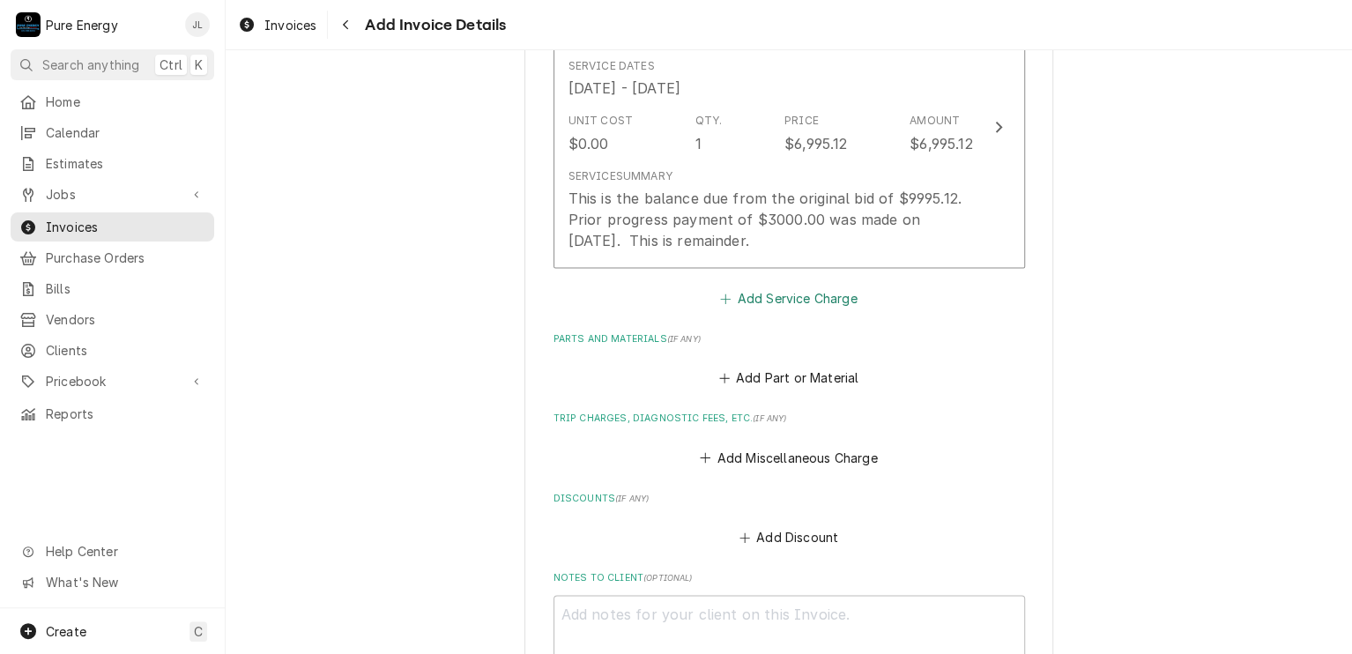
click at [747, 296] on button "Add Service Charge" at bounding box center [788, 298] width 143 height 25
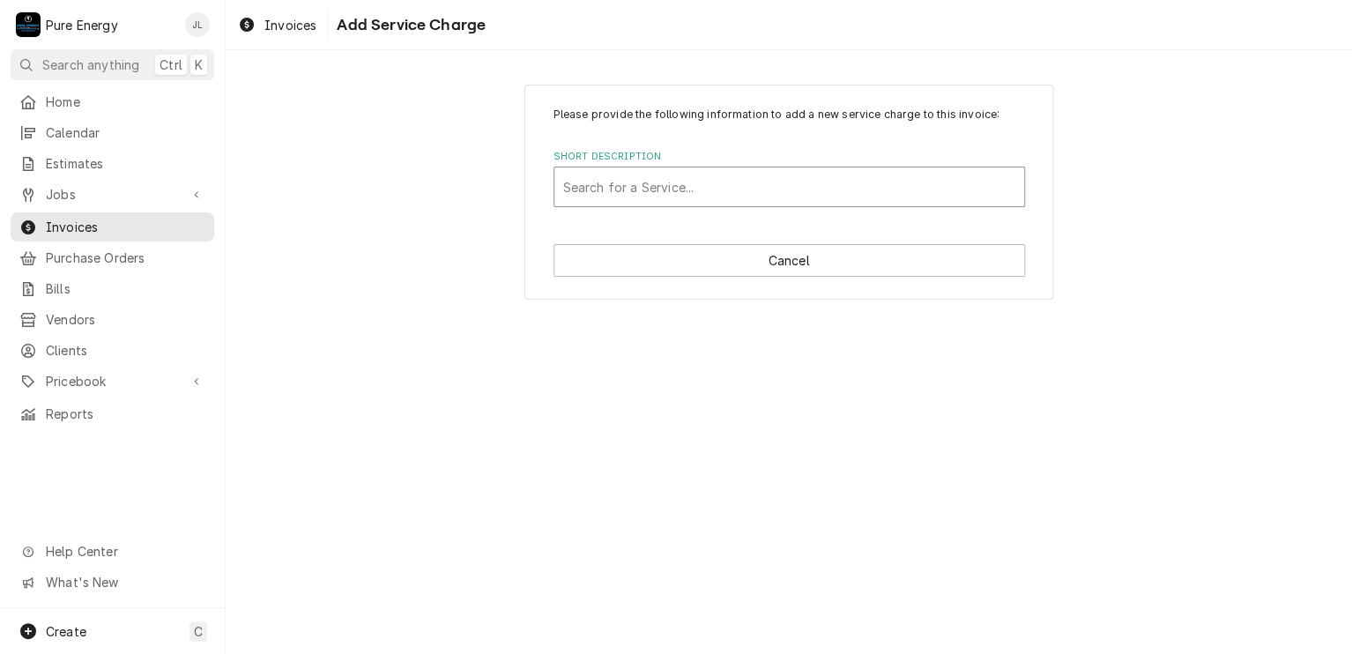
click at [636, 191] on div "Short Description" at bounding box center [789, 187] width 452 height 32
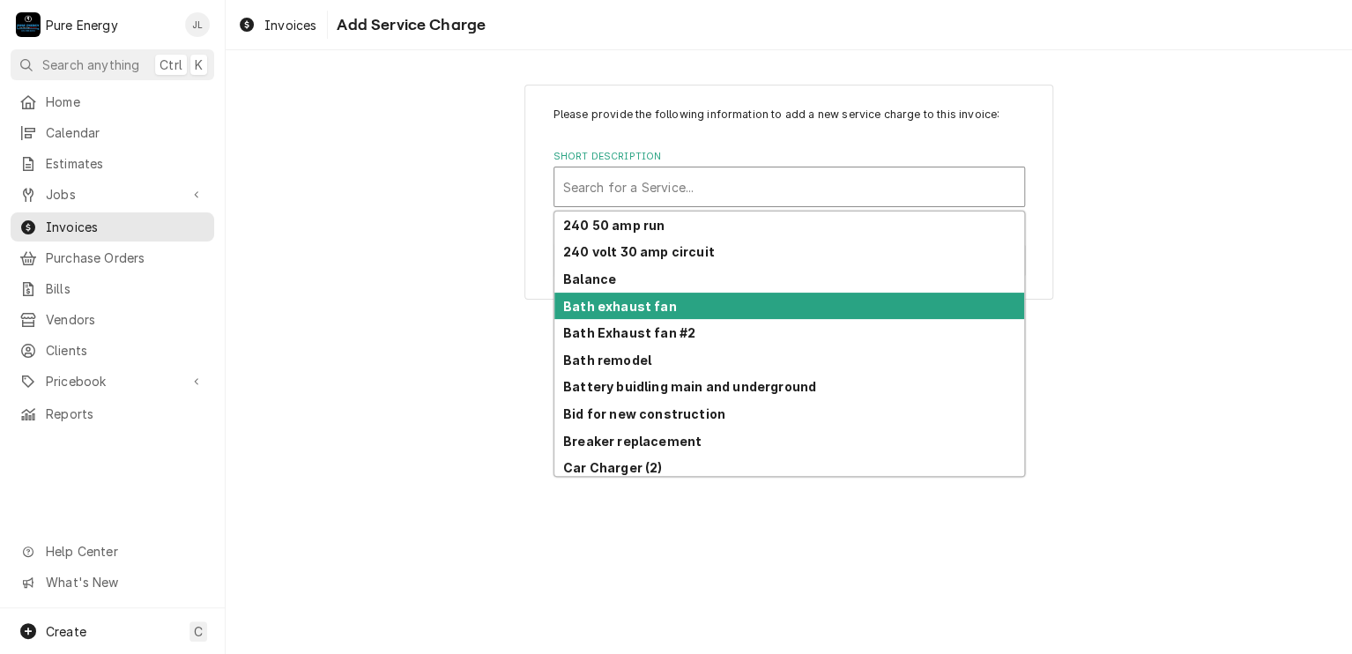
scroll to position [264, 0]
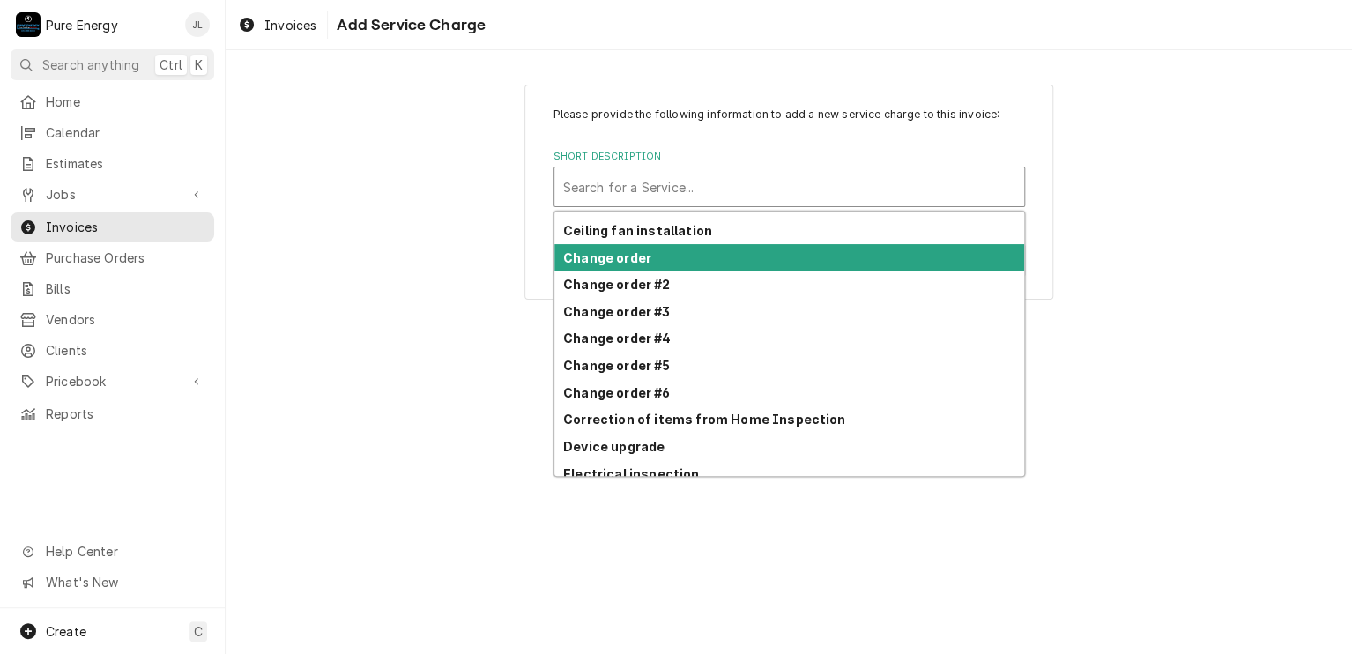
click at [661, 246] on div "Change order" at bounding box center [789, 257] width 470 height 27
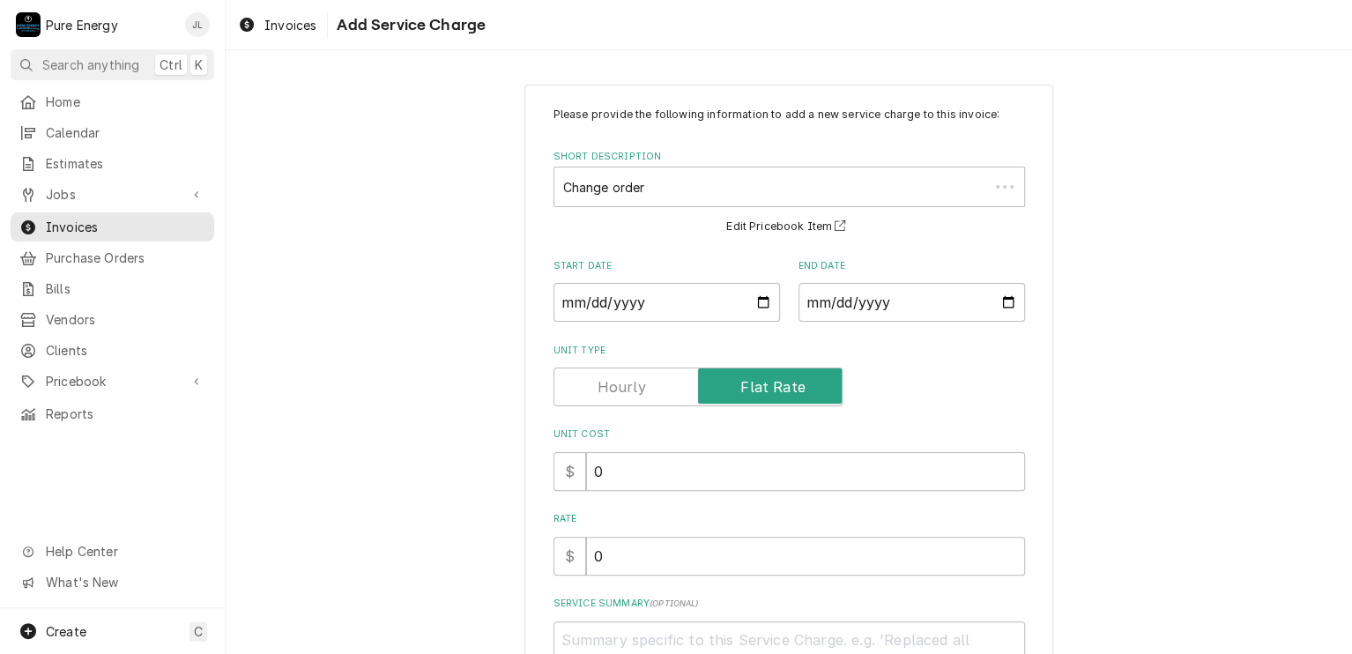
scroll to position [88, 0]
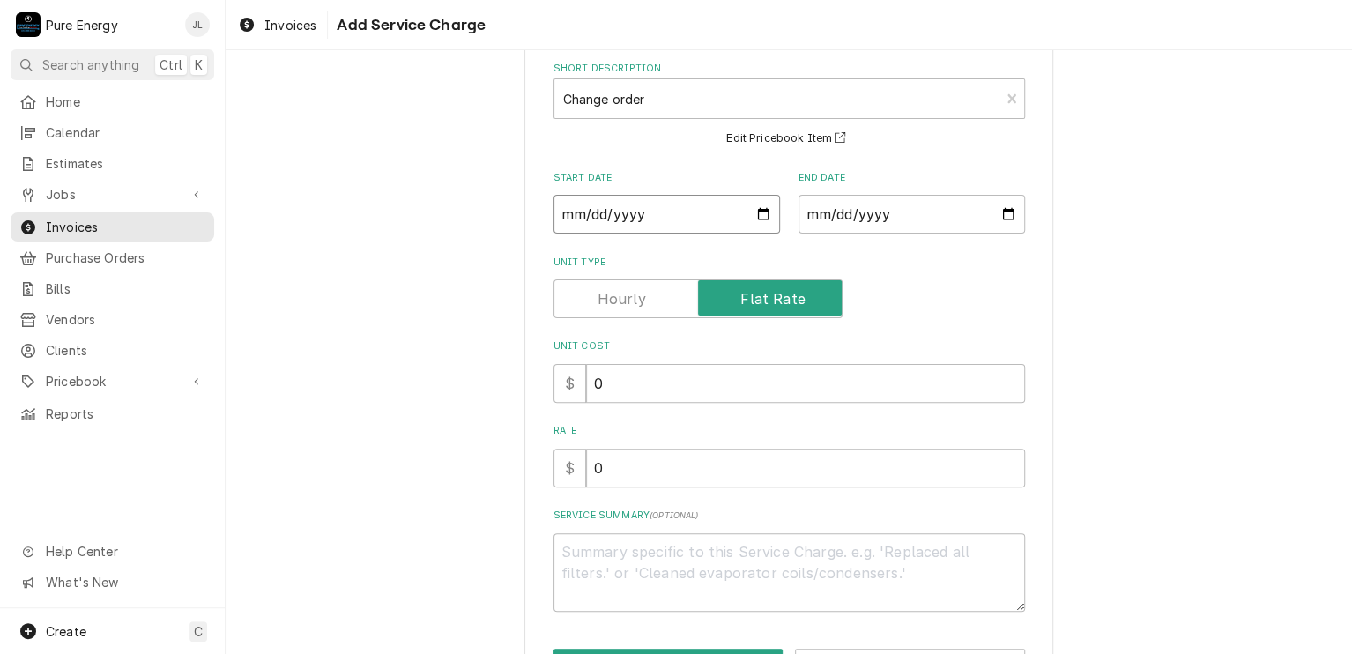
click at [757, 213] on input "Start Date" at bounding box center [666, 214] width 226 height 39
click at [1001, 215] on input "End Date" at bounding box center [911, 214] width 226 height 39
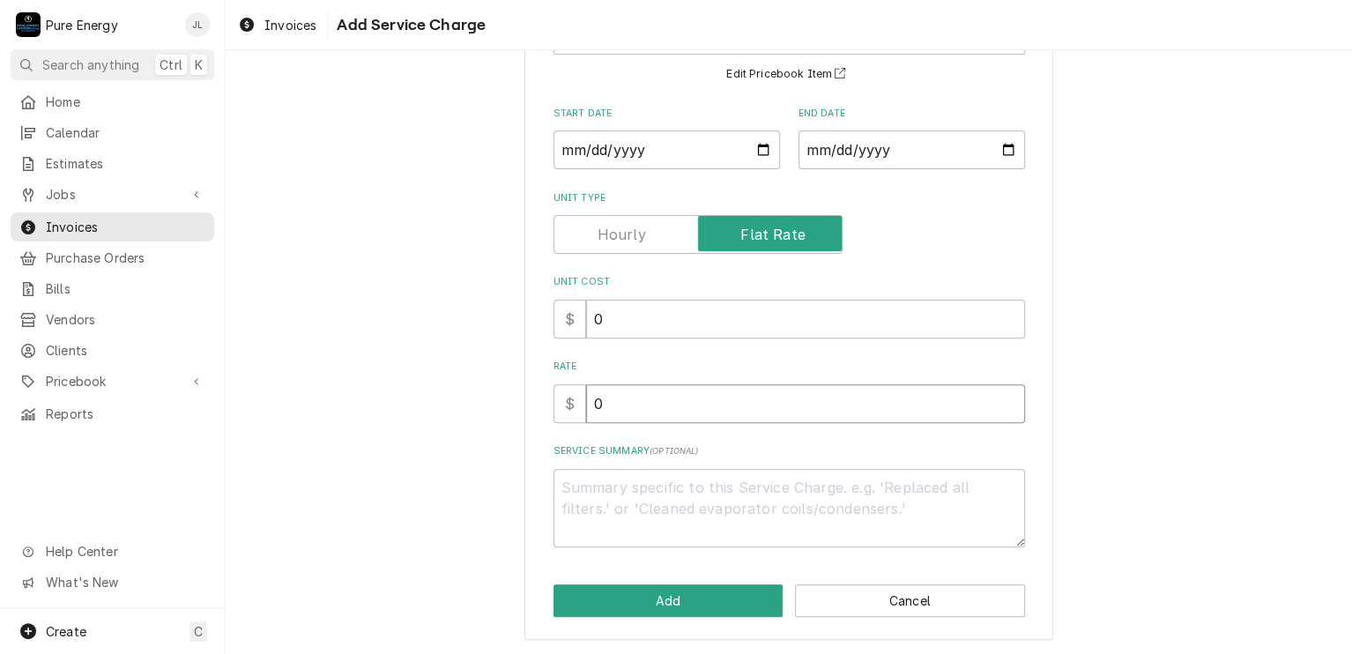
click at [644, 406] on input "0" at bounding box center [805, 403] width 439 height 39
click at [635, 510] on textarea "Service Summary ( optional )" at bounding box center [788, 508] width 471 height 79
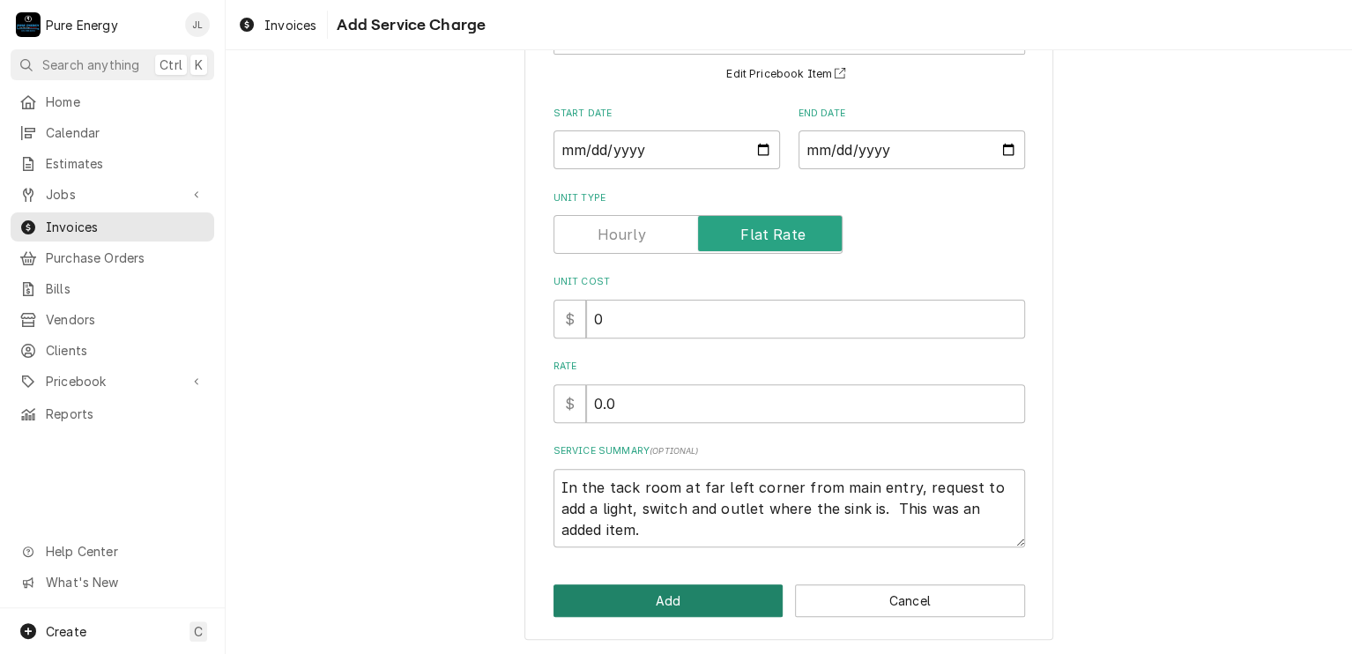
click at [680, 599] on button "Add" at bounding box center [668, 600] width 230 height 33
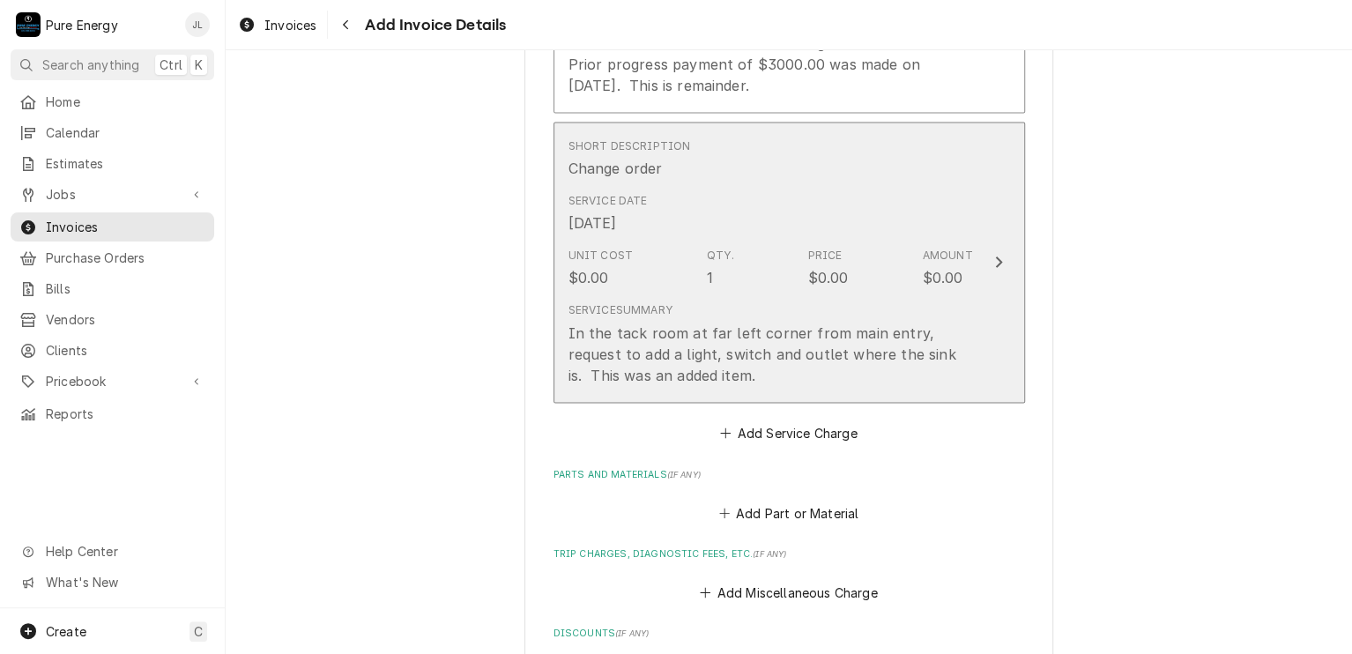
scroll to position [1455, 0]
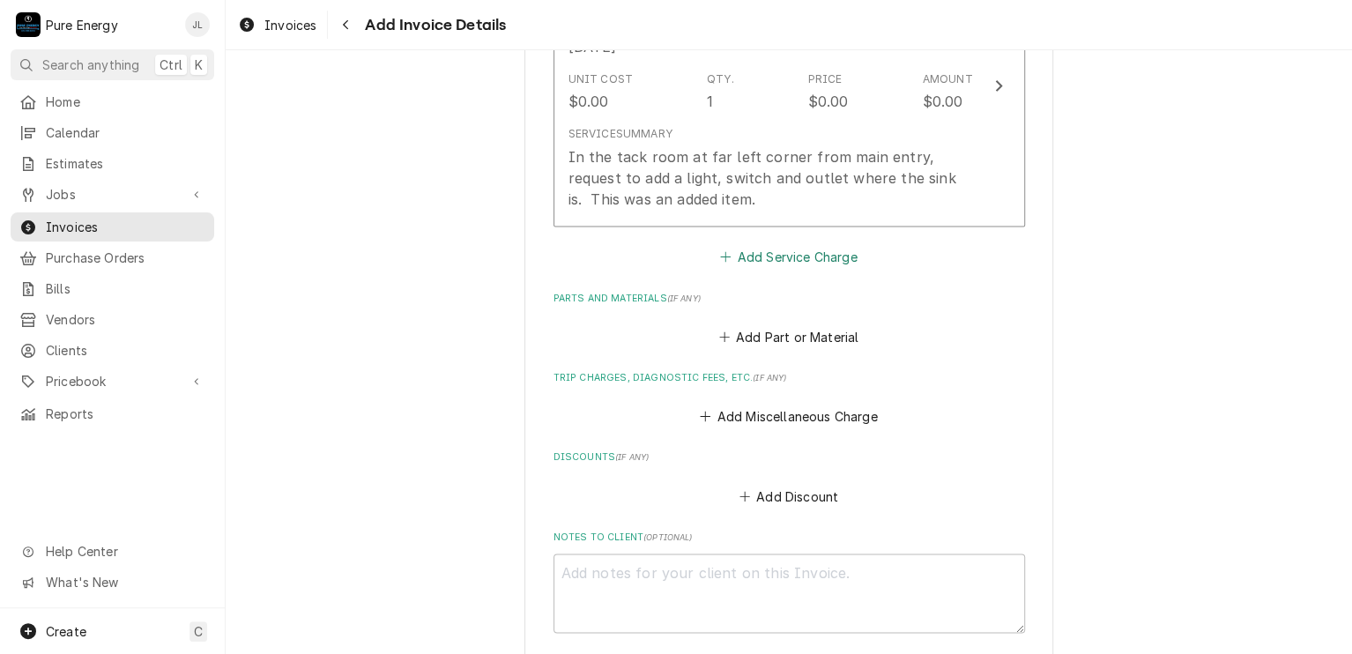
click at [791, 248] on button "Add Service Charge" at bounding box center [788, 256] width 143 height 25
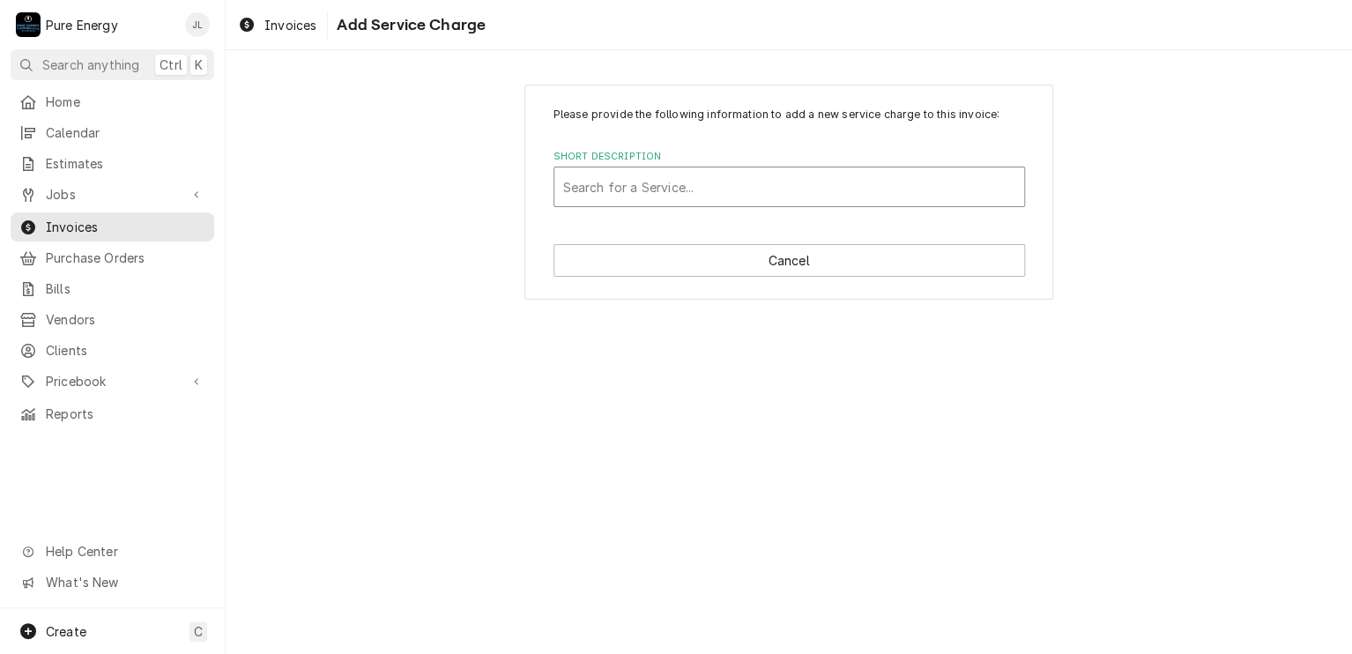
click at [635, 187] on div "Short Description" at bounding box center [789, 187] width 452 height 32
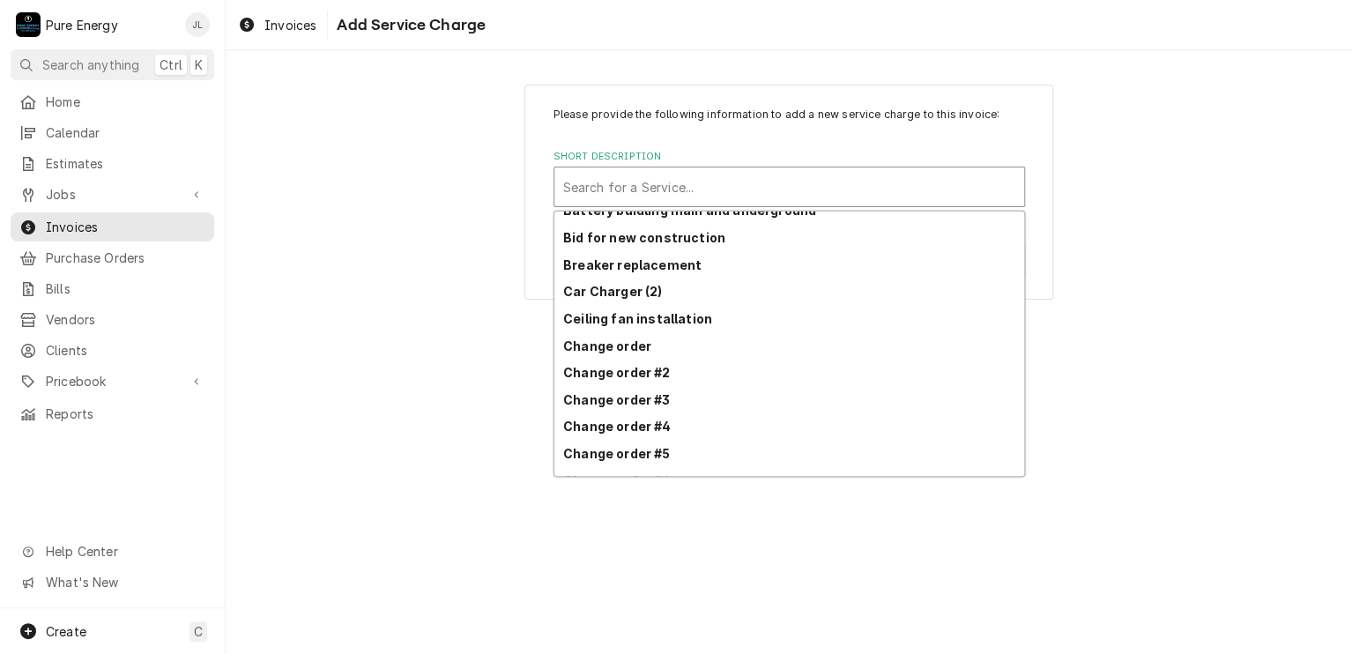
scroll to position [275, 0]
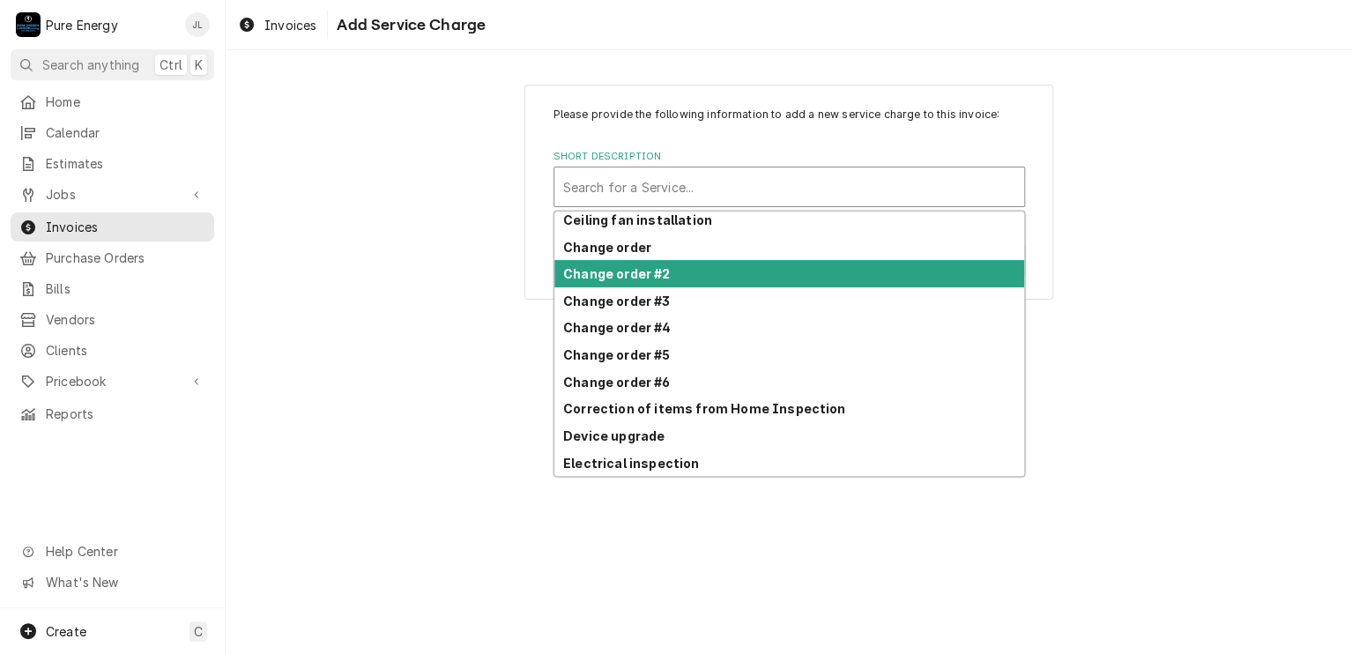
click at [649, 270] on strong "Change order #2" at bounding box center [616, 273] width 107 height 15
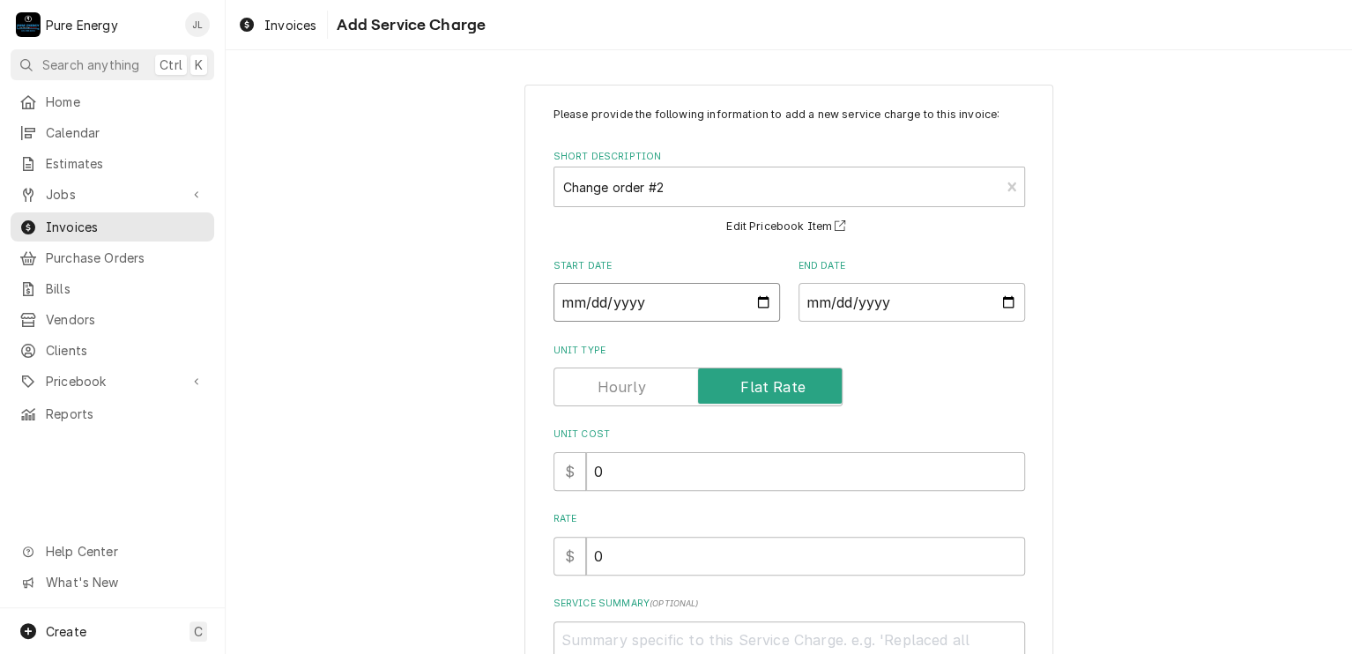
click at [714, 296] on input "Start Date" at bounding box center [666, 302] width 226 height 39
click at [754, 303] on input "Start Date" at bounding box center [666, 302] width 226 height 39
click at [998, 292] on input "End Date" at bounding box center [911, 302] width 226 height 39
click at [999, 302] on input "End Date" at bounding box center [911, 302] width 226 height 39
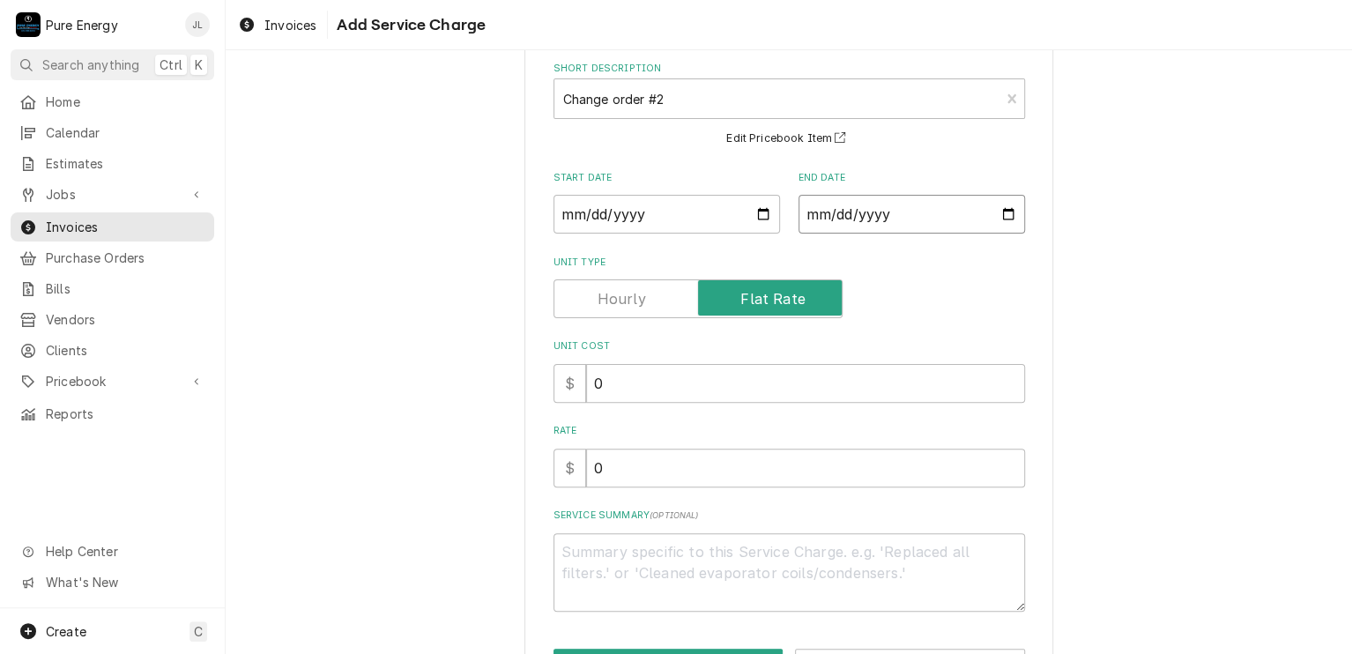
scroll to position [152, 0]
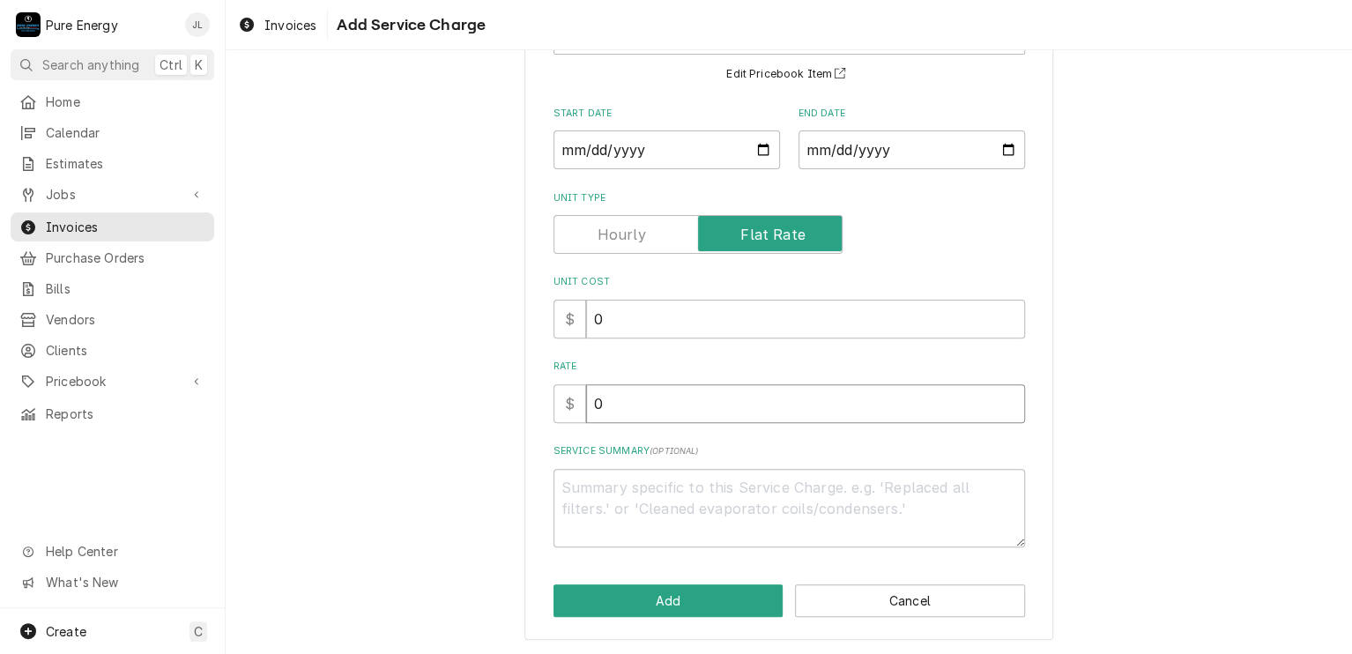
click at [624, 415] on input "0" at bounding box center [805, 403] width 439 height 39
click at [594, 510] on textarea "Service Summary ( optional )" at bounding box center [788, 508] width 471 height 79
click at [1003, 146] on input "2025-08-22" at bounding box center [911, 149] width 226 height 39
click at [656, 493] on textarea "Service Summary ( optional )" at bounding box center [788, 508] width 471 height 79
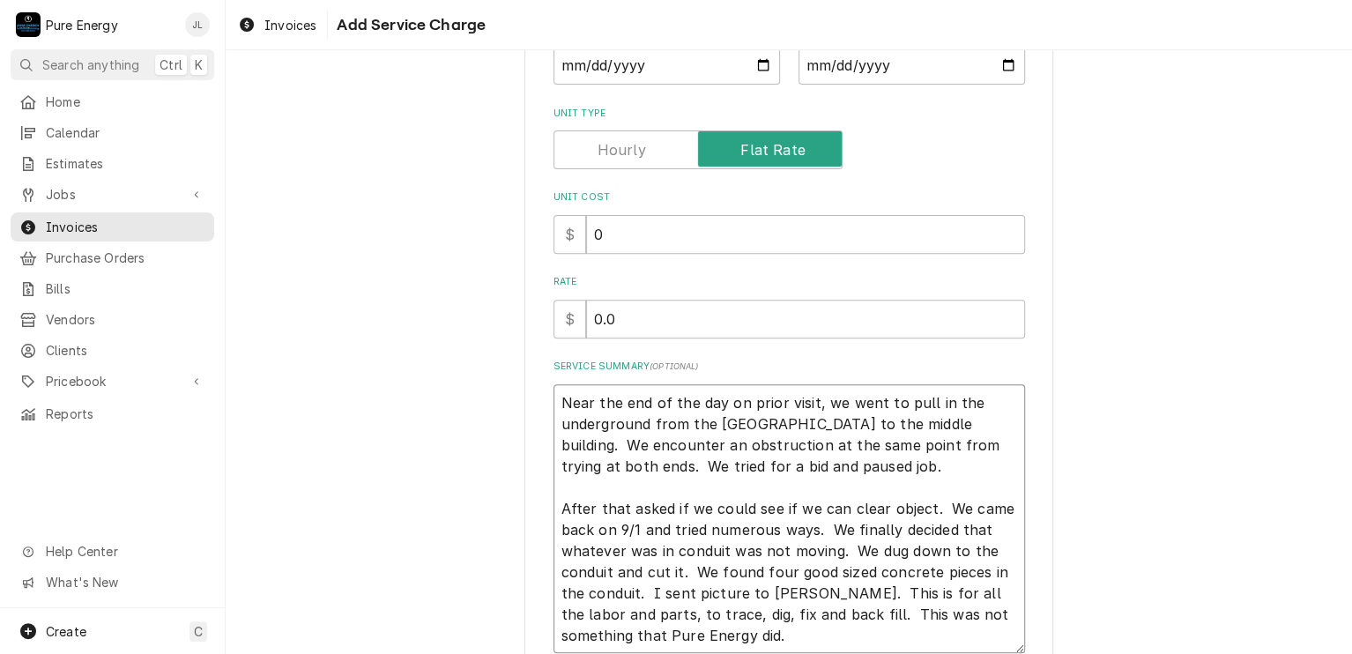
scroll to position [343, 0]
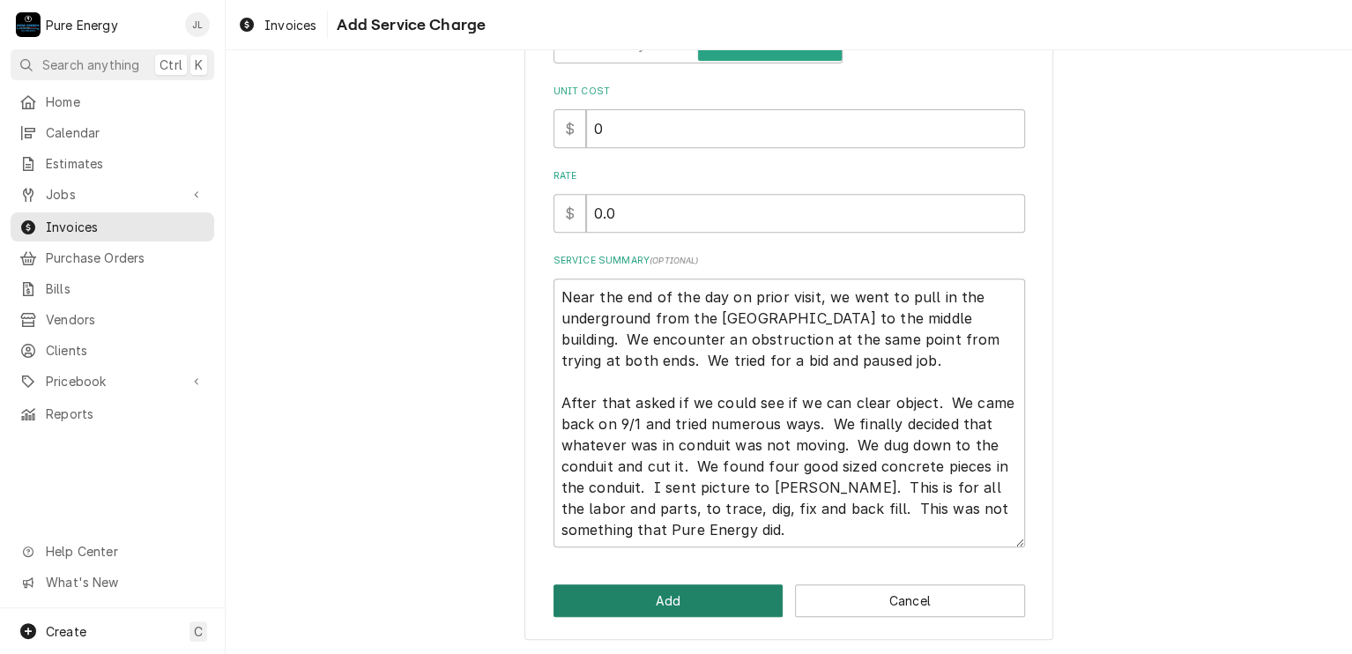
click at [716, 602] on button "Add" at bounding box center [668, 600] width 230 height 33
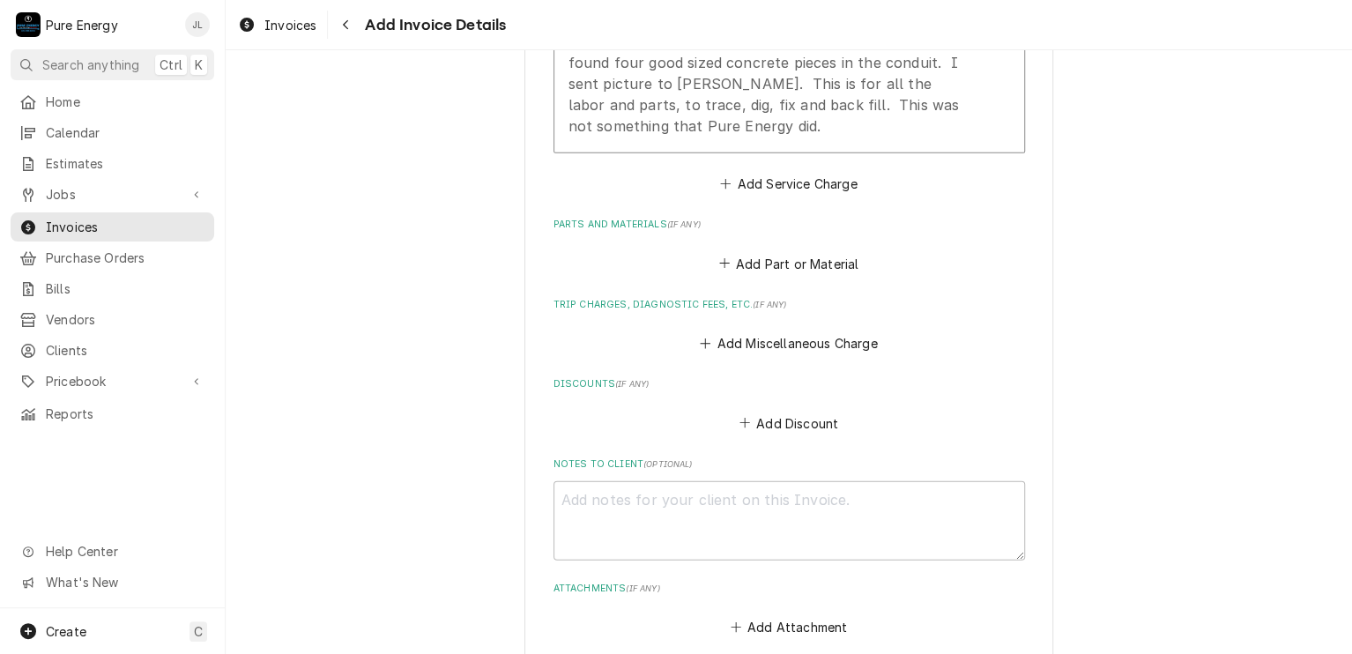
scroll to position [2365, 0]
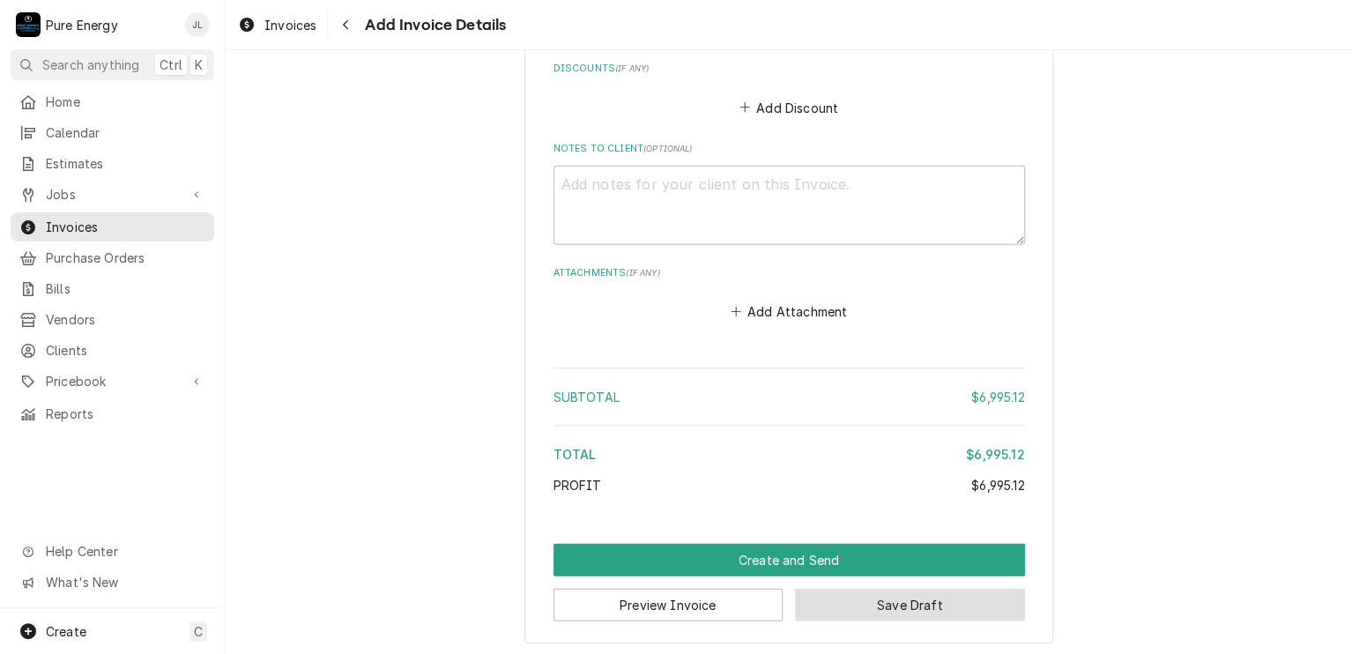
click at [906, 598] on button "Save Draft" at bounding box center [910, 605] width 230 height 33
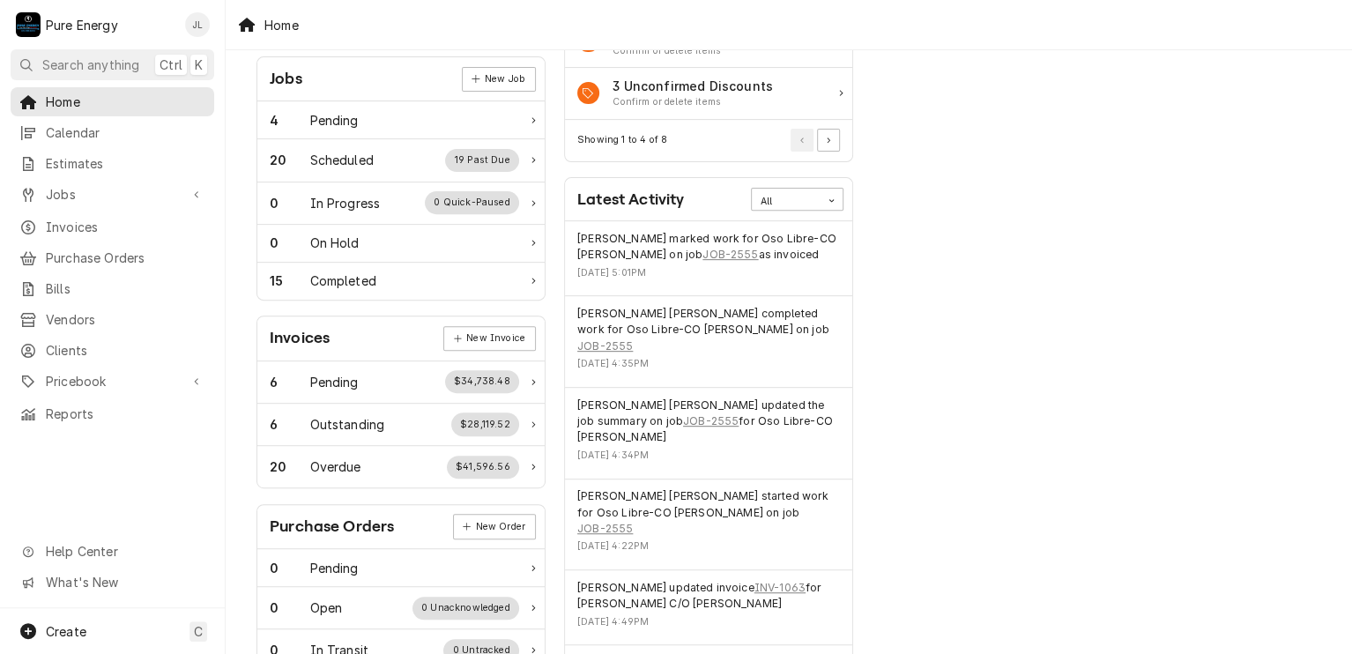
scroll to position [176, 0]
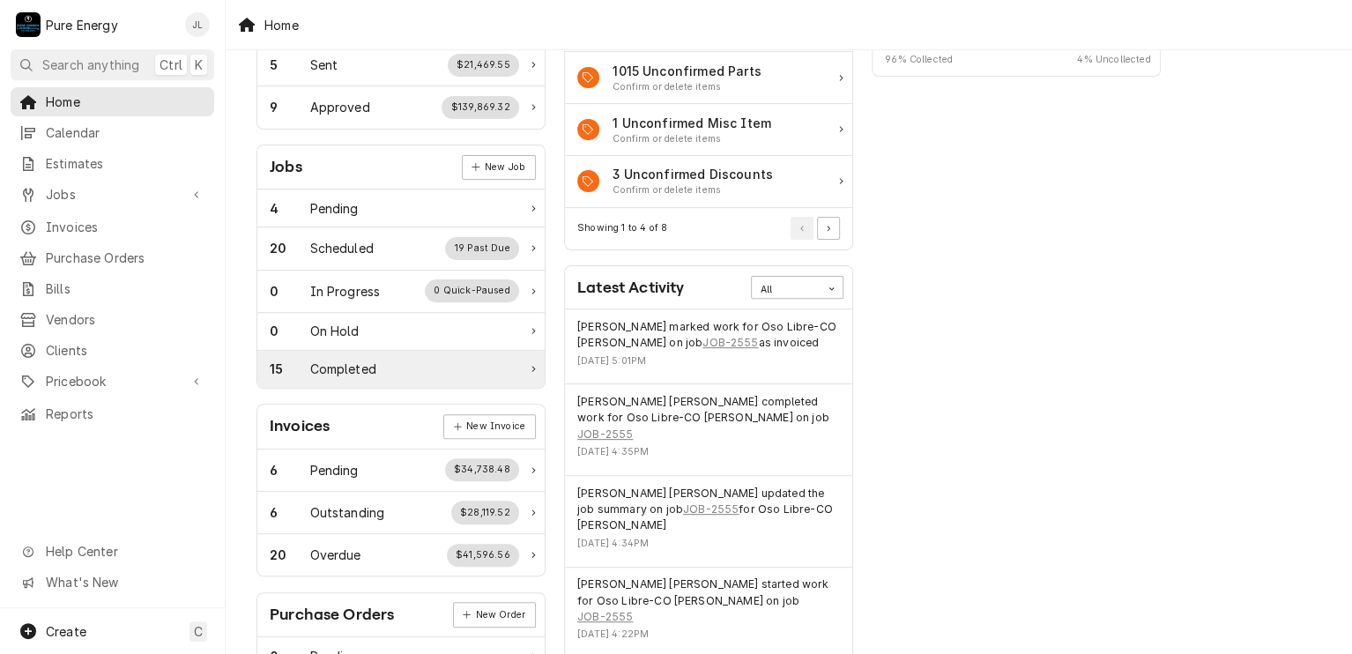
click at [340, 360] on div "Completed" at bounding box center [343, 369] width 66 height 19
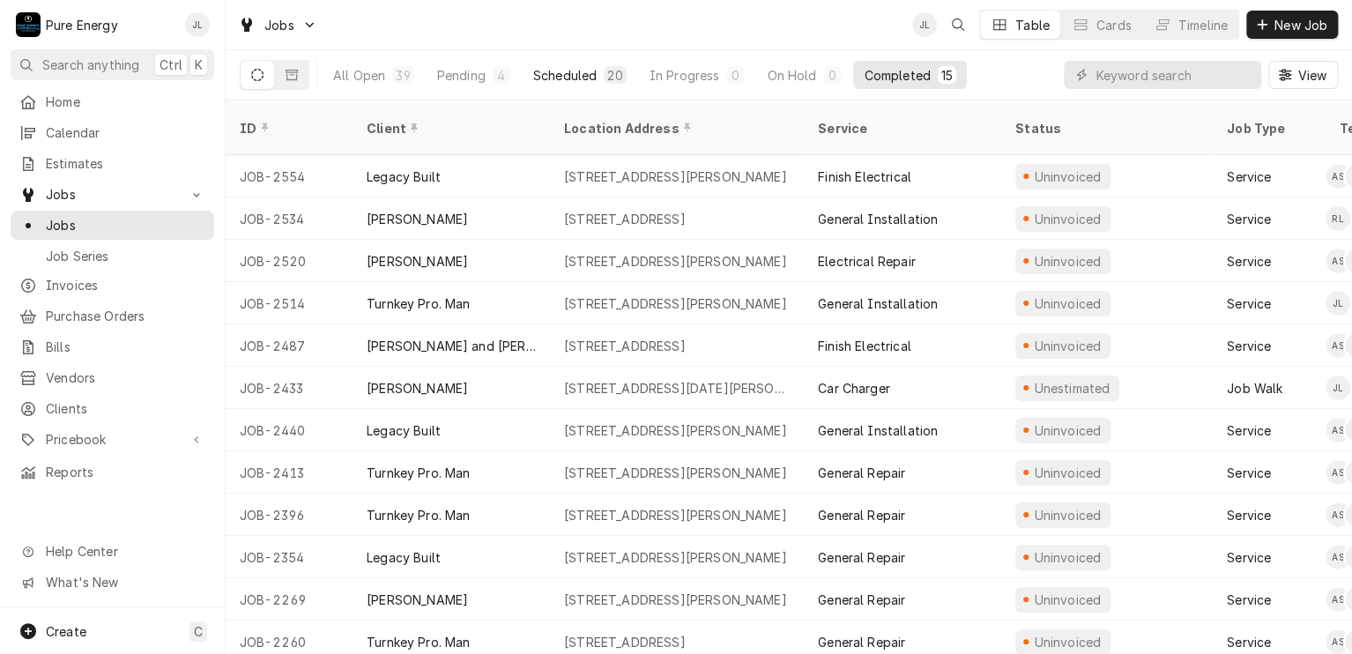
click at [564, 68] on div "Scheduled" at bounding box center [564, 75] width 63 height 19
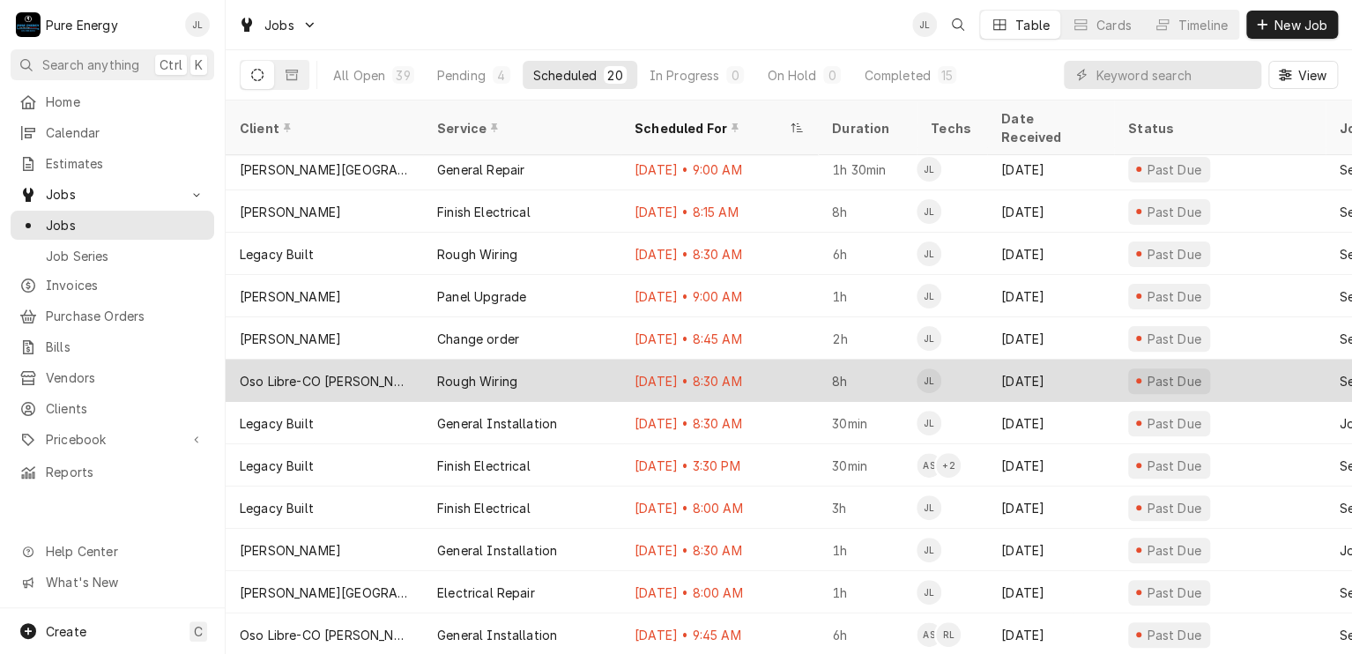
scroll to position [339, 0]
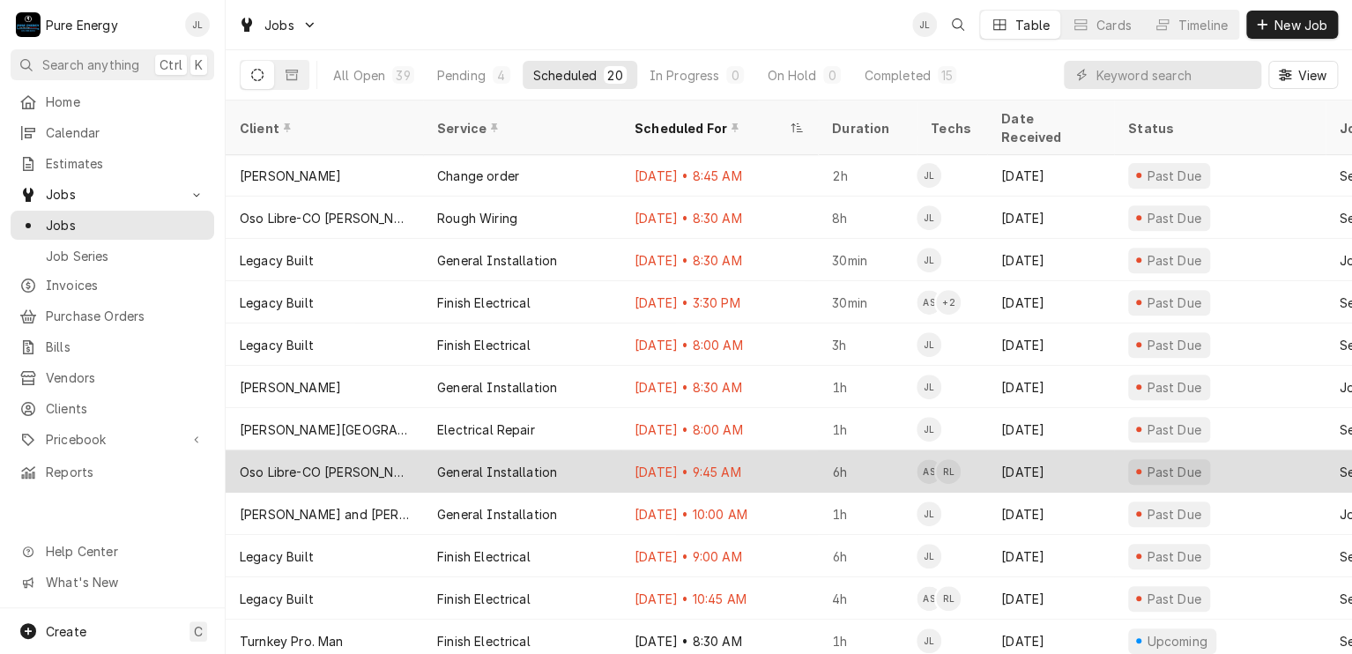
click at [596, 450] on div "General Installation" at bounding box center [521, 471] width 197 height 42
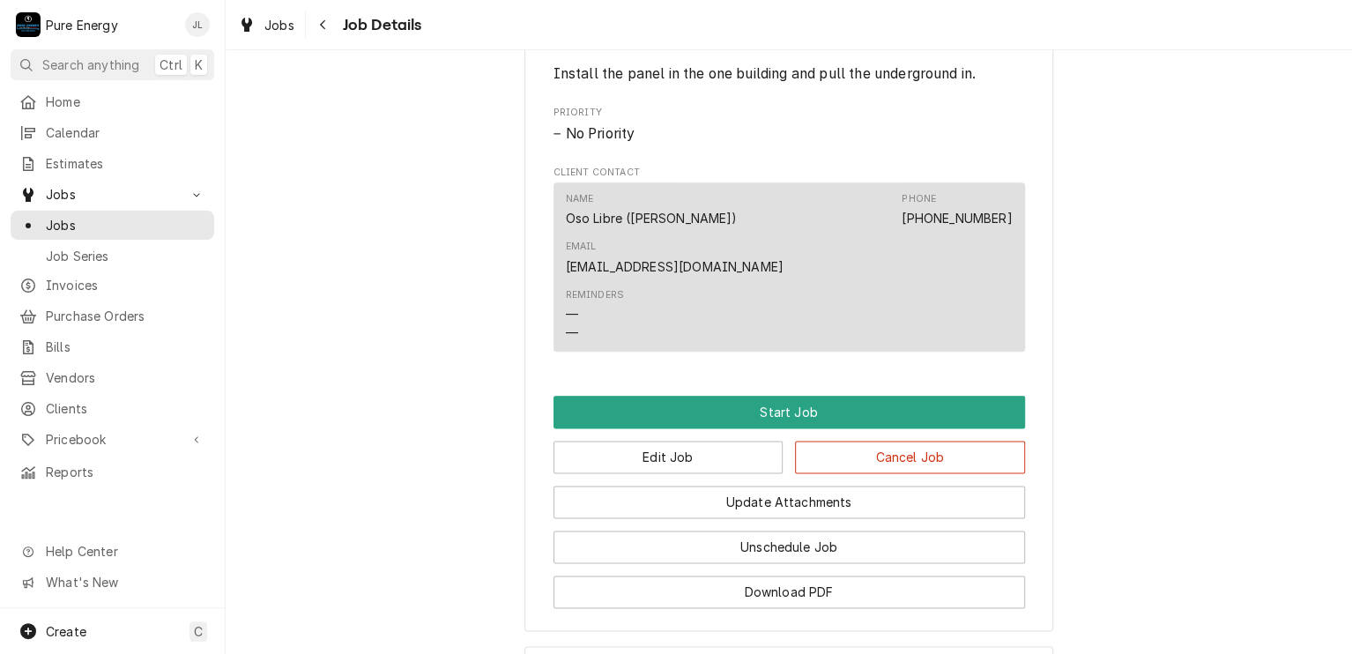
scroll to position [1066, 0]
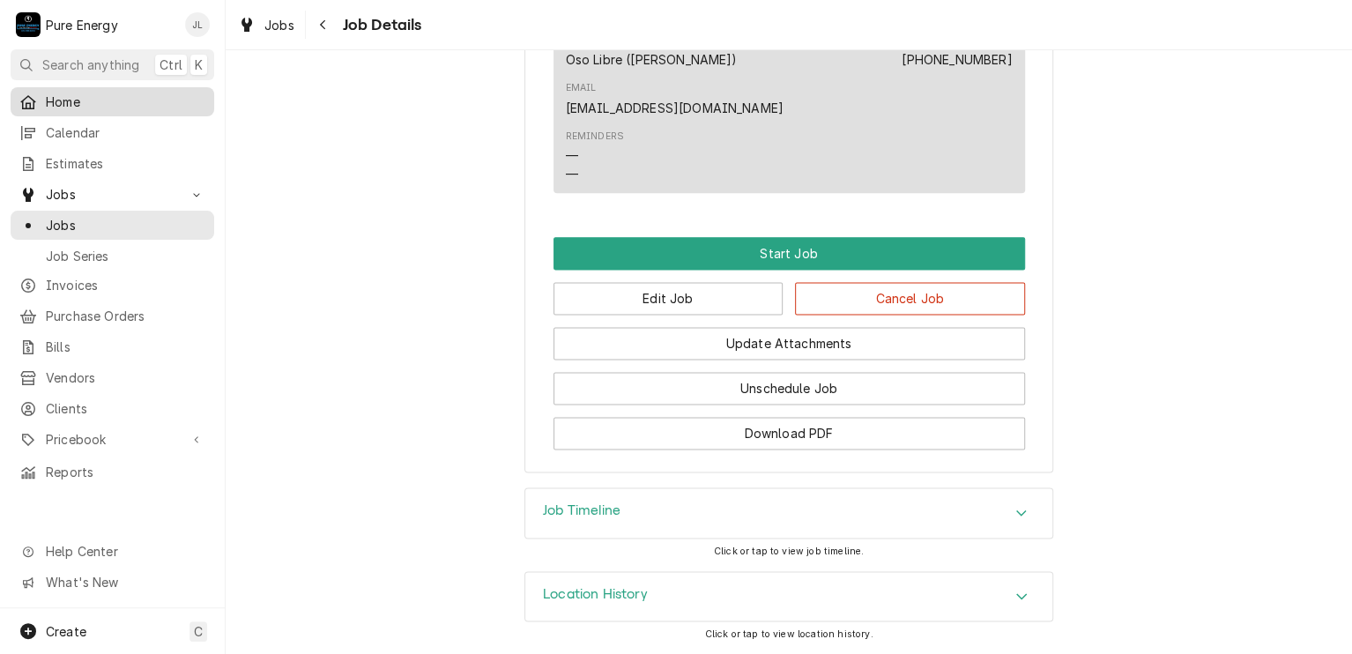
click at [112, 93] on span "Home" at bounding box center [126, 102] width 160 height 19
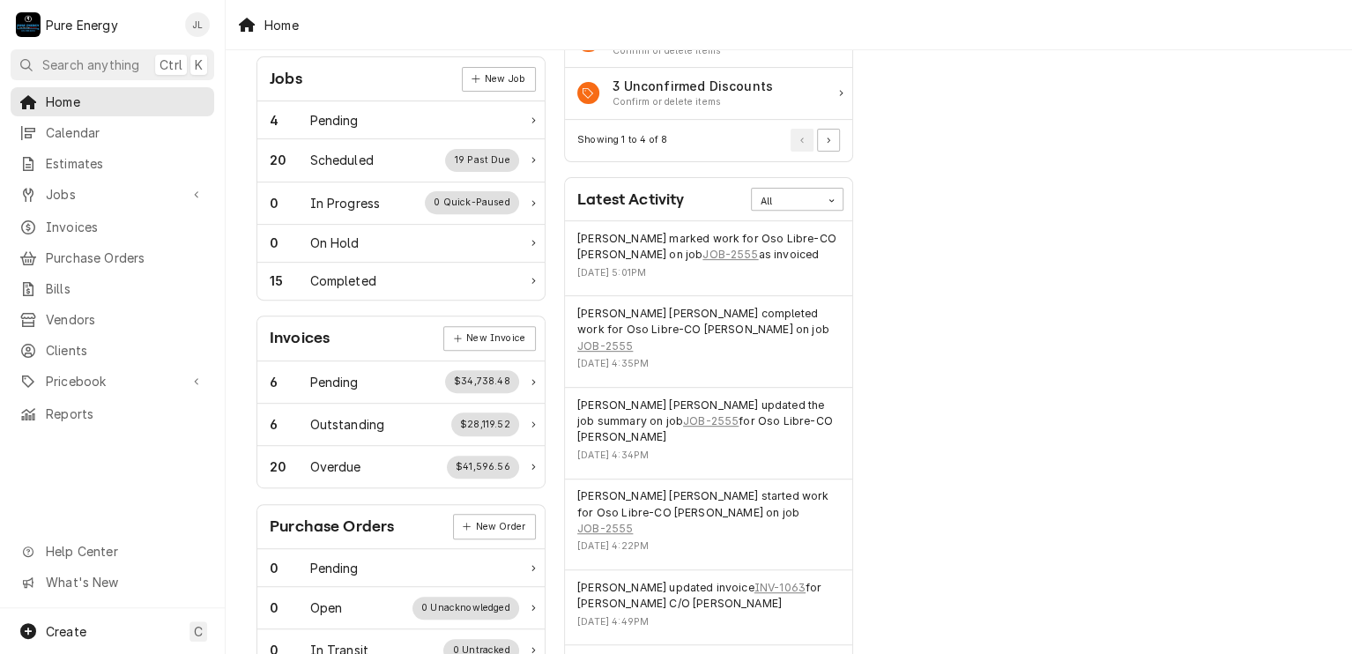
scroll to position [88, 0]
